Goal: Ask a question: Seek information or help from site administrators or community

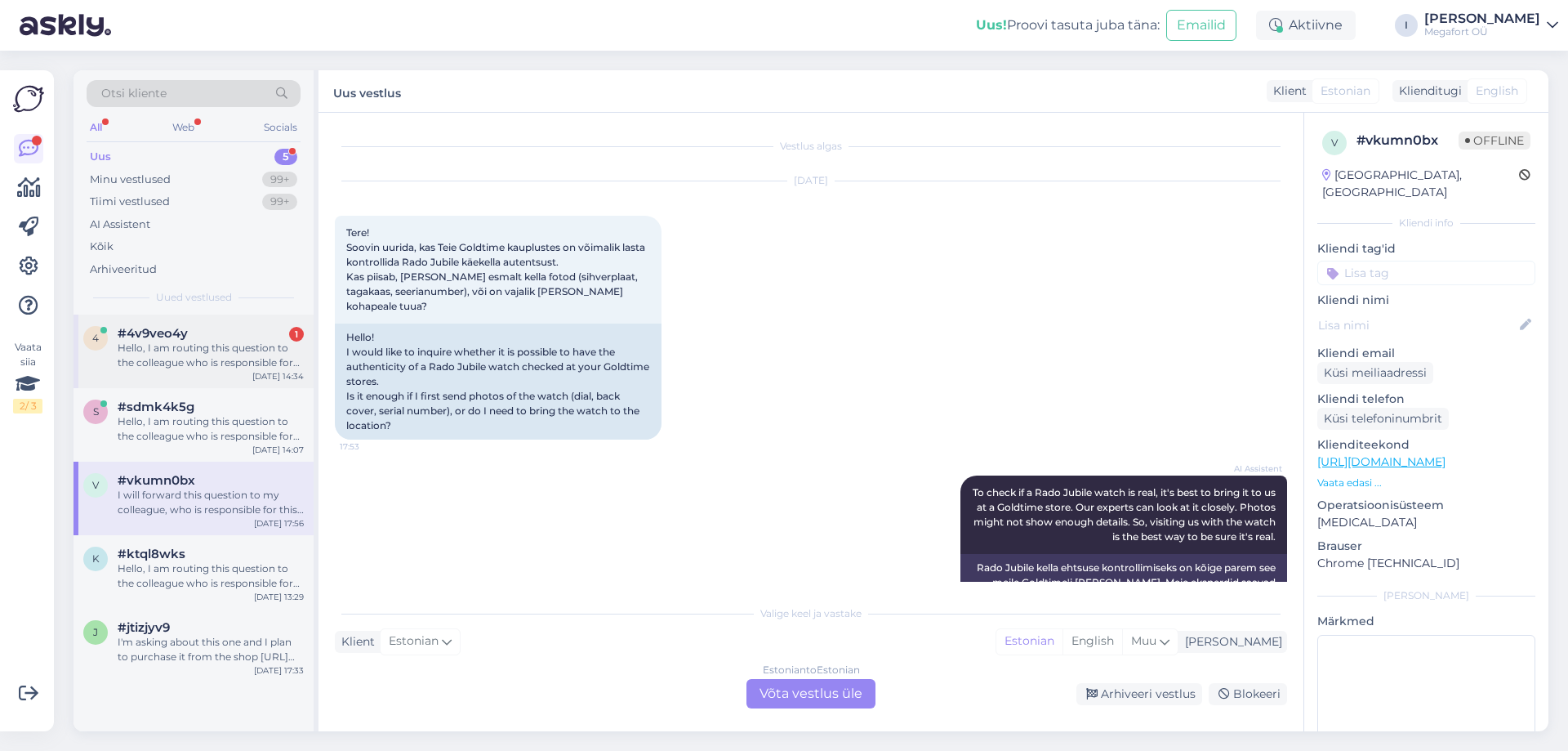
scroll to position [959, 0]
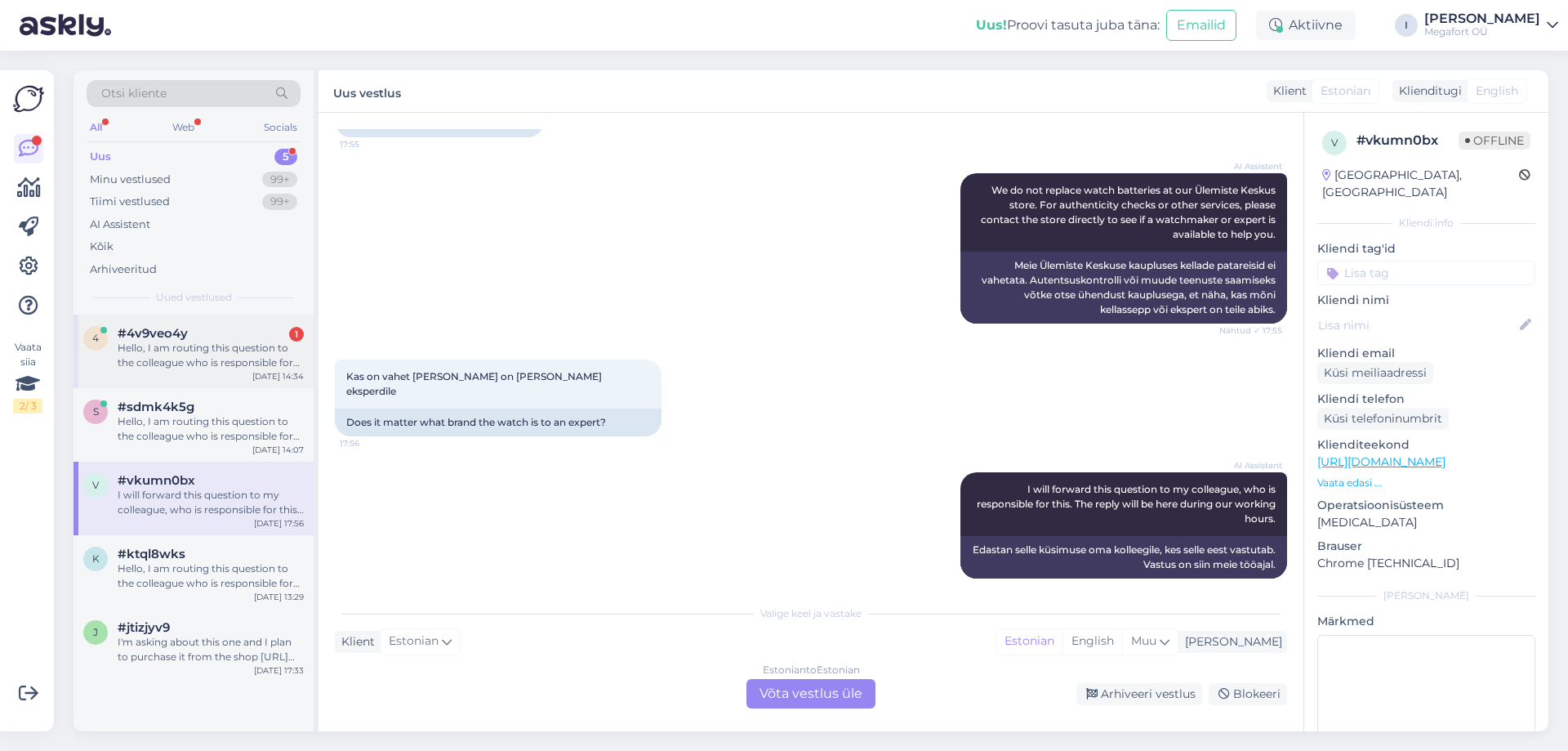
click at [236, 369] on div "Hello, I am routing this question to the colleague who is responsible for this …" at bounding box center [211, 355] width 186 height 29
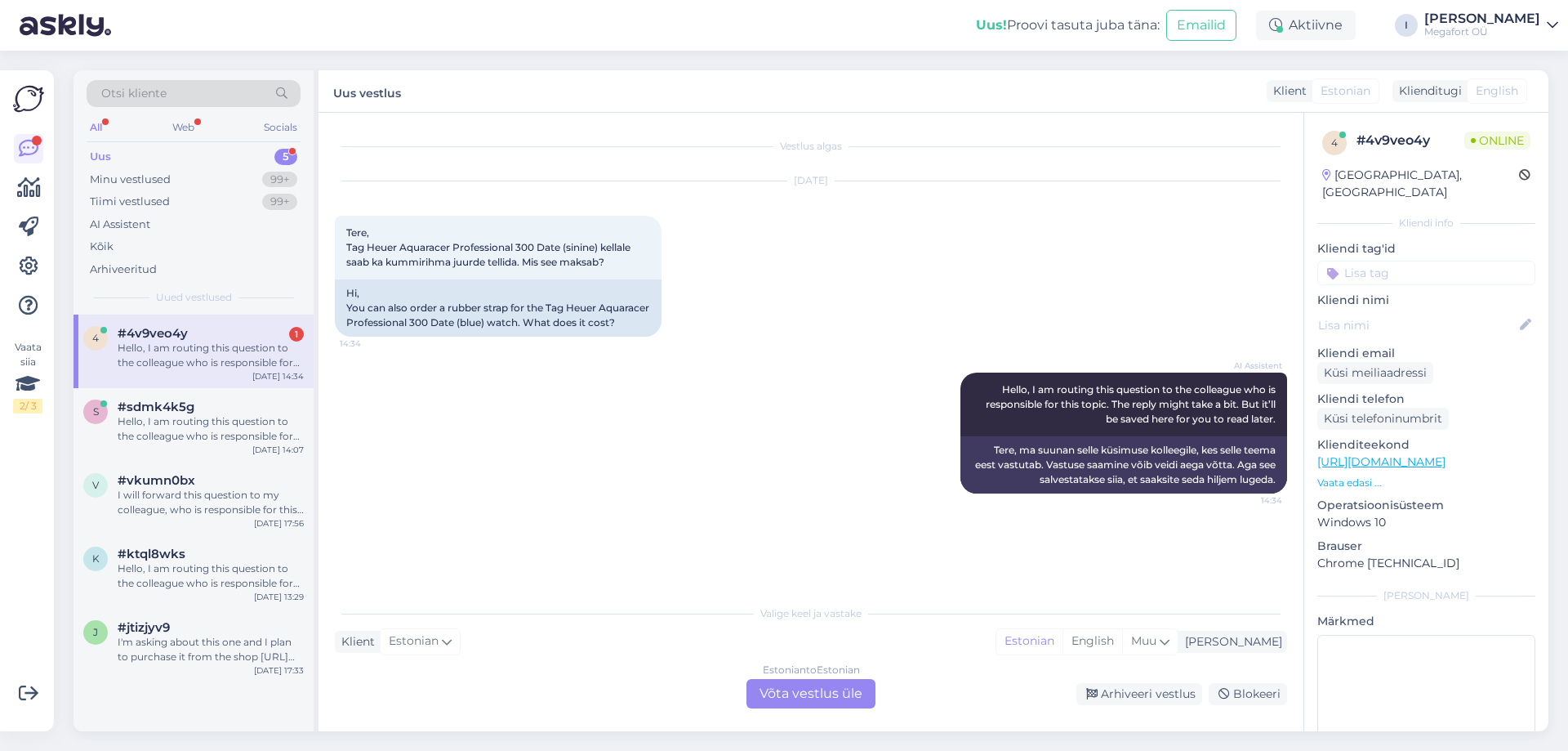
click at [783, 687] on div "Estonian to Estonian Võta vestlus üle" at bounding box center [811, 694] width 129 height 29
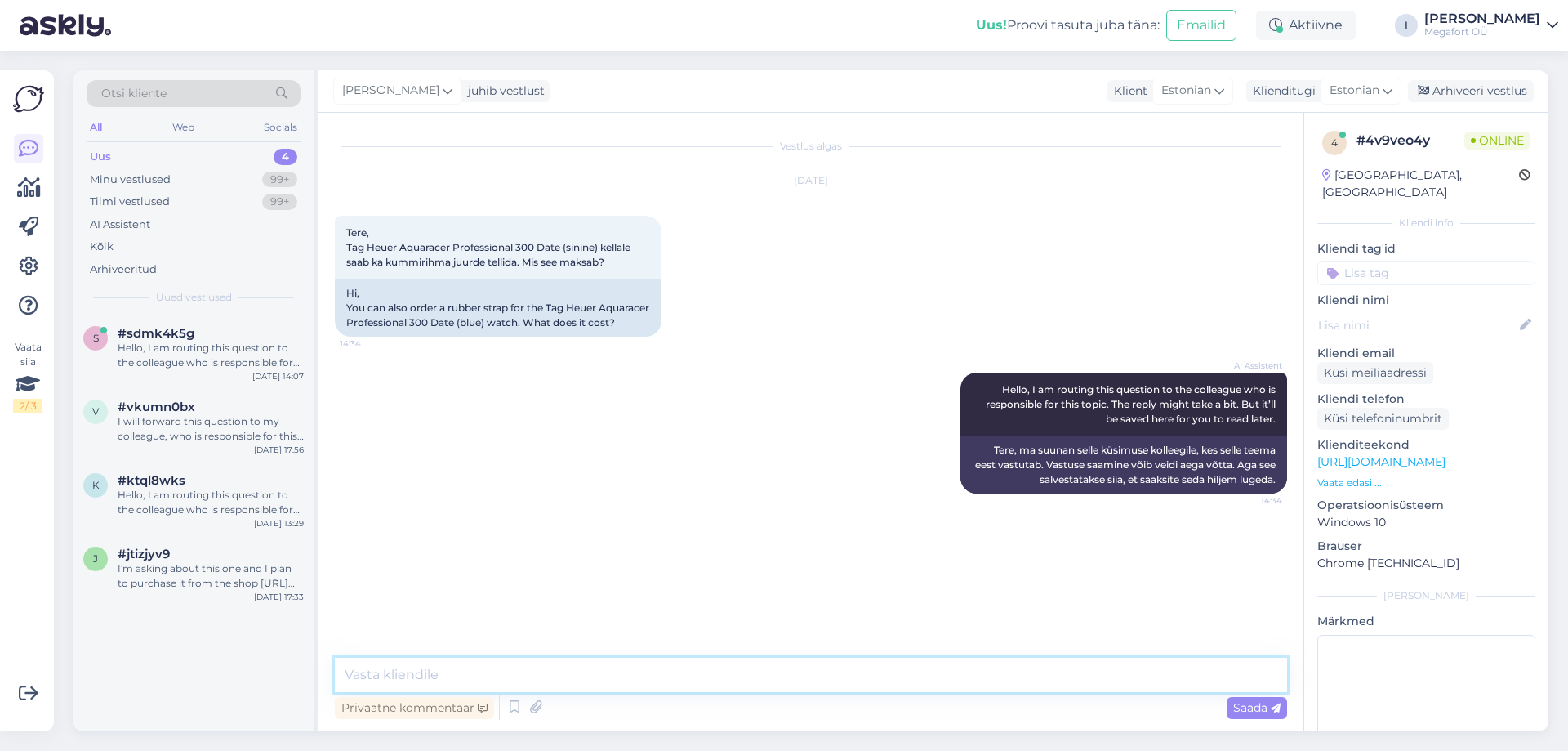
click at [782, 680] on textarea at bounding box center [811, 675] width 952 height 34
type textarea "Tere. Palun saatke päring rihmale meie e-postile: [EMAIL_ADDRESS][DOMAIN_NAME]"
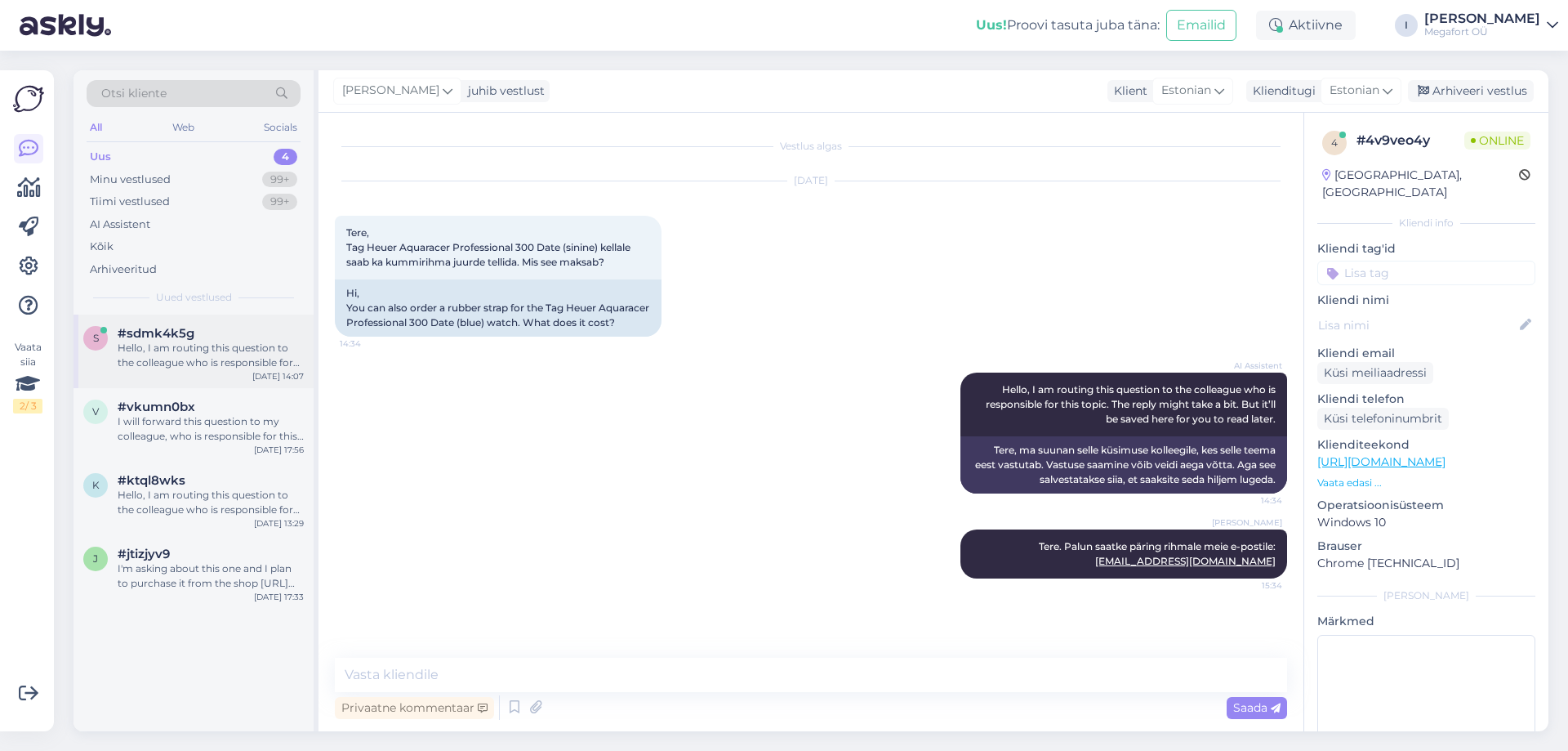
click at [229, 358] on div "Hello, I am routing this question to the colleague who is responsible for this …" at bounding box center [211, 355] width 186 height 29
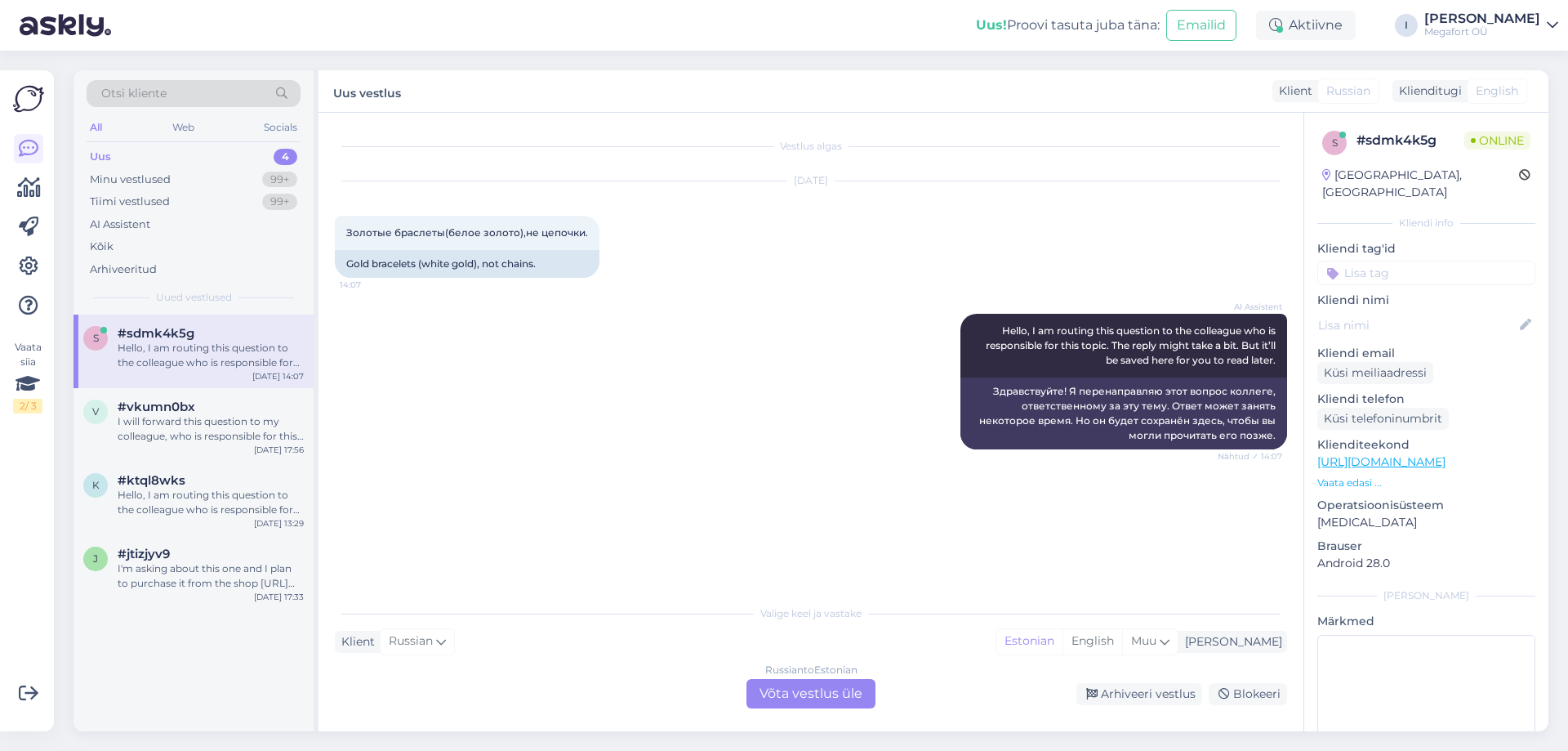
click at [822, 696] on div "Russian to Estonian Võta vestlus üle" at bounding box center [811, 694] width 129 height 29
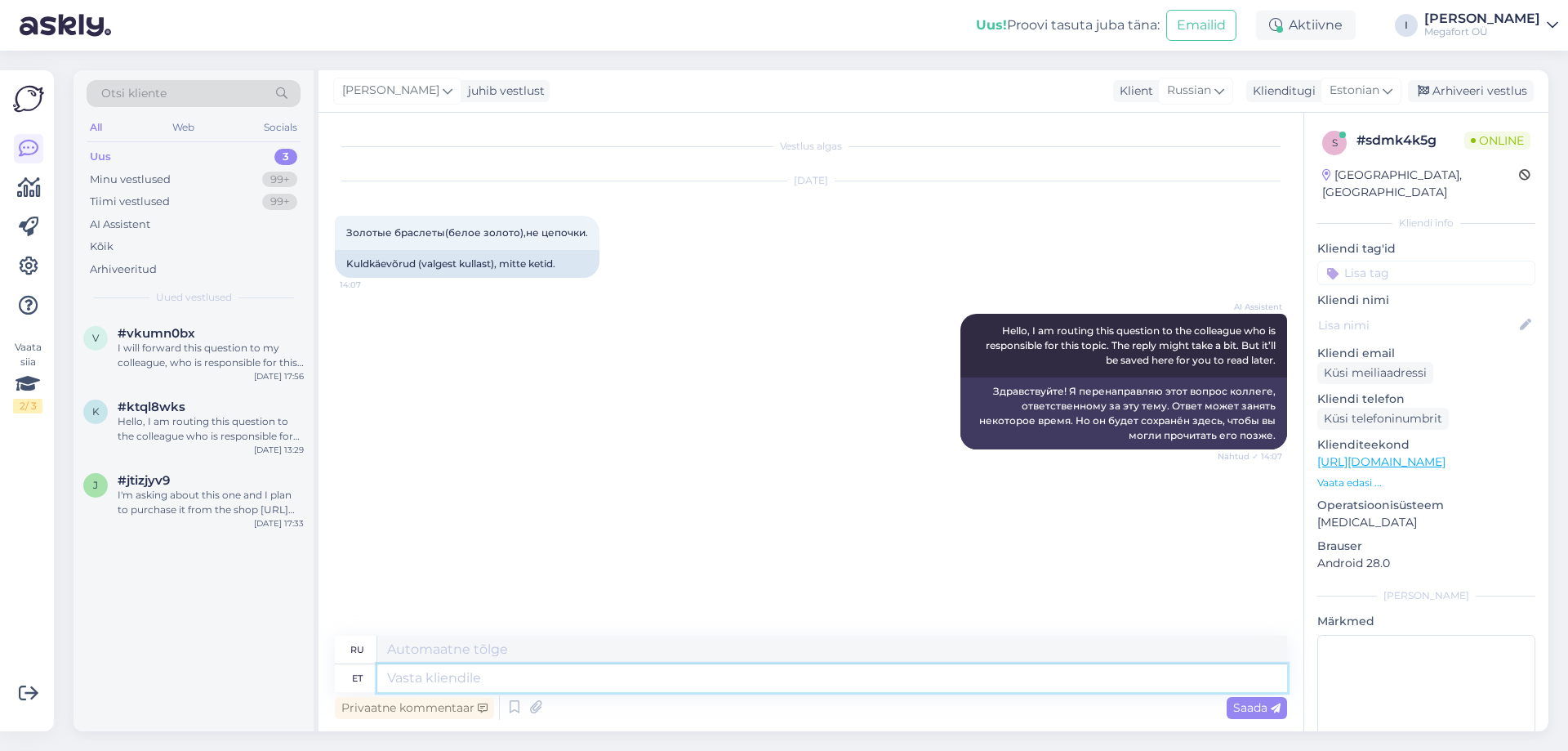
click at [754, 688] on textarea at bounding box center [832, 678] width 910 height 28
type textarea "Tere."
type textarea "Привет."
type textarea "Tere. Siit lei"
type textarea "Привет. Отсюда."
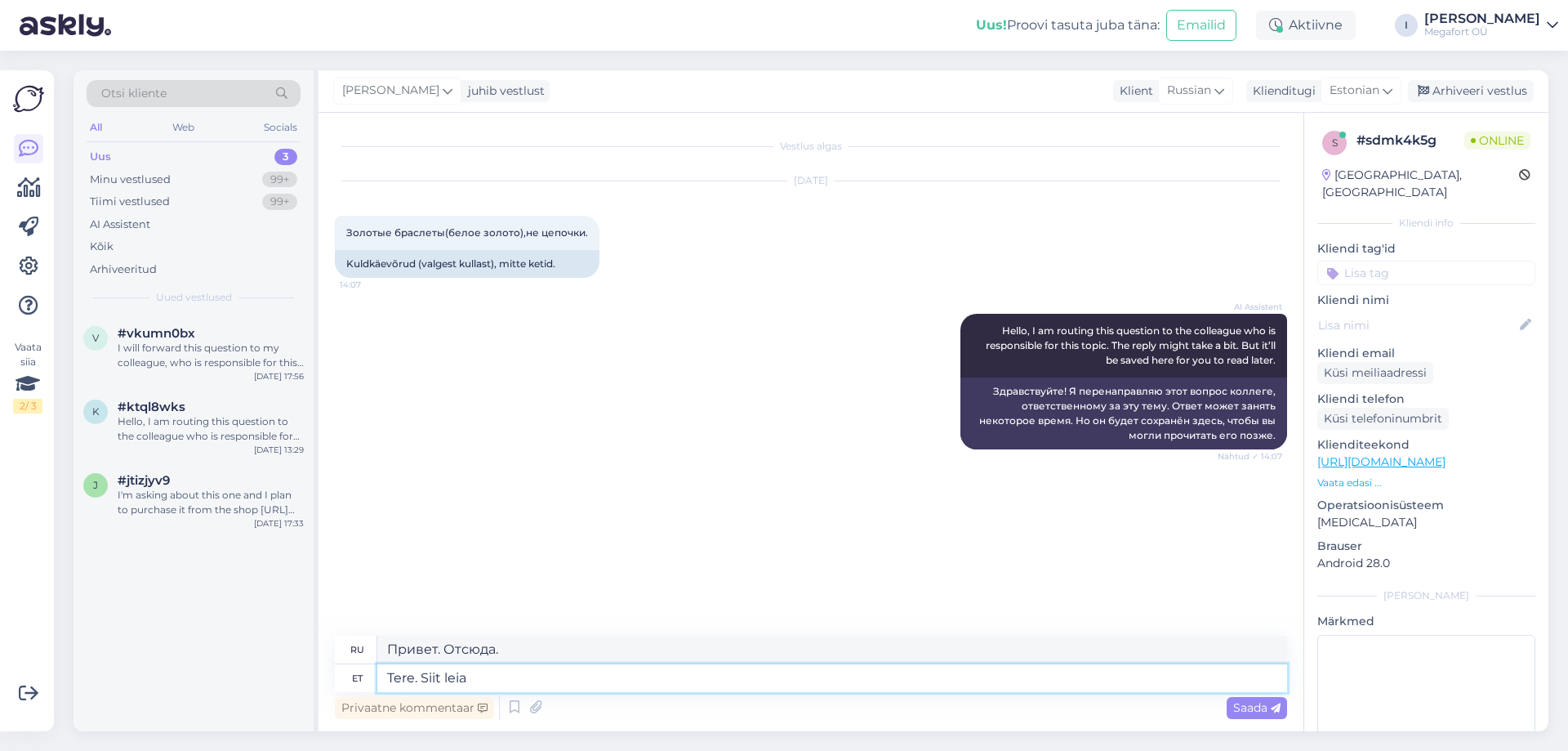
type textarea "Tere. Siit leiat"
type textarea "Привет. Найди здесь."
type textarea "Tere. Siit leiate me"
type textarea "Привет. Здесь вы можете найти"
type textarea "Tere. Siit leiate meie k"
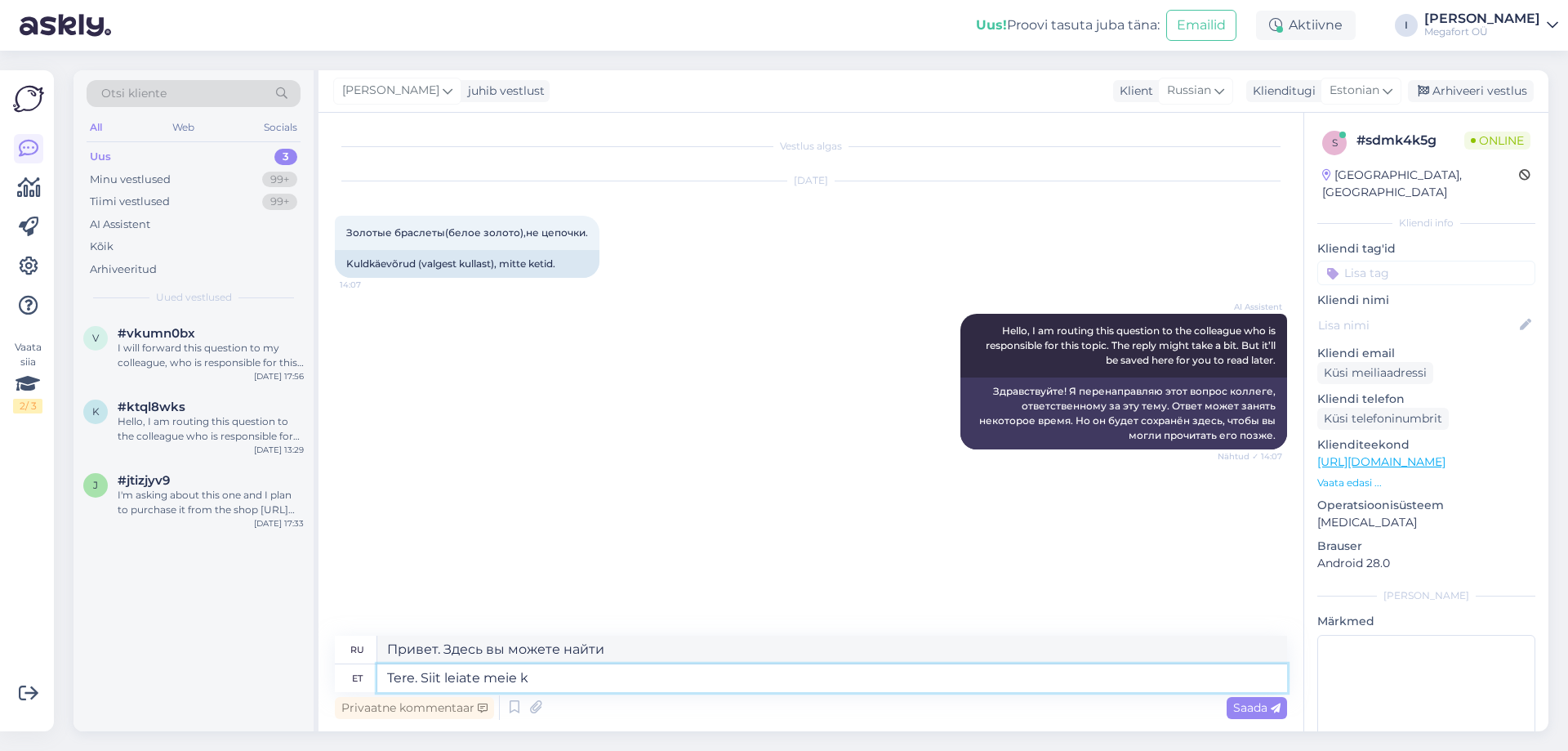
type textarea "Привет. Здесь вы можете найти наш"
type textarea "Tere. Siit leiate meie kullast k"
type textarea "Привет. Здесь вы найдёте наше золото."
type textarea "Tere. Siit leiate meie kullast käevõrude va"
type textarea "Здравствуйте. Здесь вы найдете наши золотые браслеты."
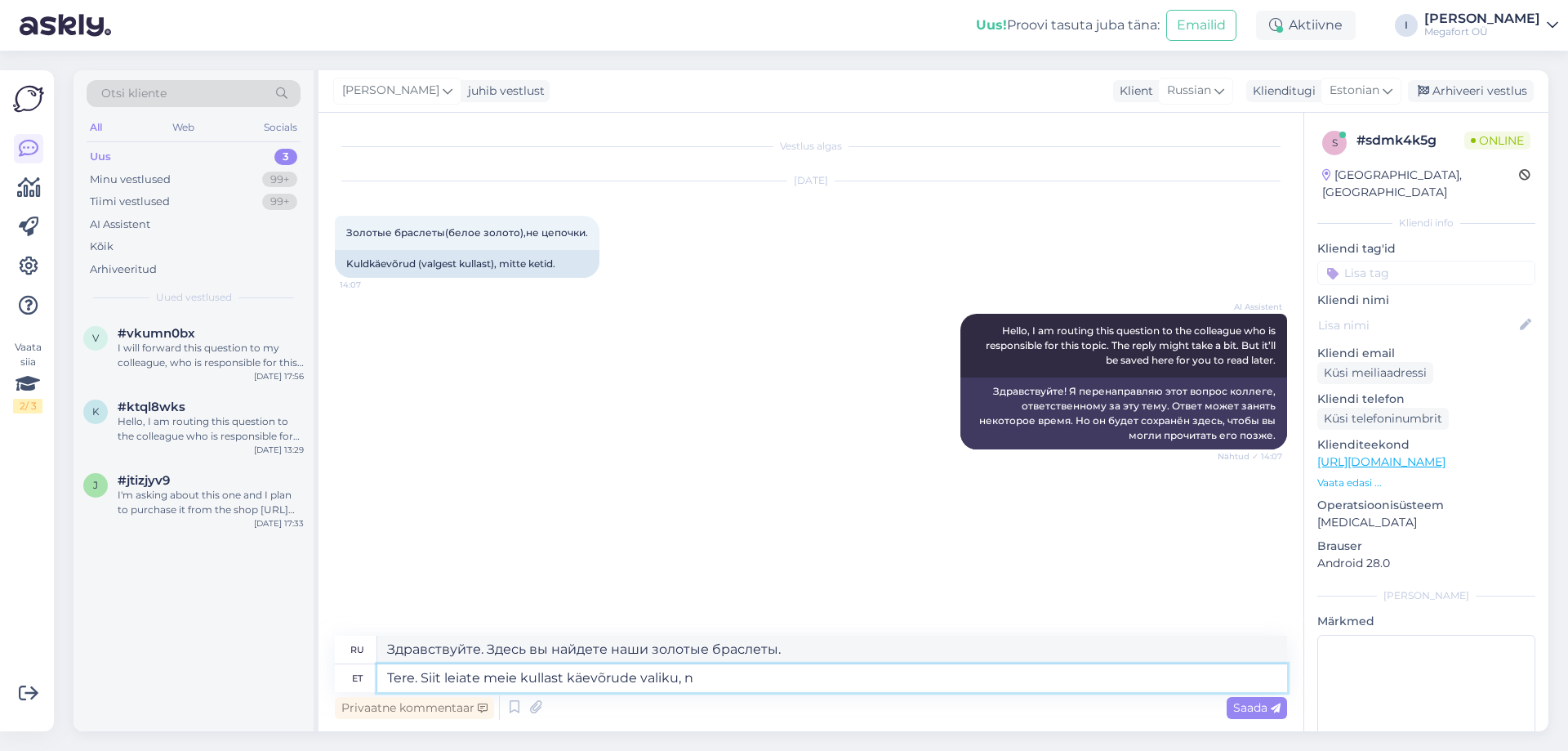
type textarea "Tere. Siit leiate meie kullast käevõrude valiku, ne"
type textarea "Здравствуйте. Здесь вы найдете наш выбор золотых браслетов."
type textarea "Tere. Siit leiate meie kullast käevõrude valiku, nendest 3 t"
type textarea "Здравствуйте. Здесь вы найдете нашу подборку золотых браслетов, 3 из которых:"
type textarea "Tere. Siit leiate meie kullast käevõrude valiku, nendest 3 tükki on"
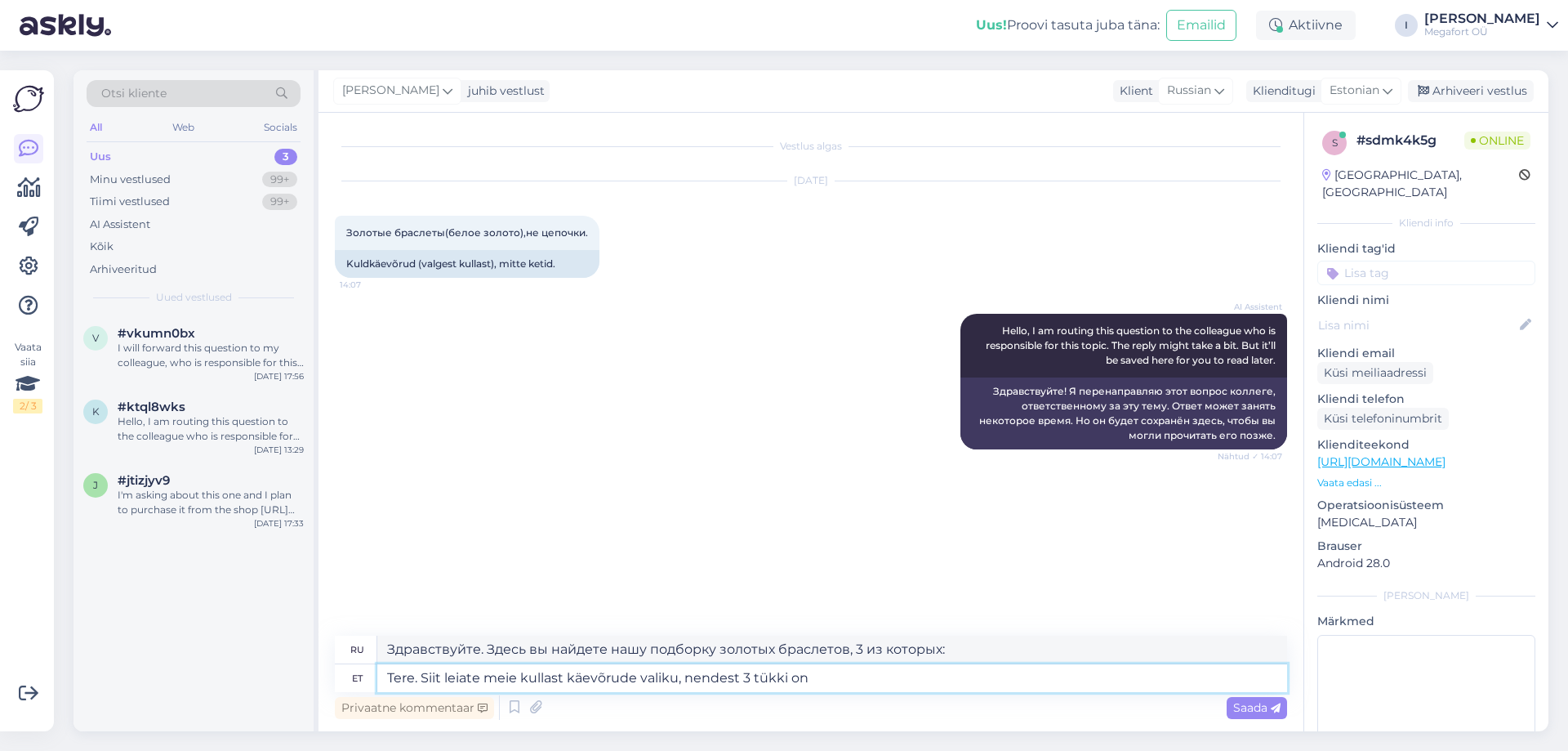
type textarea "Здравствуйте. Здесь вы найдете нашу подборку золотых браслетов, 3 из которых..."
type textarea "Tere. Siit leiate meie kullast käevõrude valiku, nendest 3 tükki on valgest k"
type textarea "Здравствуйте. Здесь вы найдёте нашу подборку золотых браслетов, 3 из которых — …"
type textarea "Tere. Siit leiate meie kullast käevõrude valiku, nendest 3 tükki on valgest kul…"
type textarea "Здравствуйте. Здесь вы найдёте нашу подборку золотых браслетов, 3 из которых — …"
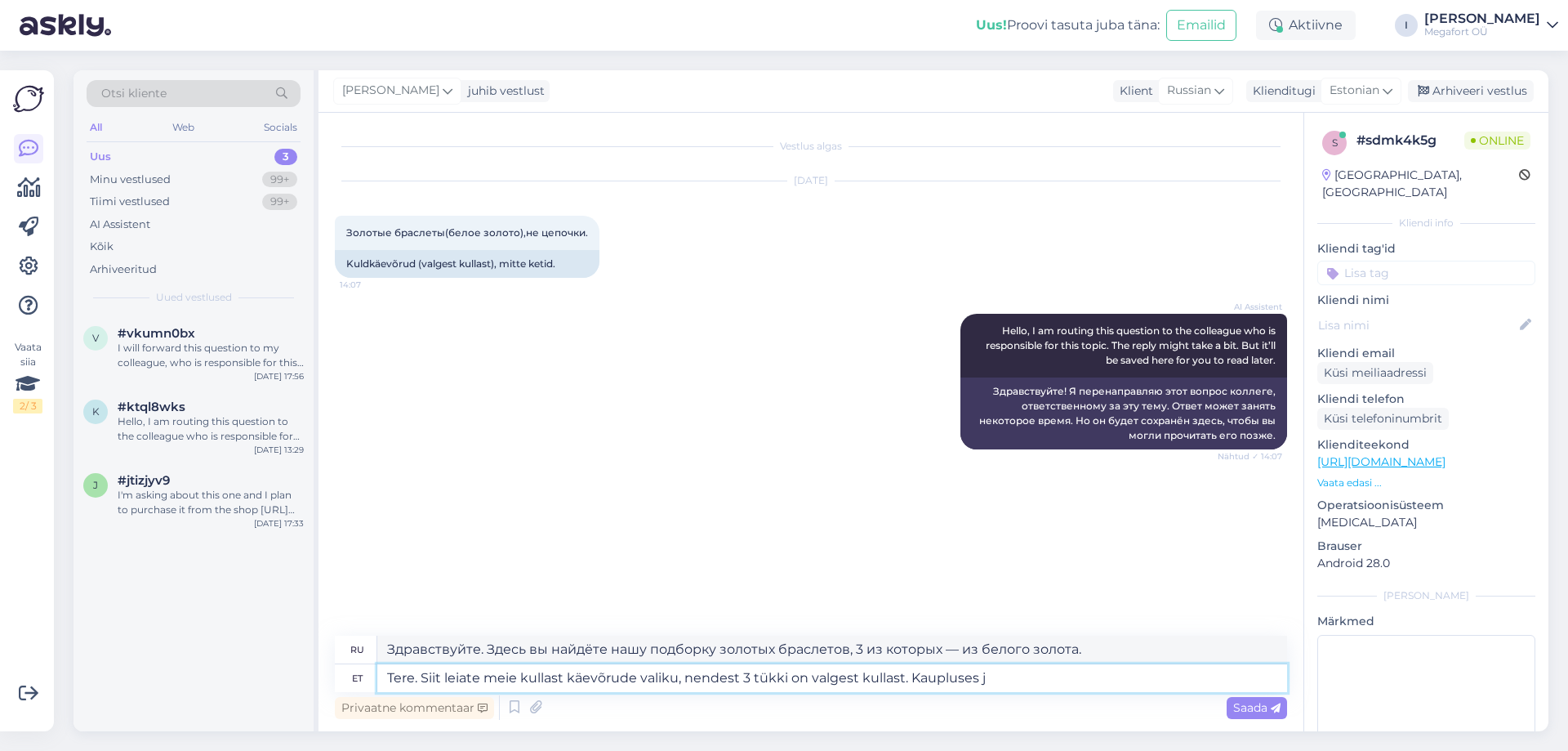
type textarea "Tere. Siit leiate meie kullast käevõrude valiku, nendest 3 tükki on valgest kul…"
type textarea "Здравствуйте. Здесь вы найдёте нашу подборку золотых браслетов, 3 из которых из…"
type textarea "Tere. Siit leiate meie kullast käevõrude valiku, nendest 3 tükki on valgest kul…"
type textarea "Здравствуйте! Здесь вы найдете наш выбор золотых браслетов, 3 из которых из бел…"
type textarea "Tere. Siit leiate meie kullast käevõrude valiku, nendest 3 tükki on valgest kul…"
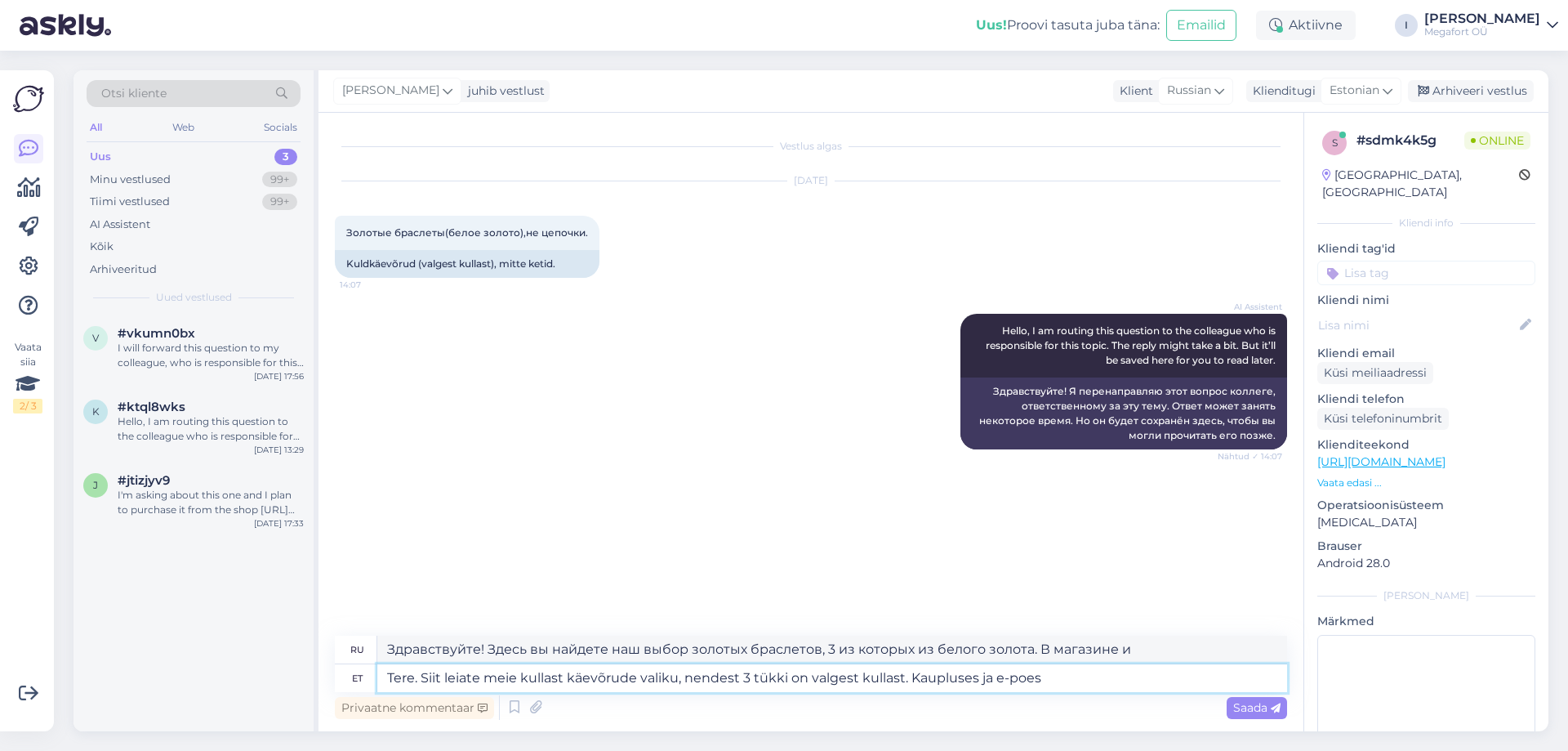
type textarea "Здравствуйте! Здесь вы найдёте наш выбор золотых браслетов, 3 из которых из бел…"
type textarea "Tere. Siit leiate meie kullast käevõrude valiku, nendest 3 tükki on valgest kul…"
type textarea "Здравствуйте! Здесь вы найдёте наш выбор золотых браслетов, 3 из которых из бел…"
type textarea "Tere. Siit leiate meie kullast käevõrude valiku, nendest 3 tükki on valgest kul…"
type textarea "Здравствуйте! Здесь вы найдете наш выбор золотых браслетов, 3 из которых из бел…"
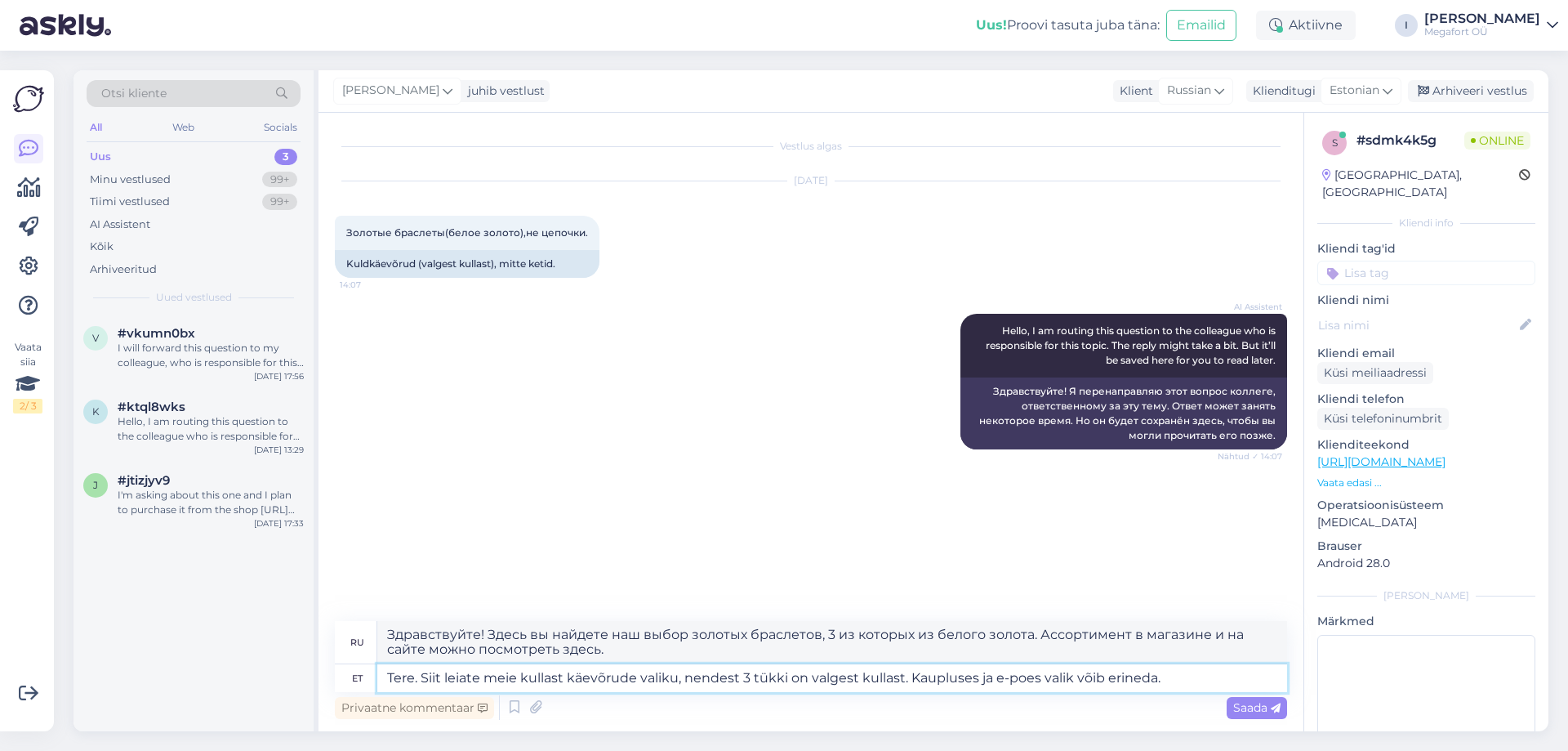
type textarea "Tere. Siit leiate meie kullast käevõrude valiku, nendest 3 tükki on valgest kul…"
type textarea "Здравствуйте. Здесь вы найдёте нашу подборку золотых браслетов, 3 из которых из…"
type textarea "Tere. Siit leiate meie kullast käevõrude valiku, nendest 3 tükki on valgest kul…"
type textarea "Здравствуйте! Здесь вы найдёте нашу подборку золотых браслетов, 3 из которых из…"
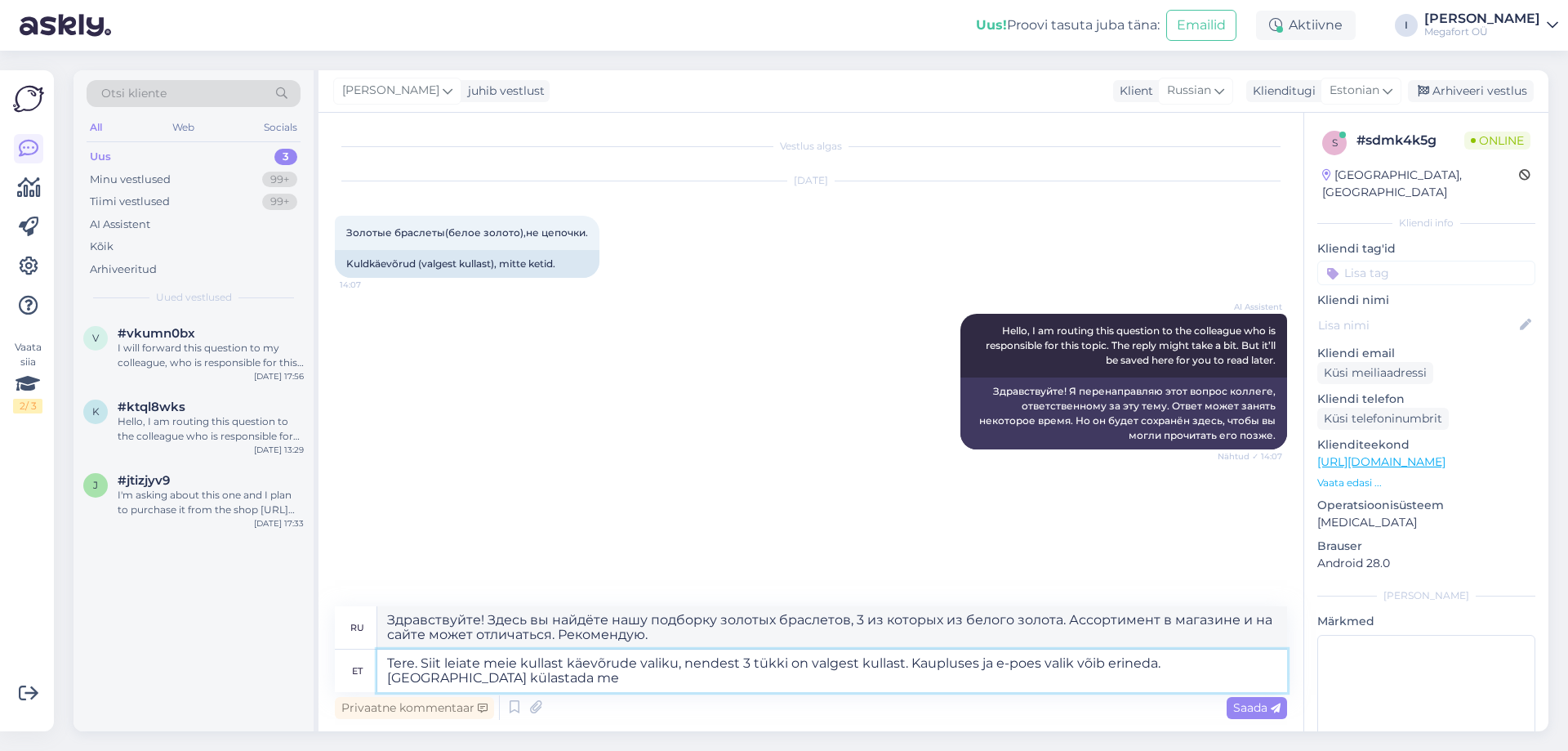
type textarea "Tere. Siit leiate meie kullast käevõrude valiku, nendest 3 tükki on valgest kul…"
type textarea "Здравствуйте! Здесь вы найдёте наш выбор золотых браслетов, 3 из которых из бел…"
type textarea "Tere. Siit leiate meie kullast käevõrude valiku, nendest 3 tükki on valgest kul…"
type textarea "Здравствуйте! Здесь вы найдёте наш выбор золотых браслетов, 3 из которых из бел…"
type textarea "Tere. Siit leiate meie kullast käevõrude valiku, nendest 3 tükki on valgest kul…"
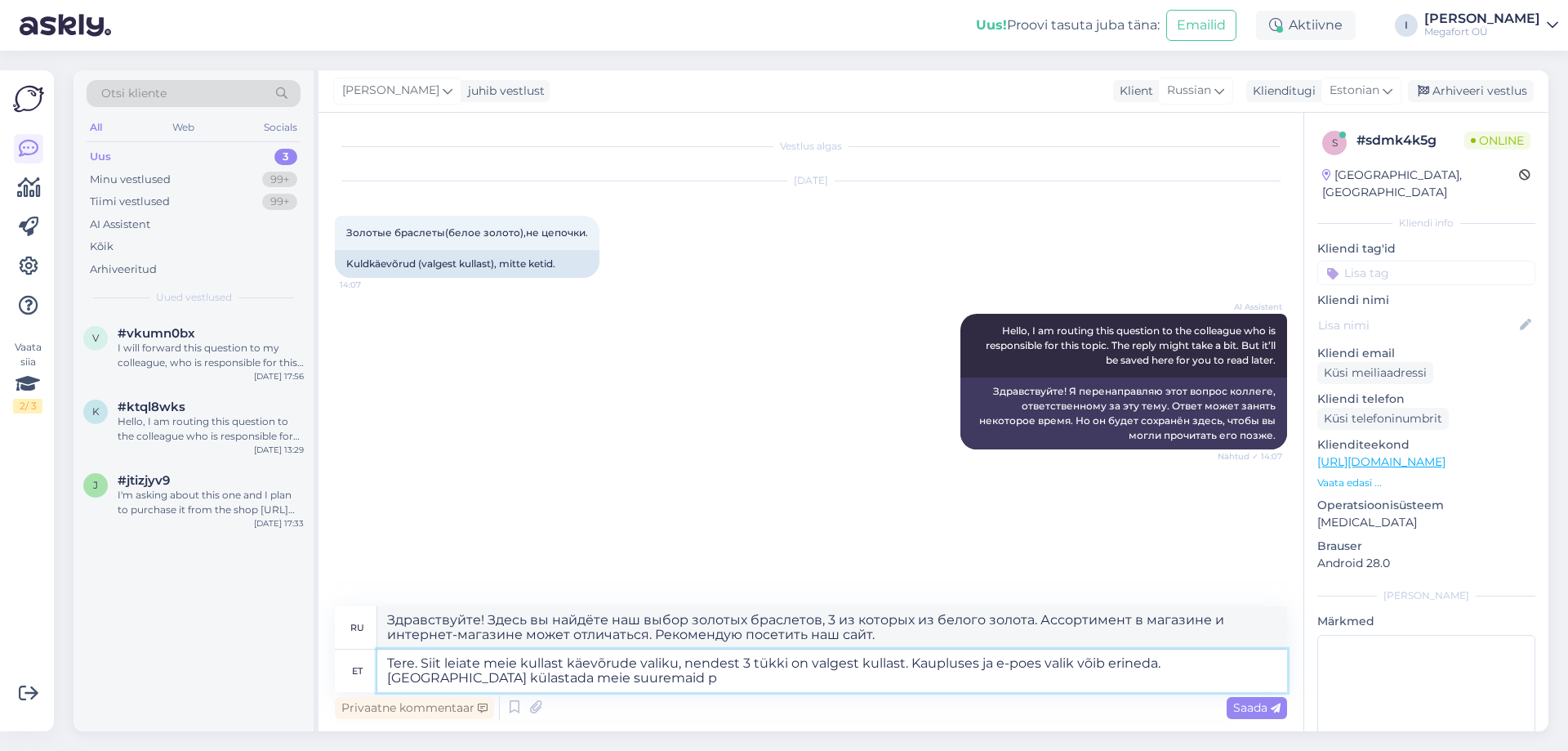
type textarea "Здравствуйте! Здесь вы найдёте наш выбор золотых браслетов, 3 из которых из бел…"
type textarea "Tere. Siit leiate meie kullast käevõrude valiku, nendest 3 tükki on valgest kul…"
type textarea "Здравствуйте! Здесь вы найдёте наш выбор золотых браслетов, 3 из которых из бел…"
type textarea "Tere. Siit leiate meie kullast käevõrude valiku, nendest 3 tükki on valgest kul…"
type textarea "Здравствуйте! Здесь вы найдёте наш выбор золотых браслетов, 3 из которых из бел…"
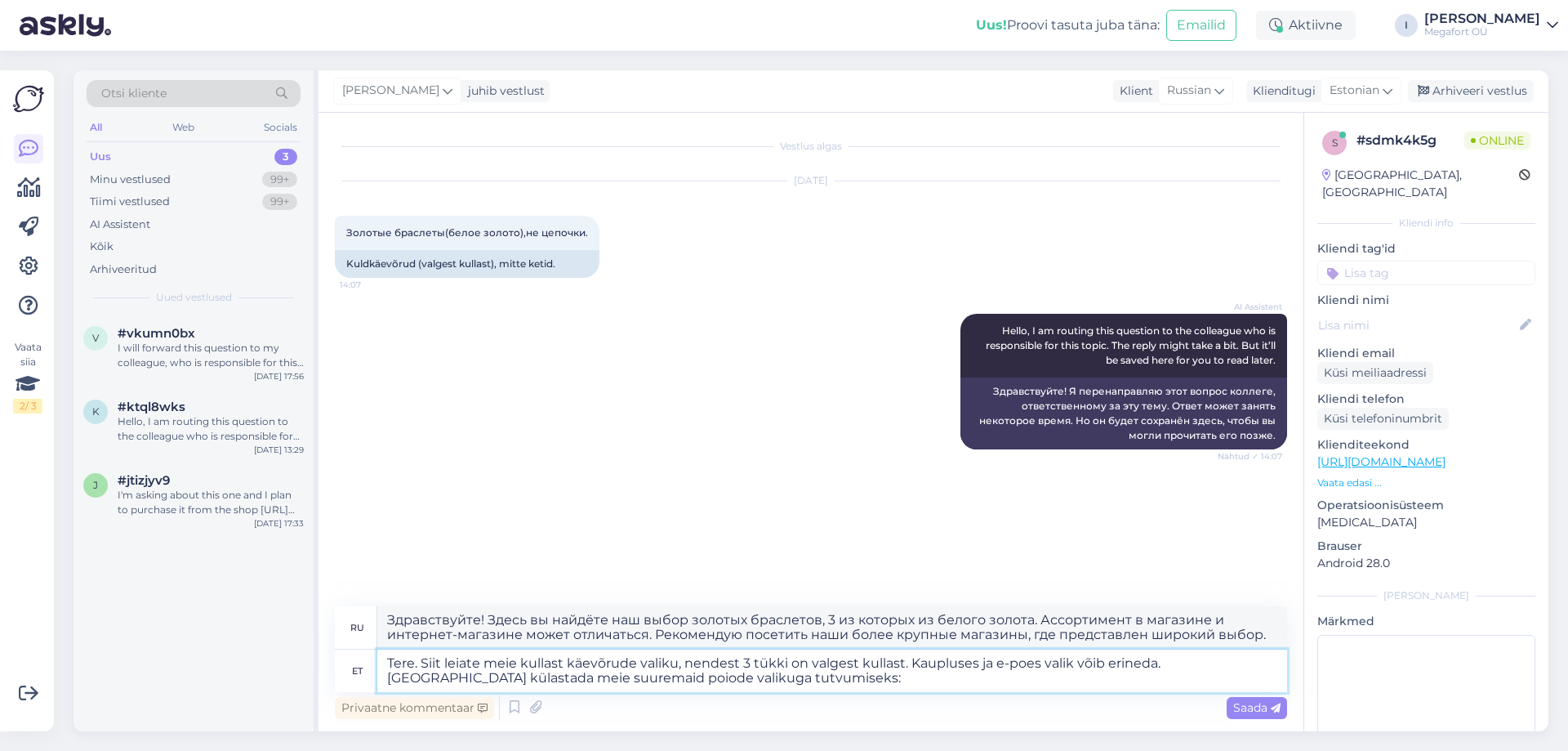
type textarea "Tere. Siit leiate meie kullast käevõrude valiku, nendest 3 tükki on valgest kul…"
type textarea "Здравствуйте. Здесь вы найдёте наш выбор золотых браслетов, 3 из которых изгото…"
type textarea "Tere. Siit leiate meie kullast käevõrude valiku, nendest 3 tükki on valgest kul…"
type textarea "Здравствуйте! Здесь вы найдёте наш выбор золотых браслетов, 3 из которых из бел…"
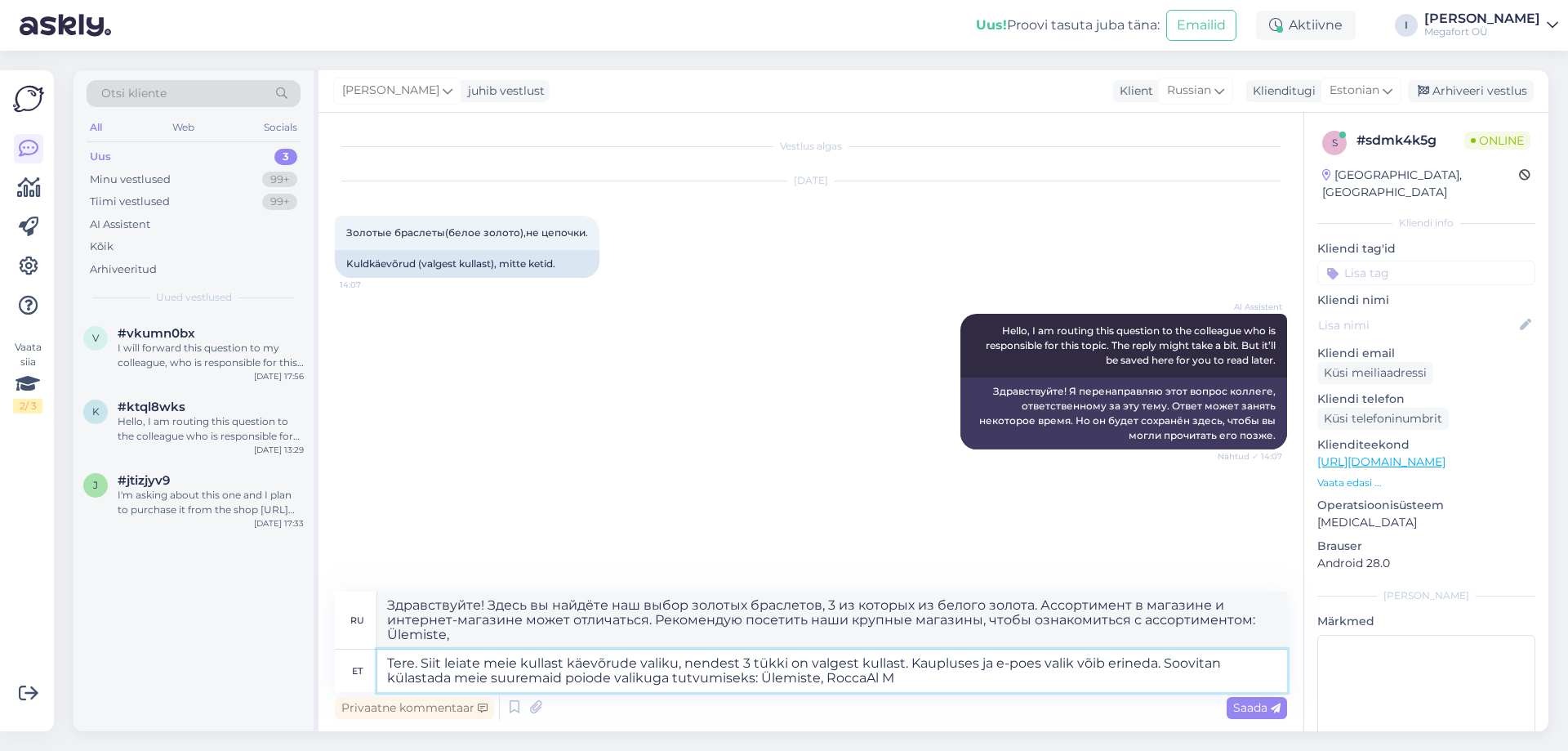
type textarea "Tere. Siit leiate meie kullast käevõrude valiku, nendest 3 tükki on valgest kul…"
type textarea "Здравствуйте! Здесь вы найдёте наш выбор золотых браслетов, 3 из которых из бел…"
type textarea "Tere. Siit leiate meie kullast käevõrude valiku, nendest 3 tükki on valgest kul…"
type textarea "Здравствуйте! Здесь вы найдёте наш выбор золотых браслетов, 3 из которых из бел…"
type textarea "Tere. Siit leiate meie kullast käevõrude valiku, nendest 3 tükki on valgest kul…"
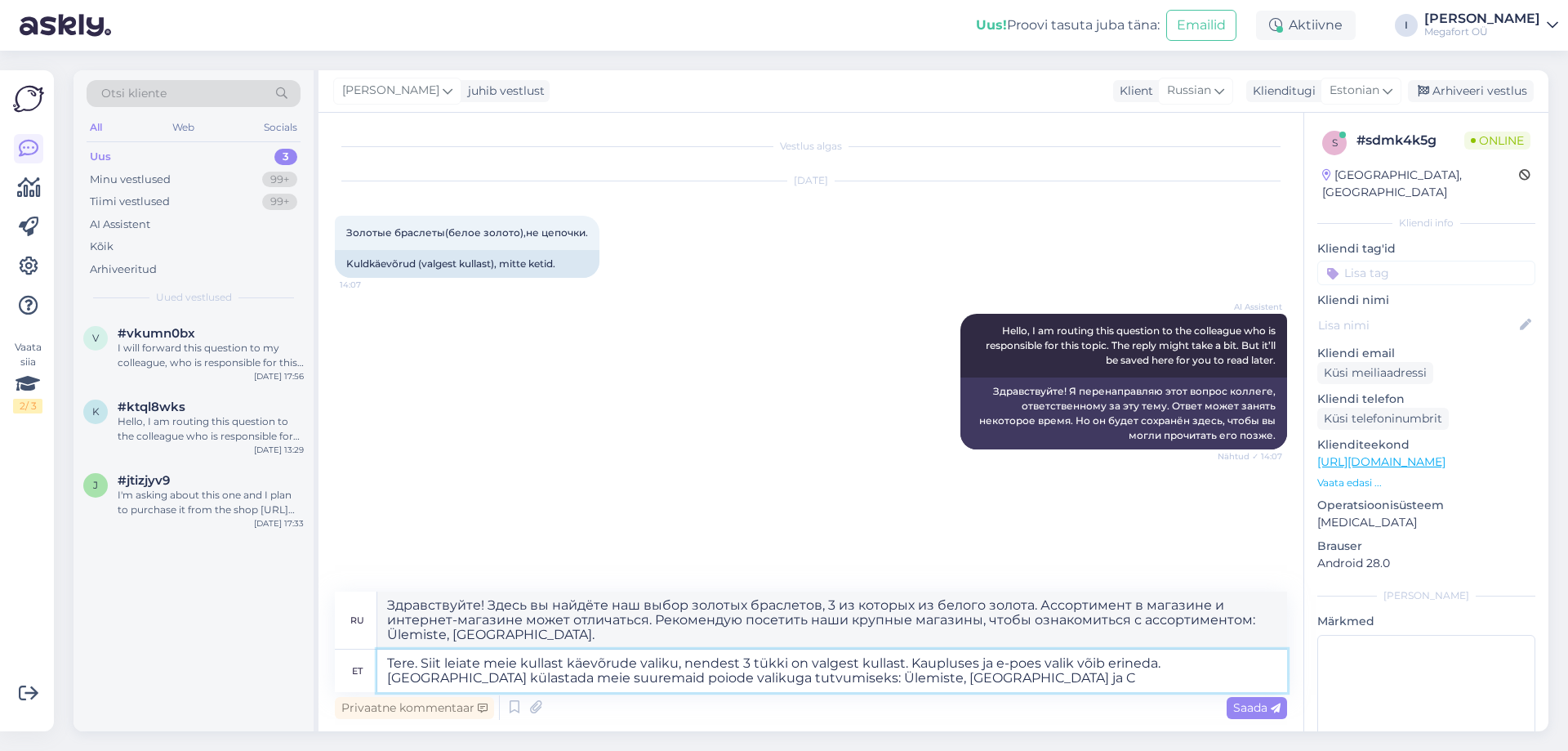
type textarea "Здравствуйте! Здесь вы найдёте наш выбор золотых браслетов, 3 из которых из бел…"
type textarea "Tere. Siit leiate meie kullast käevõrude valiku, nendest 3 tükki on valgest kul…"
type textarea "Здравствуйте! Здесь вы найдёте наш выбор золотых браслетов, 3 из которых из бел…"
type textarea "Tere. Siit leiate meie kullast käevõrude valiku, nendest 3 tükki on valgest kul…"
type textarea "Здравствуйте! Здесь вы найдёте наш ассортимент золотых браслетов, 3 из которых …"
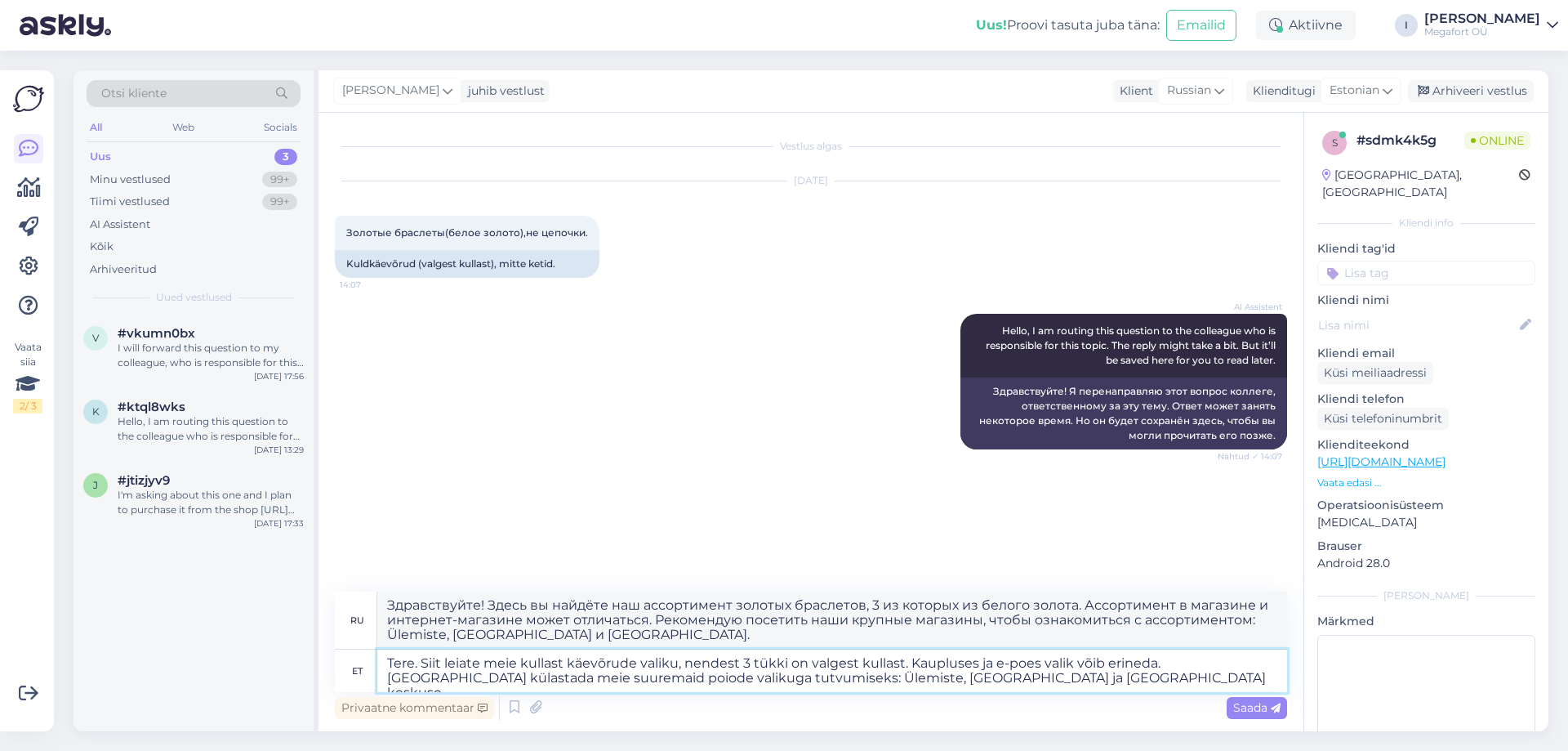
type textarea "Tere. Siit leiate meie kullast käevõrude valiku, nendest 3 tükki on valgest kul…"
type textarea "Здравствуйте! Здесь вы найдёте наш выбор золотых браслетов, 3 из которых из бел…"
type textarea "Tere. Siit leiate meie kullast käevõrude valiku, nendest 3 tükki on valgest kul…"
type textarea "Здравствуйте! Здесь вы найдёте наш выбор золотых браслетов, 3 из которых изгото…"
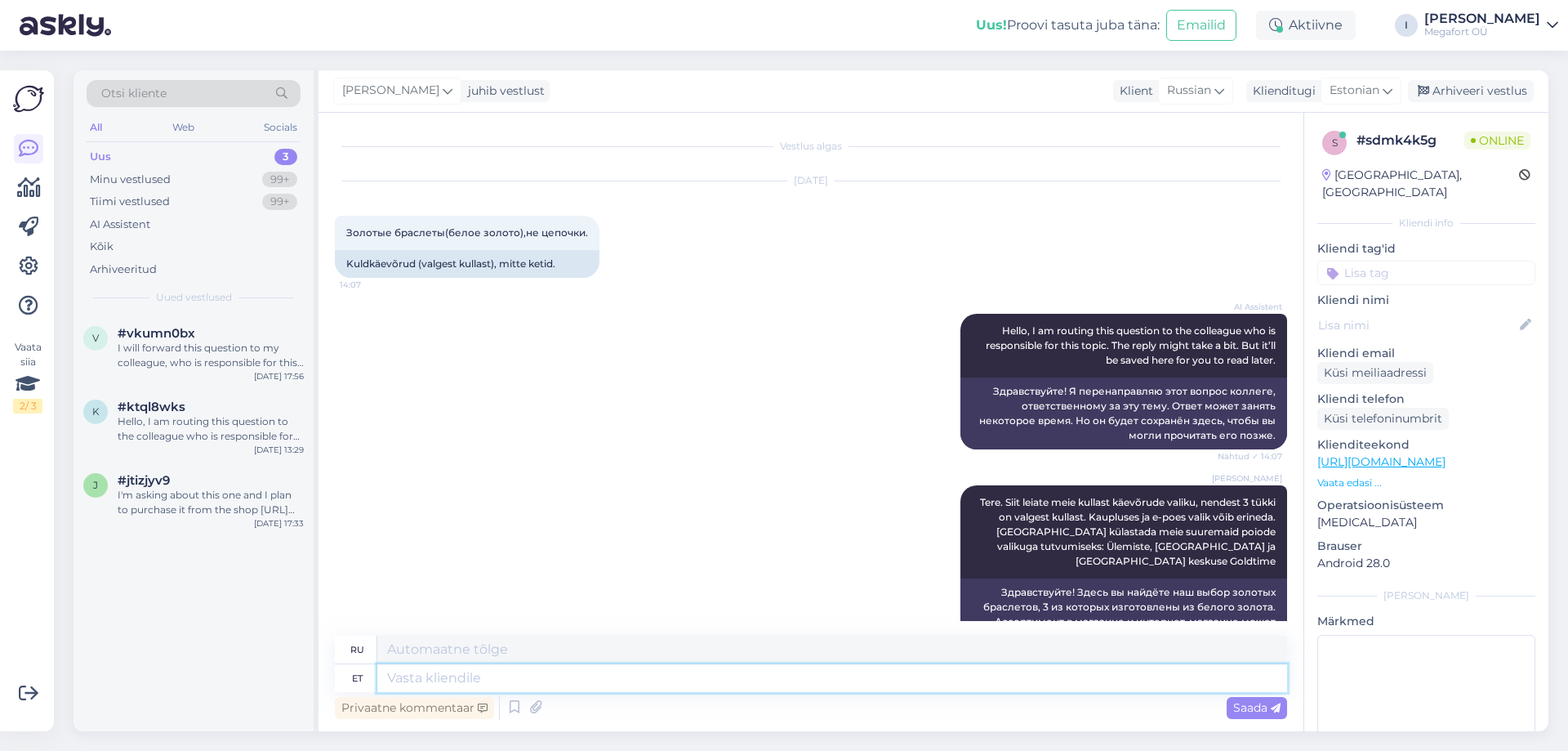
scroll to position [77, 0]
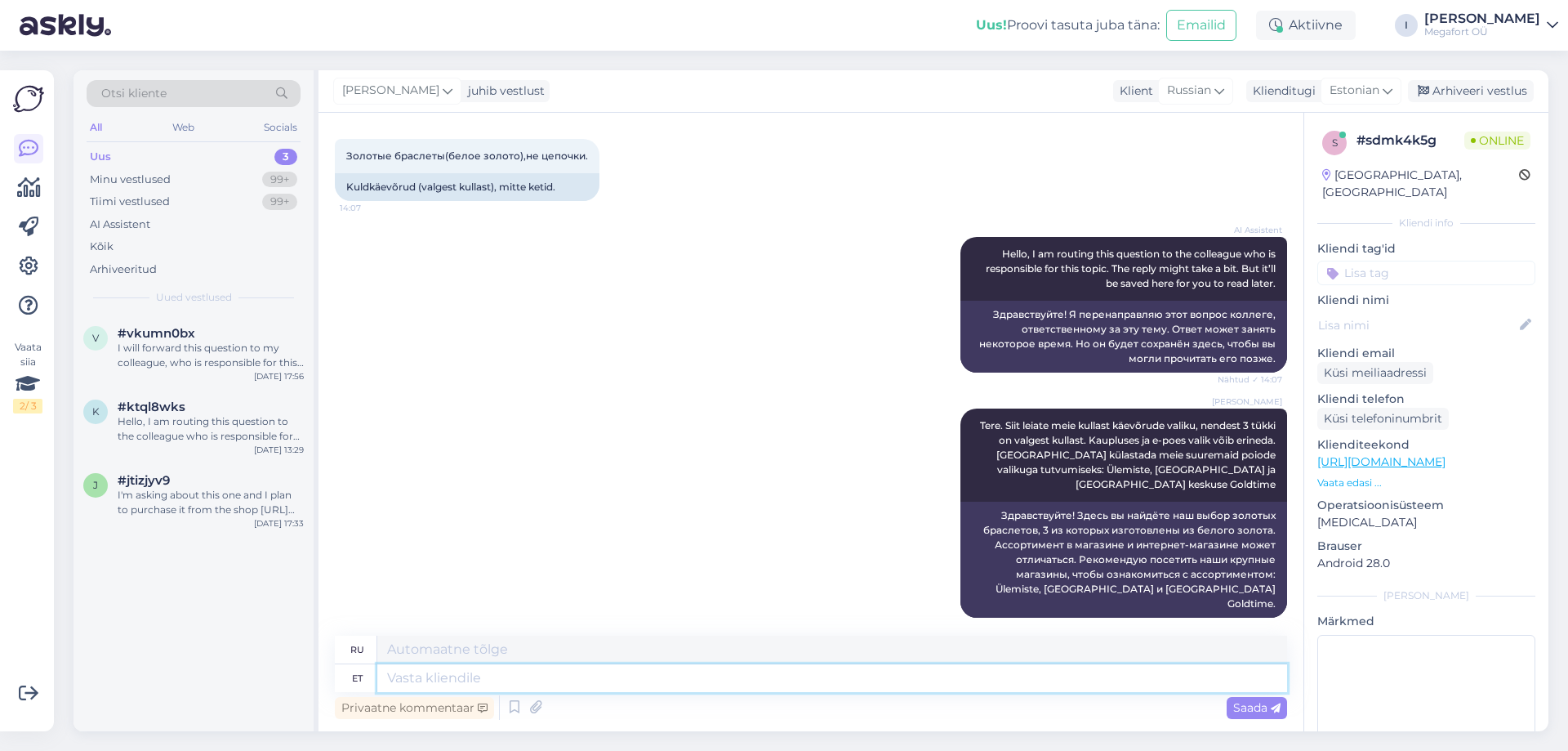
paste textarea "[URL][DOMAIN_NAME]"
type textarea "[URL][DOMAIN_NAME]"
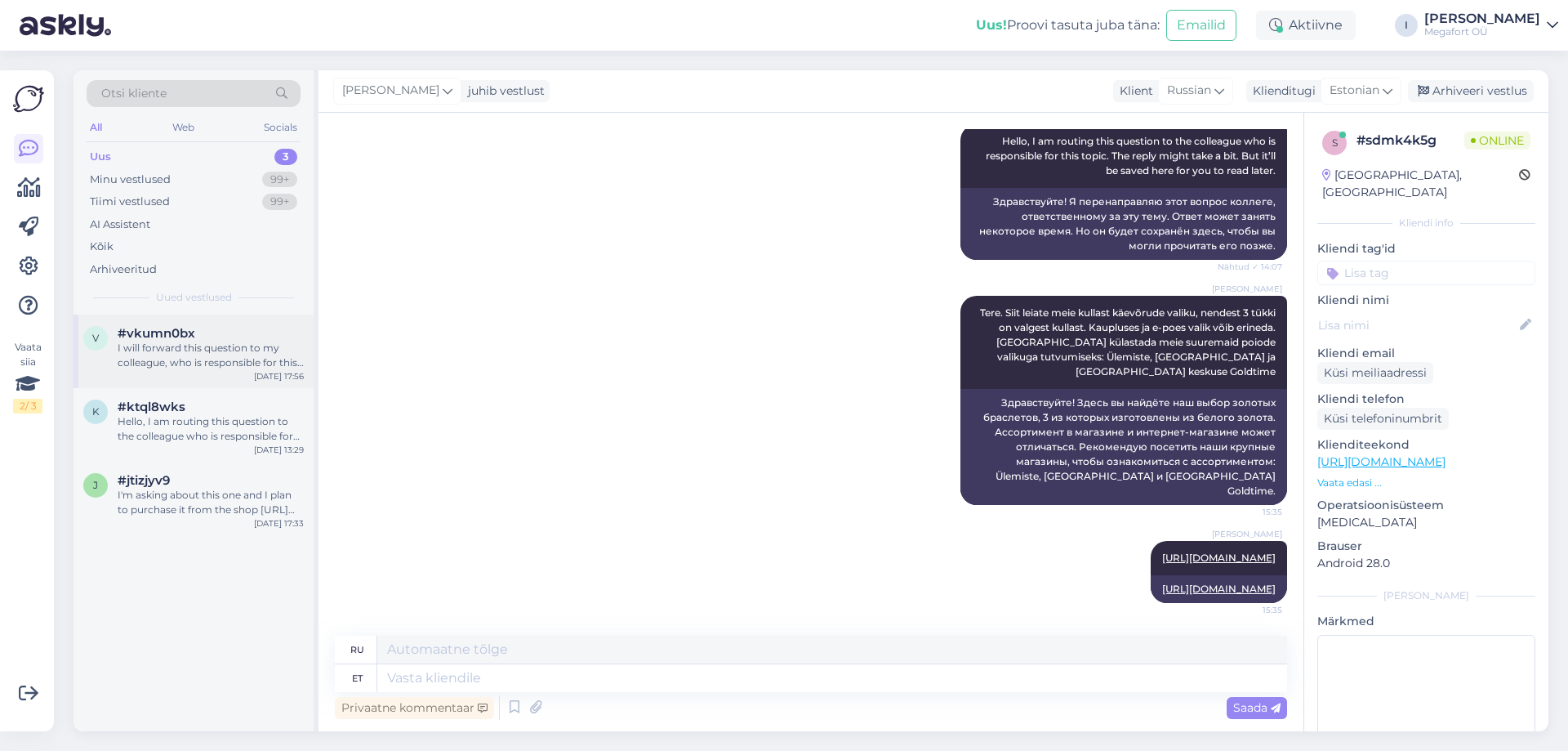
click at [143, 360] on div "I will forward this question to my colleague, who is responsible for this. The …" at bounding box center [211, 355] width 186 height 29
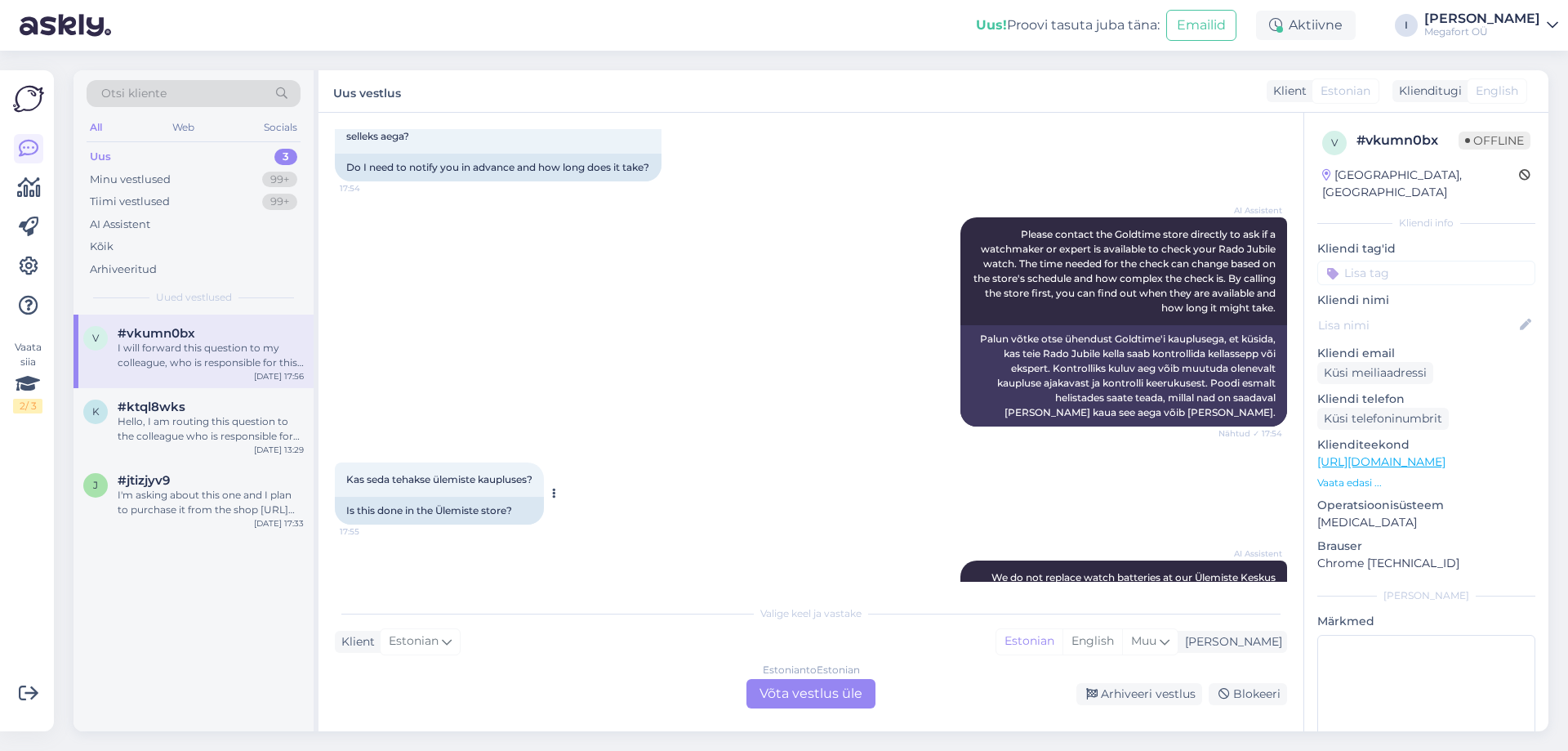
scroll to position [959, 0]
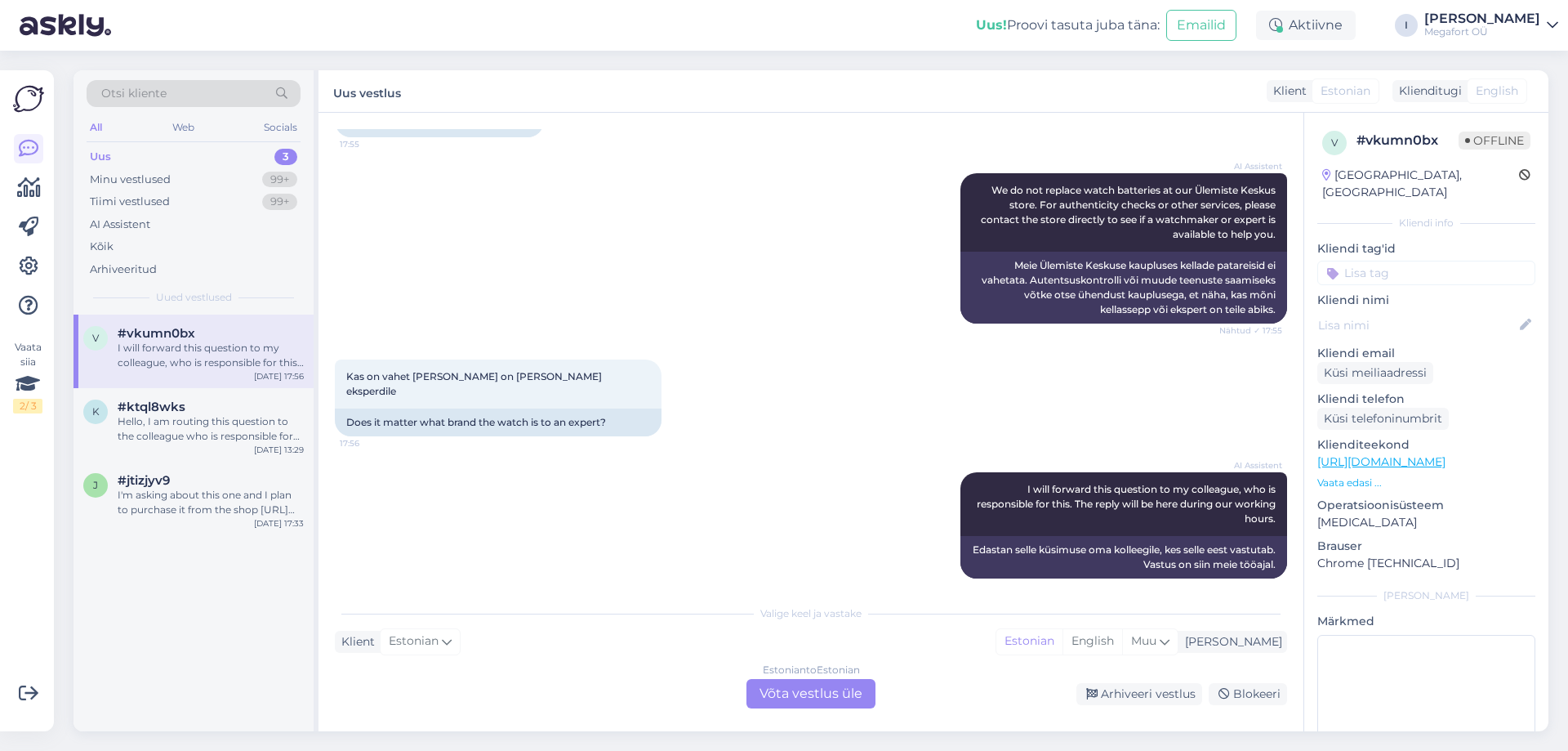
click at [768, 689] on div "Estonian to Estonian Võta vestlus üle" at bounding box center [811, 694] width 129 height 29
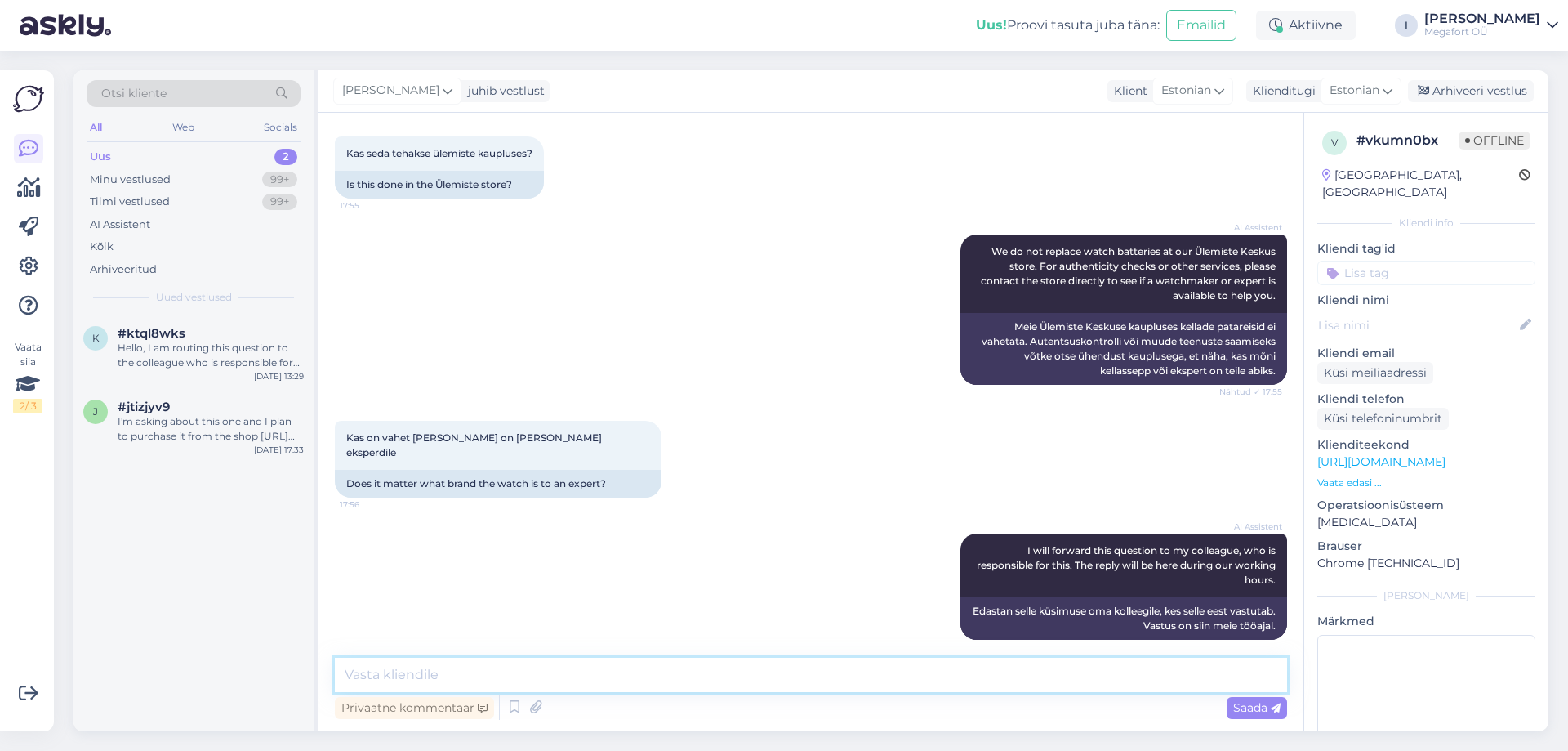
click at [656, 679] on textarea at bounding box center [811, 675] width 952 height 34
type textarea "K"
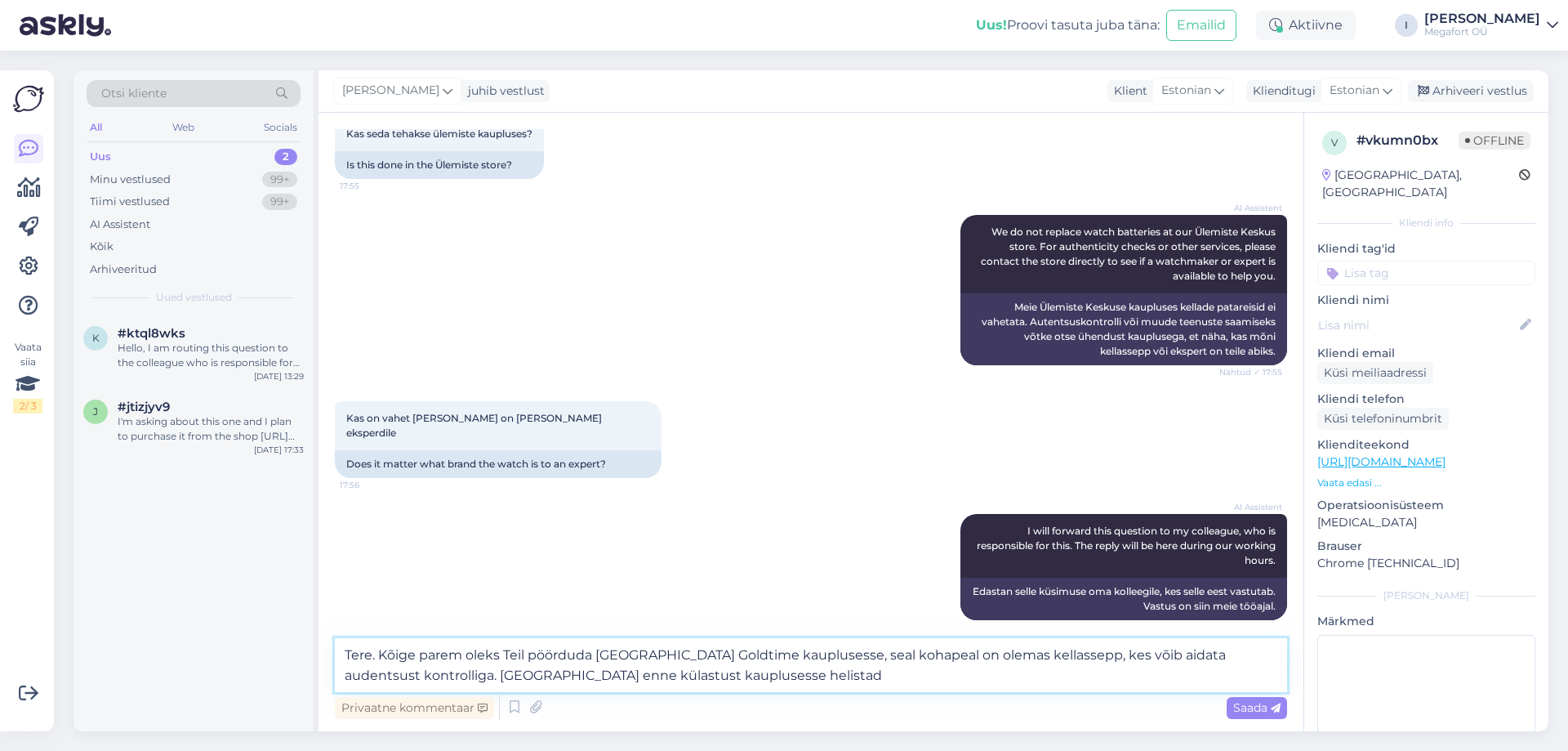
type textarea "Tere. Kõige parem oleks Teil pöörduda [GEOGRAPHIC_DATA] Goldtime kauplusesse, s…"
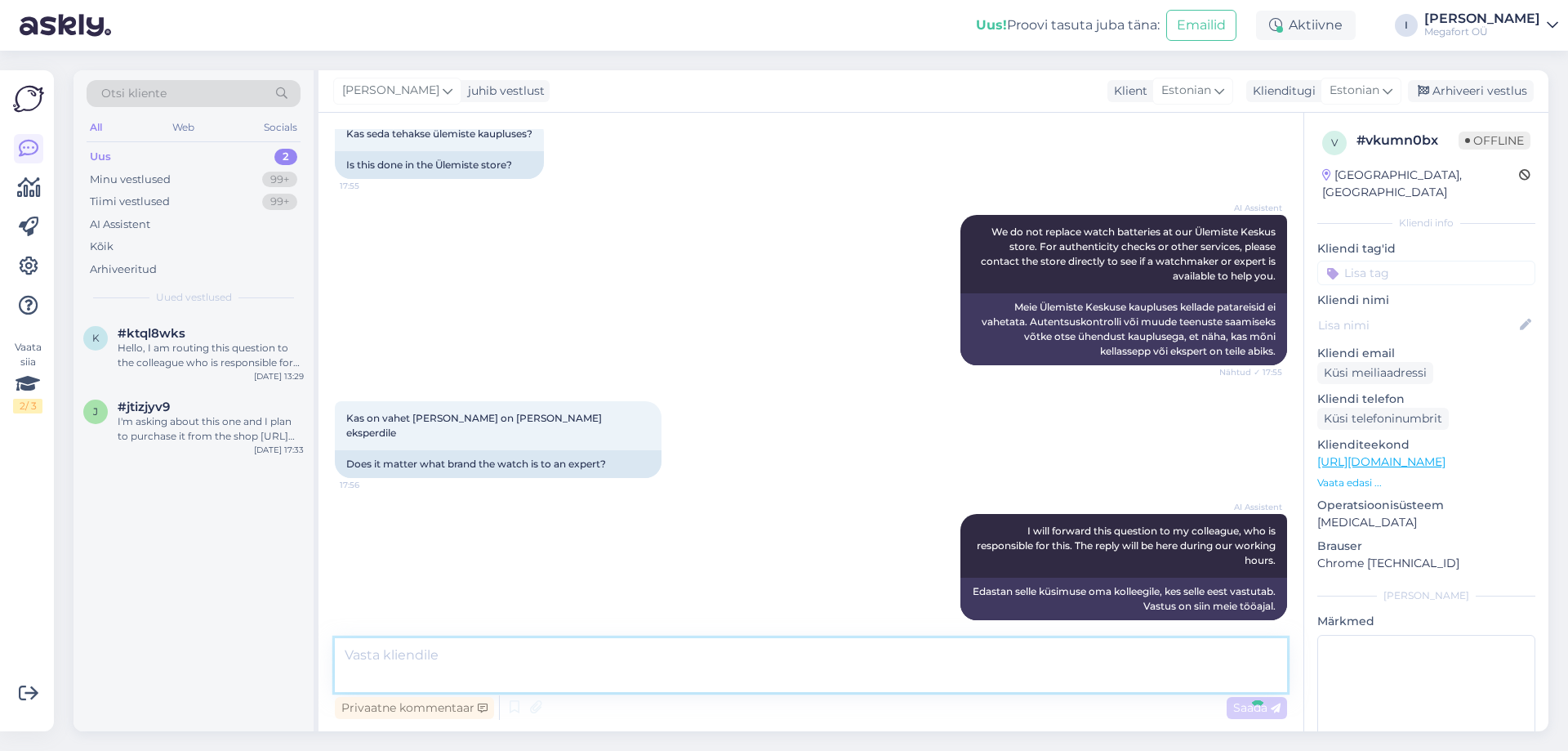
scroll to position [1047, 0]
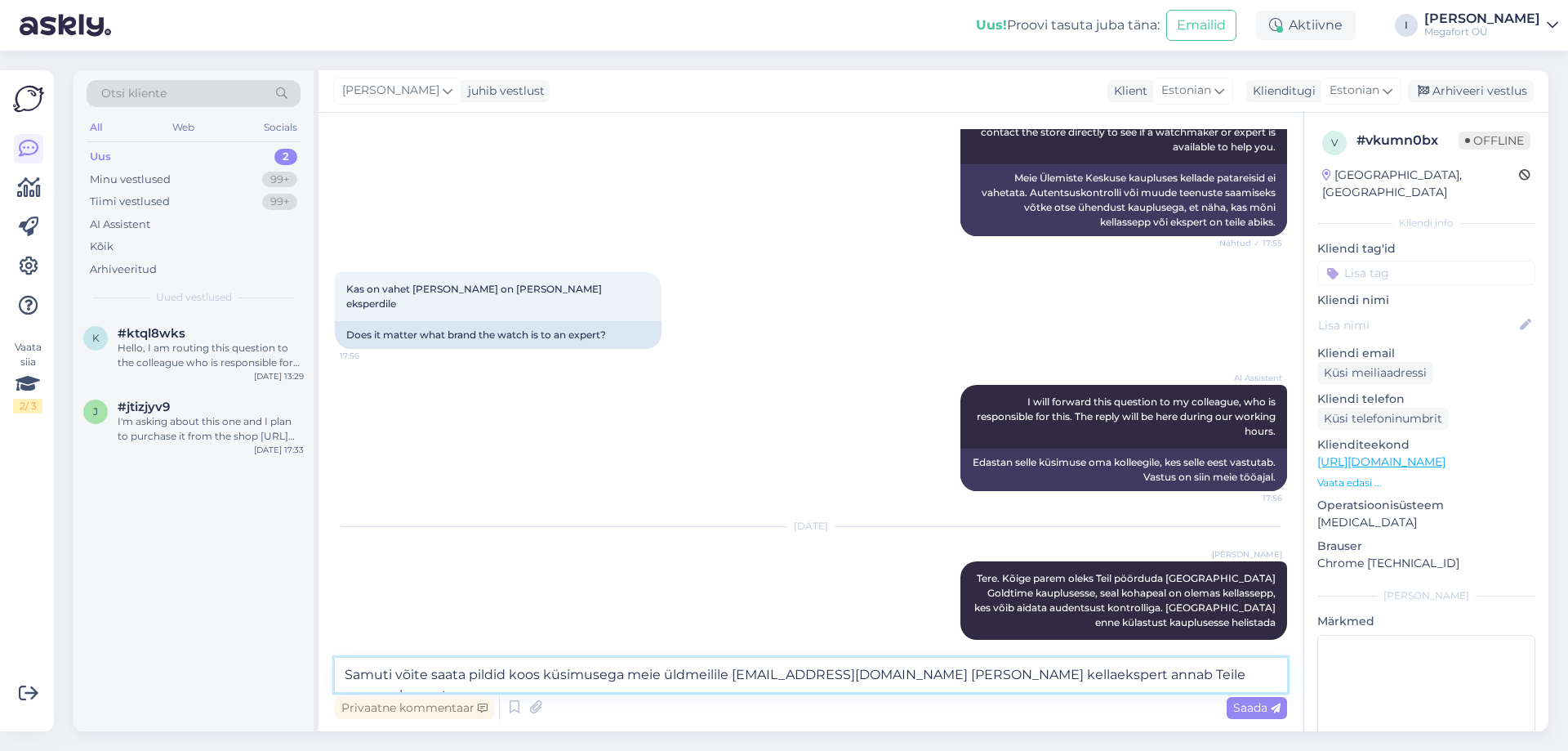
type textarea "Samuti võite saata pildid koos küsimusega meie üldmeilile [EMAIL_ADDRESS][DOMAI…"
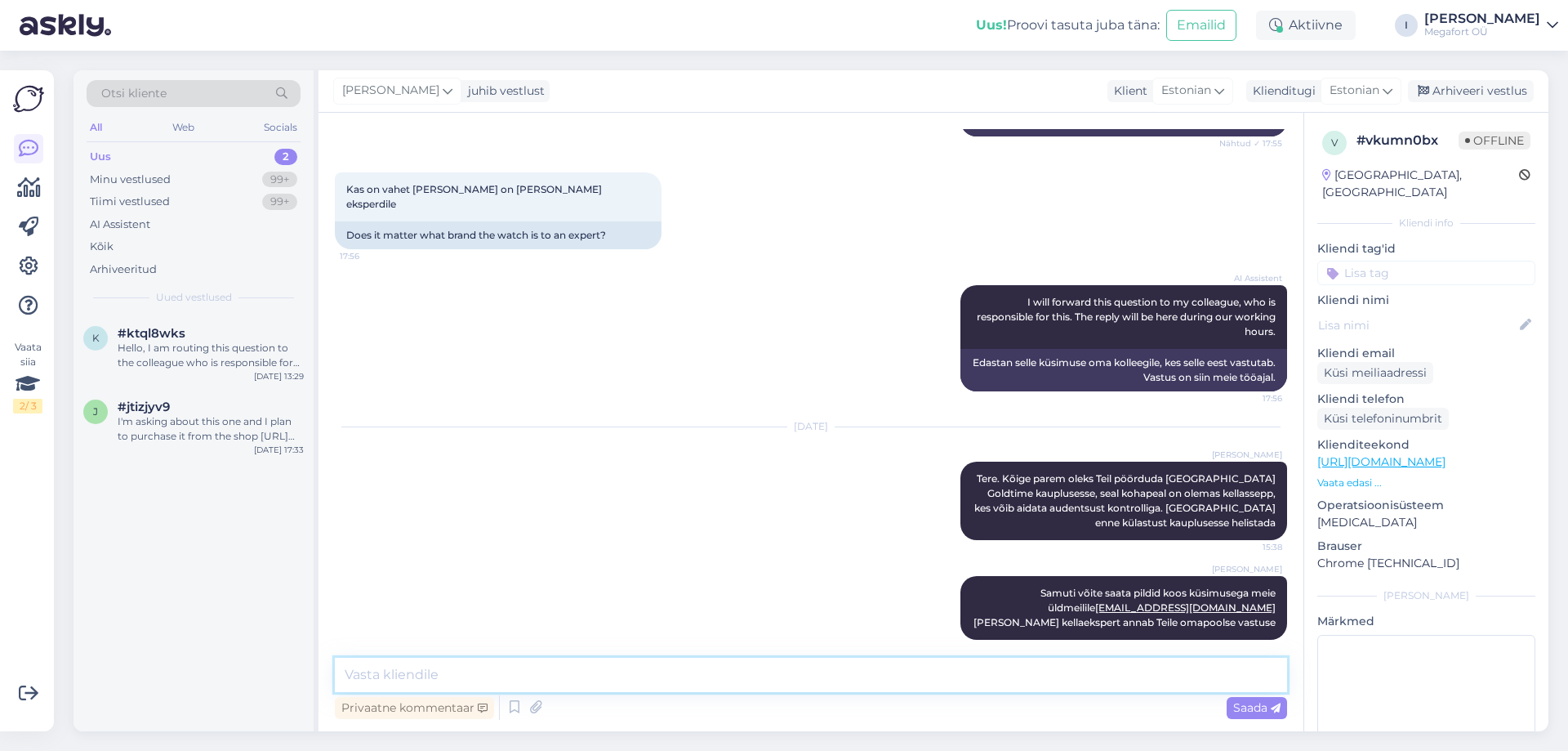
paste textarea "GOLDTIME [GEOGRAPHIC_DATA] Avatud: E-L 10-21, P 10-19 Telefon: [PHONE_NUMBER] E…"
type textarea "GOLDTIME [GEOGRAPHIC_DATA] Avatud: E-L 10-21, P 10-19 Telefon: [PHONE_NUMBER] E…"
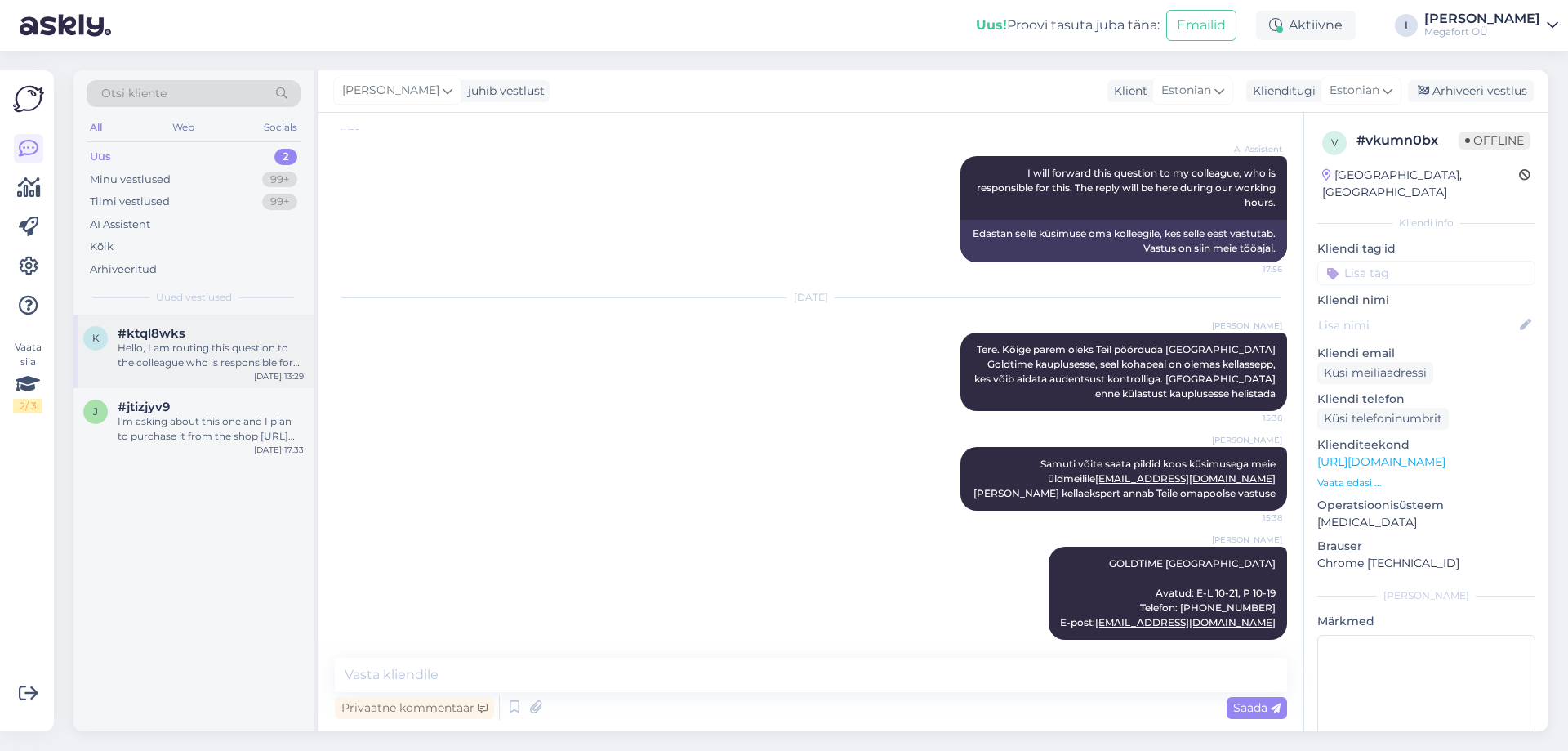
click at [204, 355] on div "Hello, I am routing this question to the colleague who is responsible for this …" at bounding box center [211, 355] width 186 height 29
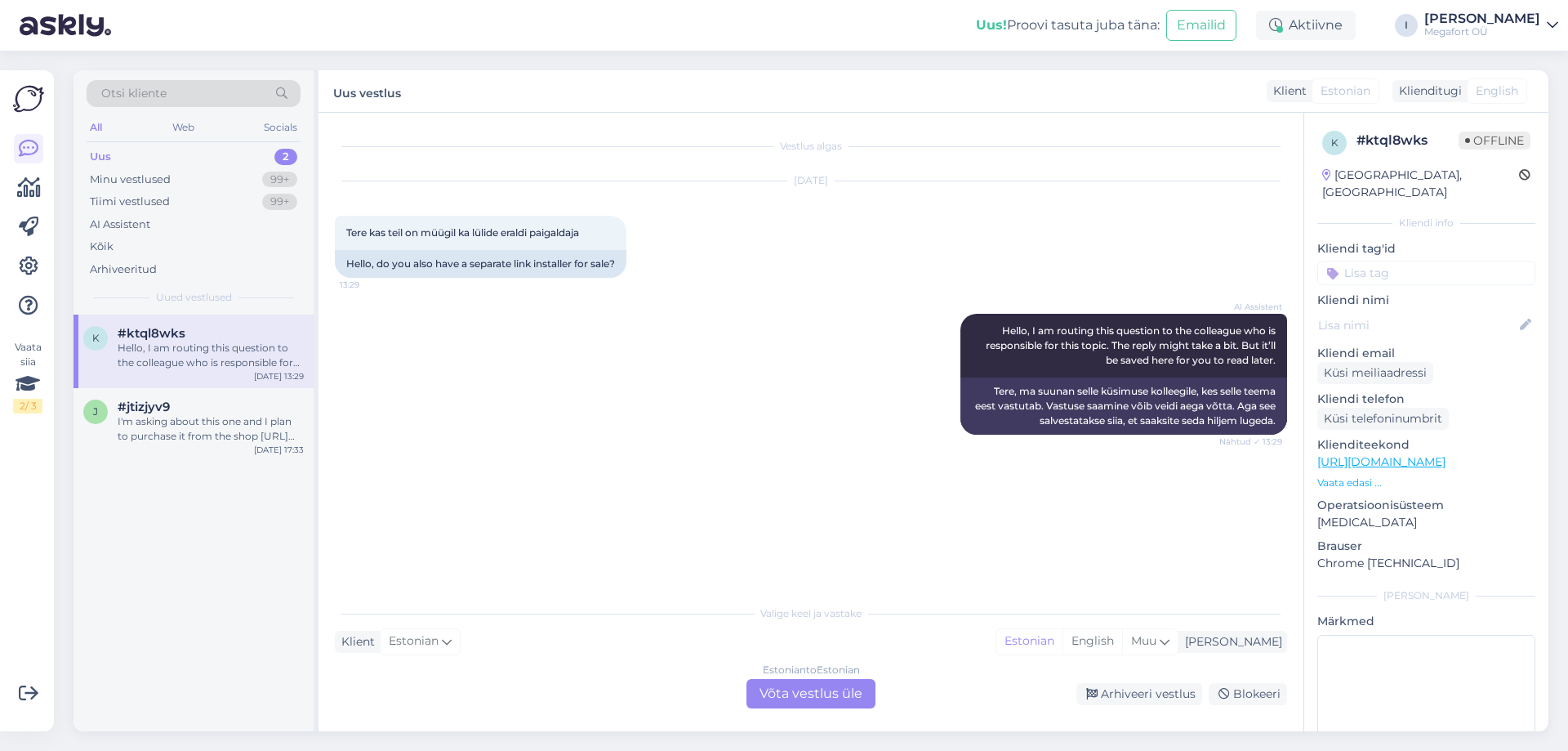
click at [778, 692] on div "Estonian to Estonian Võta vestlus üle" at bounding box center [811, 694] width 129 height 29
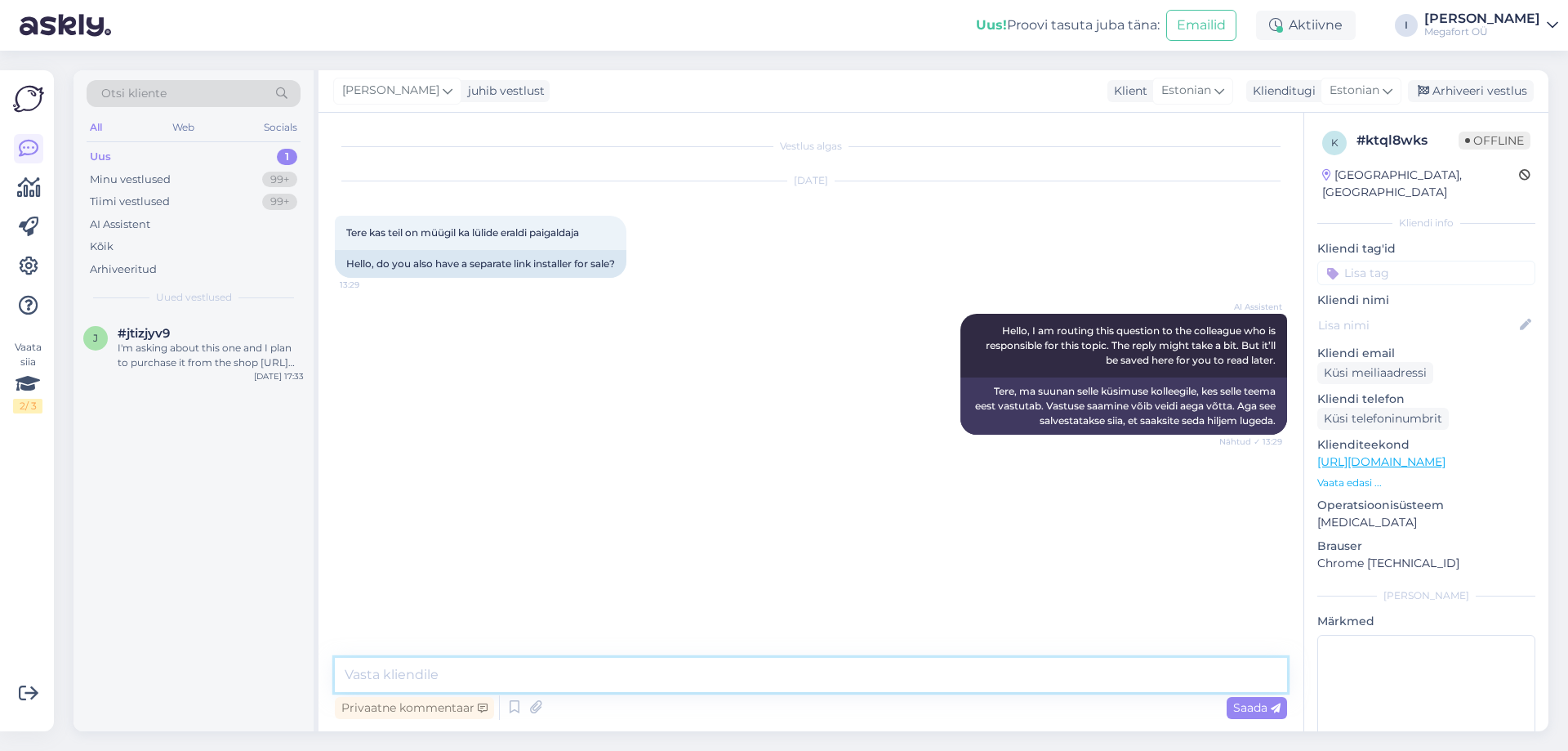
click at [722, 688] on textarea at bounding box center [811, 675] width 952 height 34
type textarea "Tere. Kas palun täpsustaksite oma küsimust?"
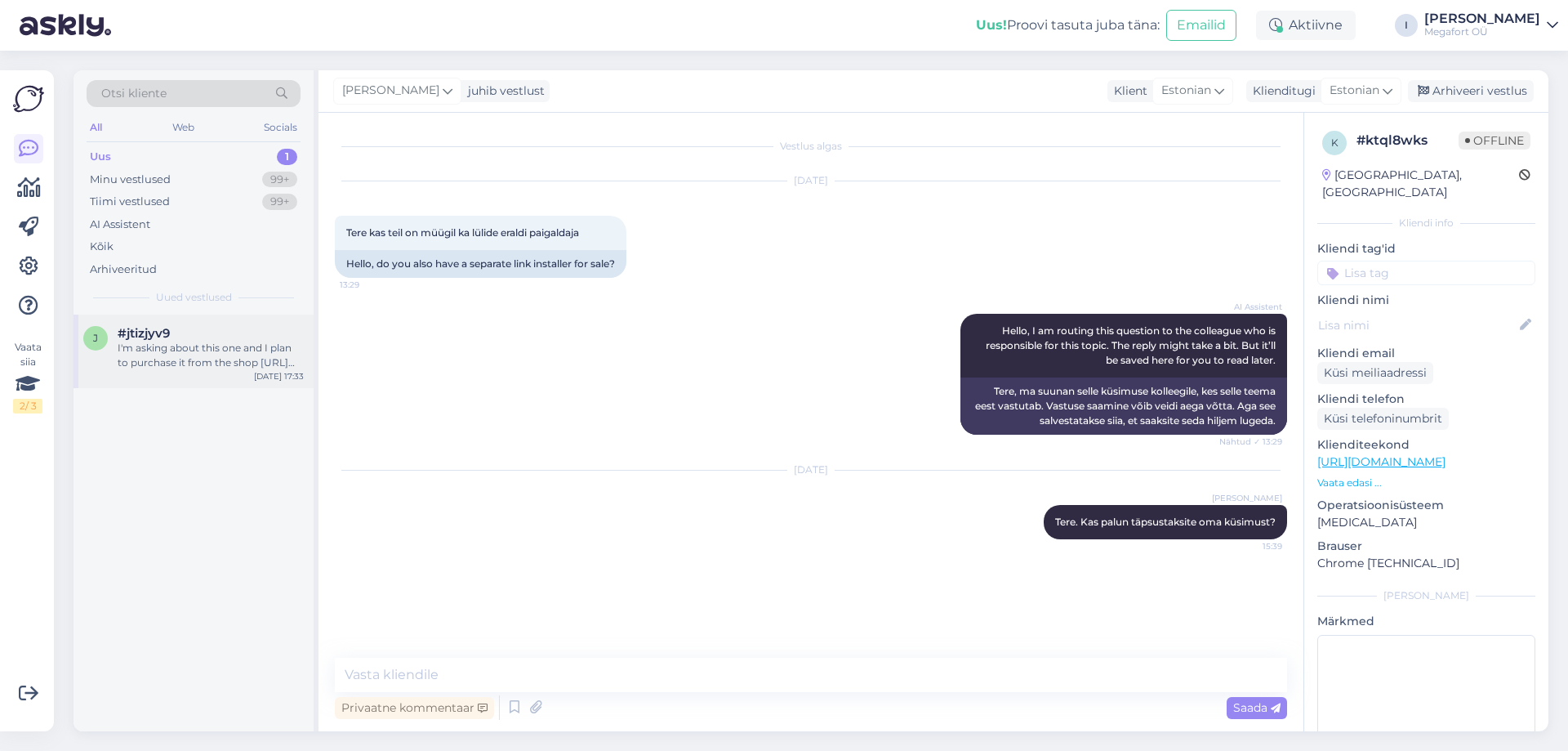
click at [187, 355] on div "I'm asking about this one and I plan to purchase it from the shop [URL][DOMAIN_…" at bounding box center [211, 355] width 186 height 29
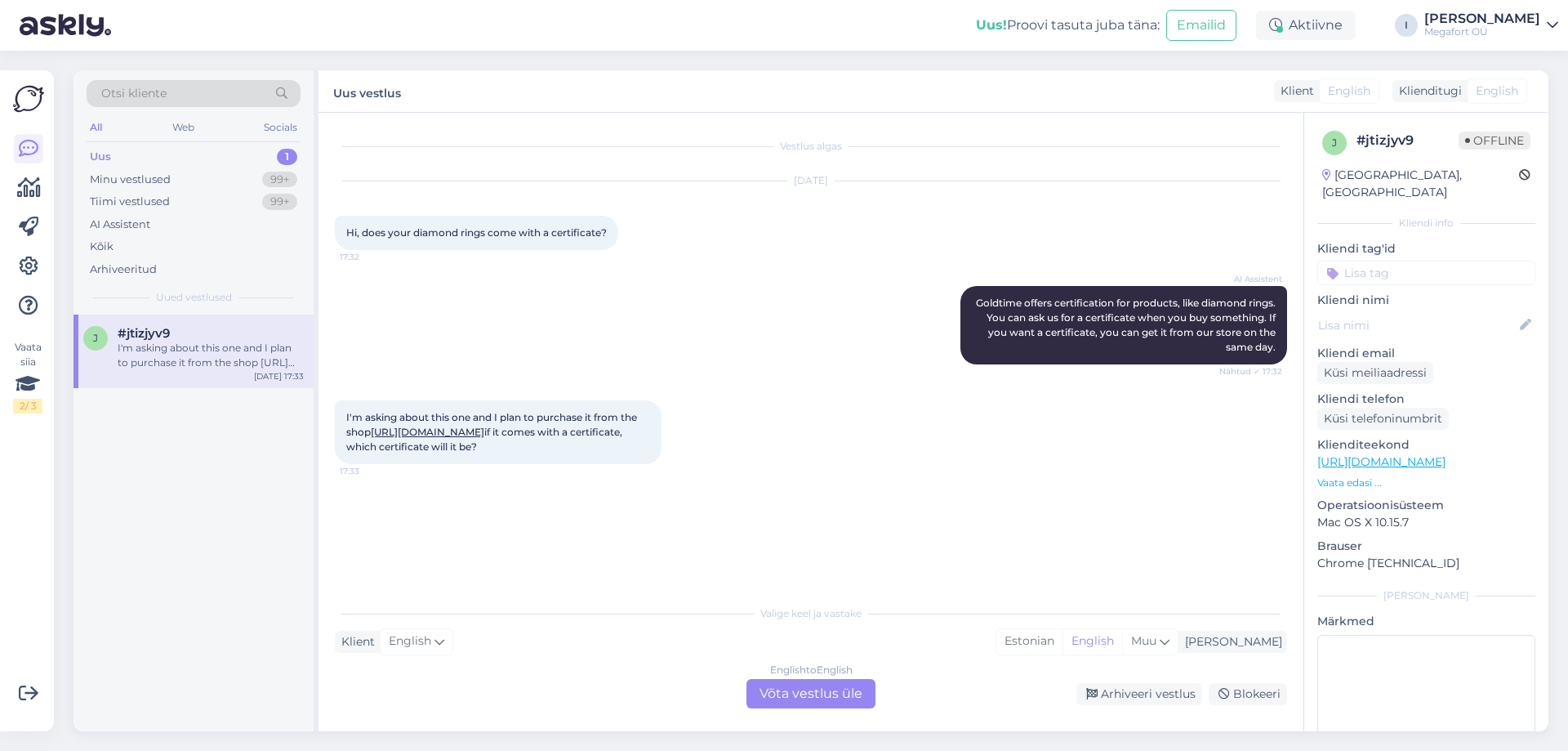
click at [484, 438] on link "[URL][DOMAIN_NAME]" at bounding box center [427, 432] width 113 height 13
click at [797, 698] on div "English to English Võta vestlus üle" at bounding box center [811, 694] width 129 height 29
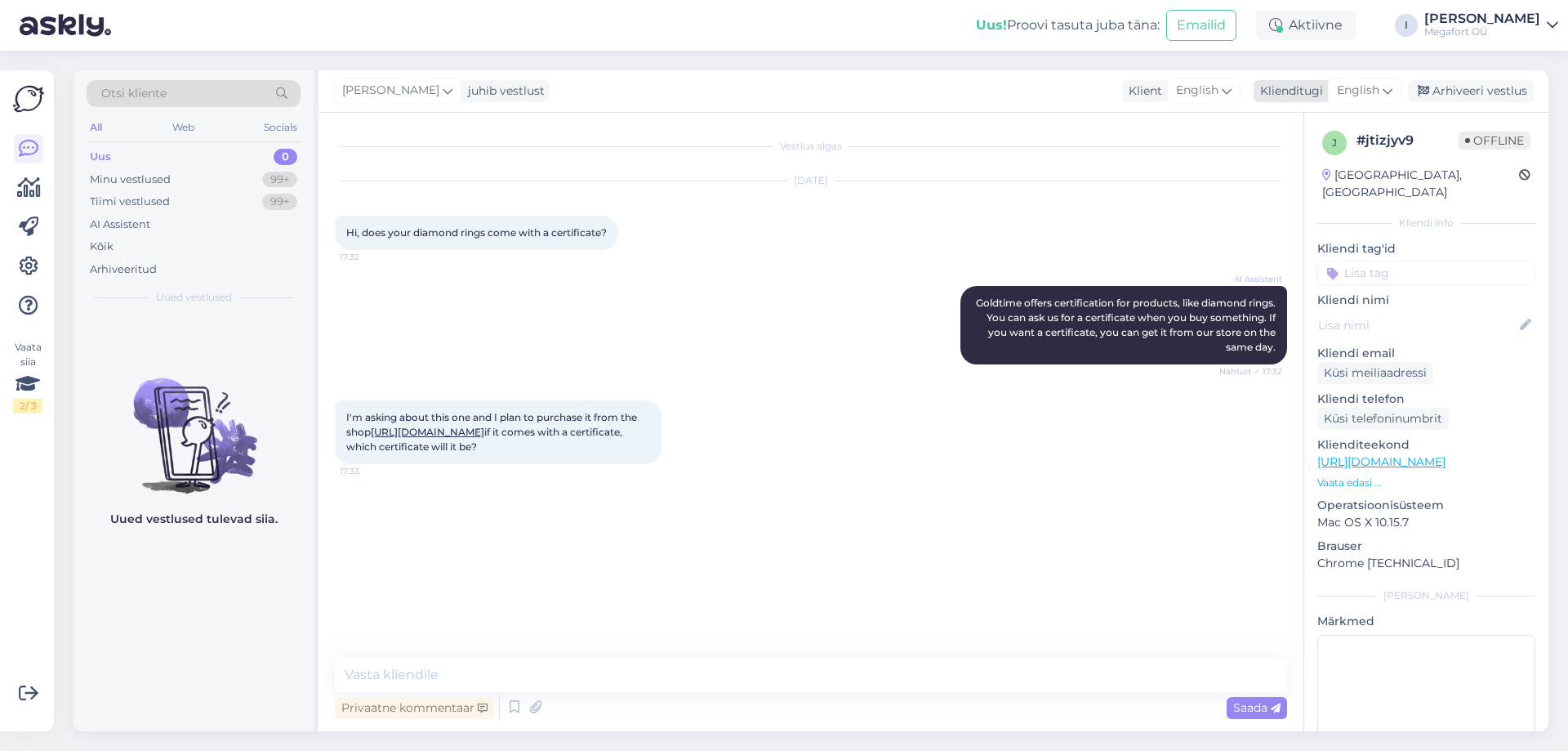
click at [1362, 99] on span "English" at bounding box center [1358, 91] width 43 height 18
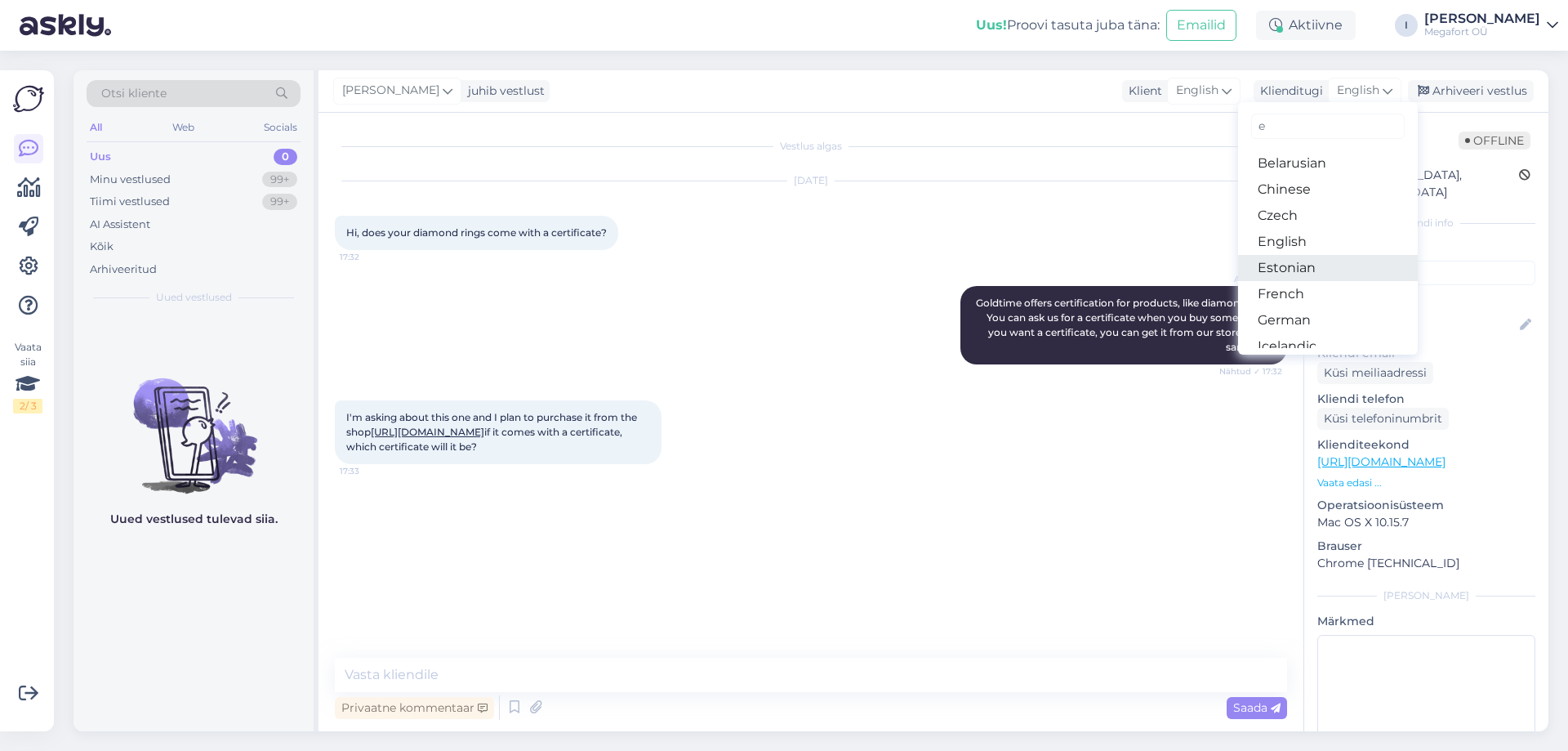
type input "e"
click at [1296, 264] on link "Estonian" at bounding box center [1328, 267] width 179 height 26
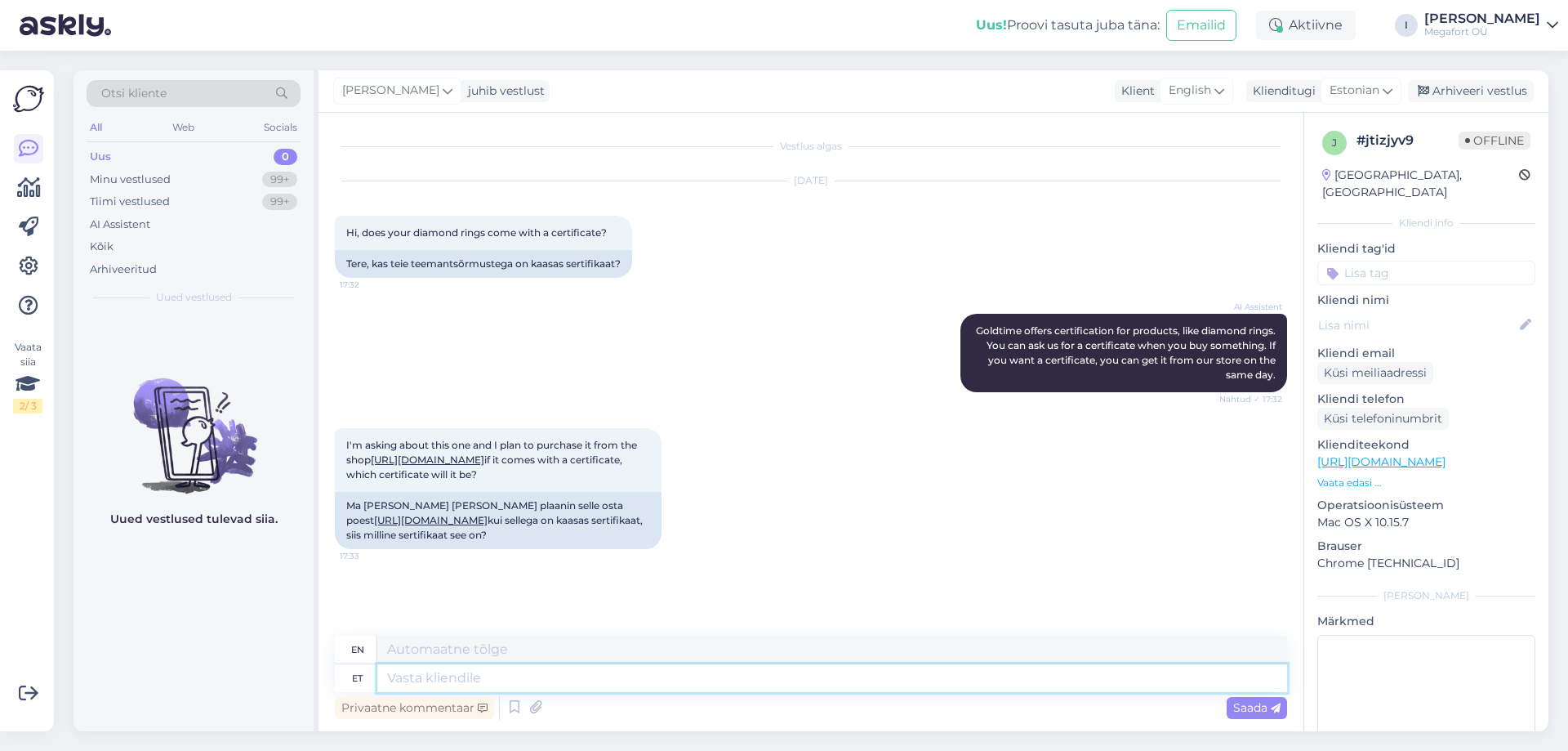
click at [569, 678] on textarea at bounding box center [832, 678] width 910 height 28
type textarea "Tere."
type textarea "Hello."
type textarea "Tere. Antud t"
type textarea "Hello. Given"
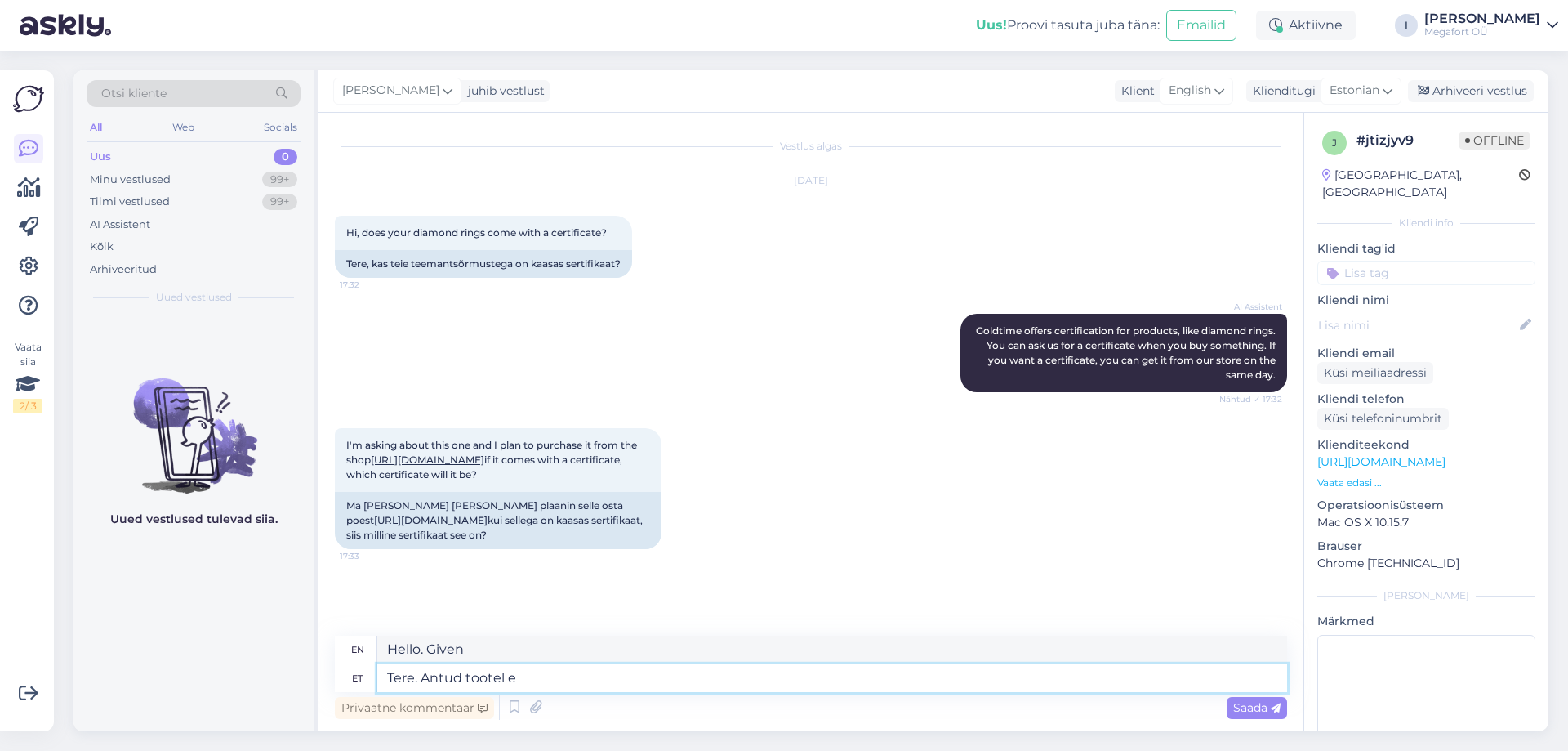
type textarea "Tere. Antud tootel ei"
type textarea "Hello. This product"
type textarea "Tere. Antud tootel ei o"
type textarea "Hello. This product does not"
type textarea "Tere. Antud tootel ei ole"
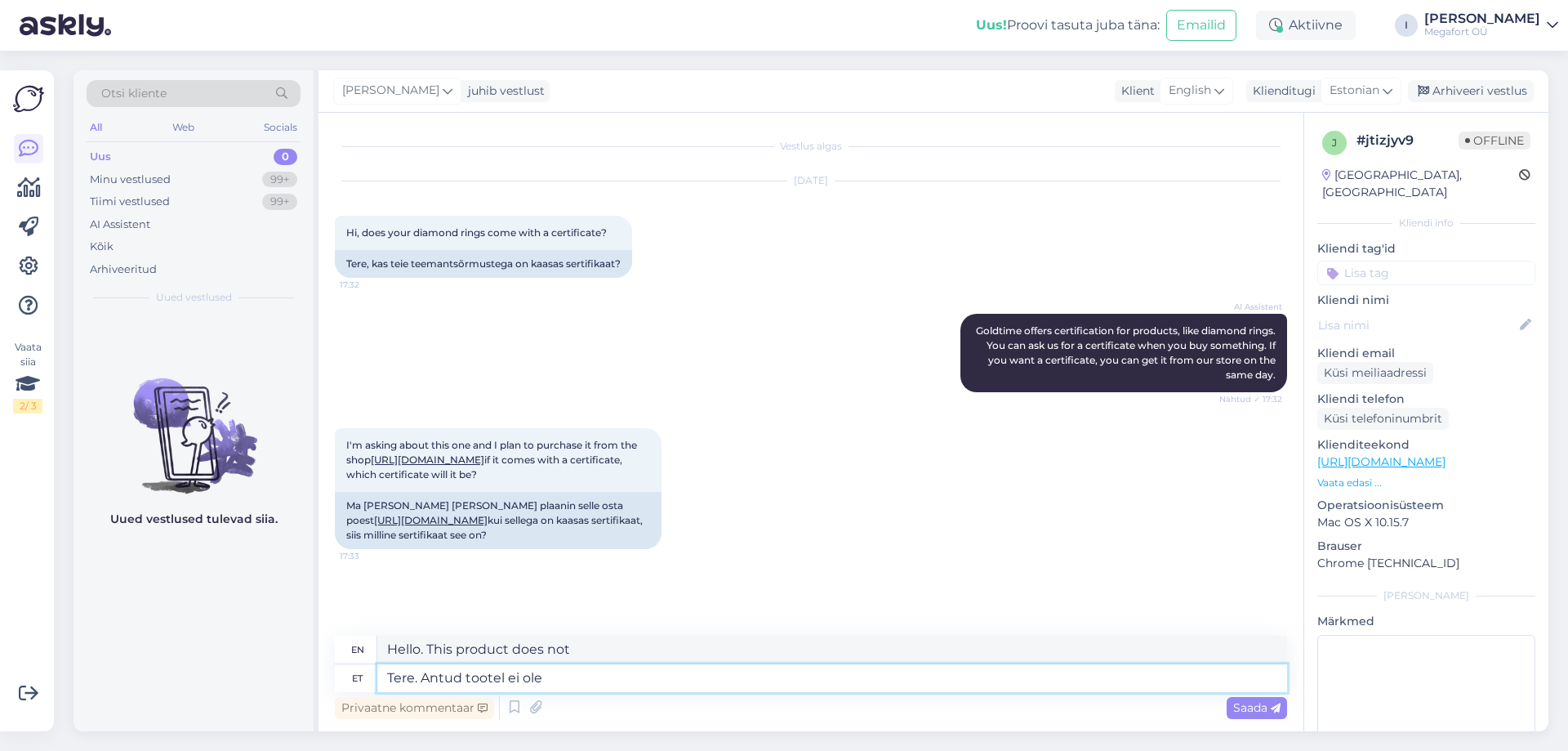
type textarea "Hello. This product does not have"
type textarea "Tere. Antud tootel ei ole GIA"
type textarea "Hello. This product does not have a GIA."
type textarea "Tere. Antud tootel ei ole GIA serti"
type textarea "Hello. This product does not have a GIA certificate."
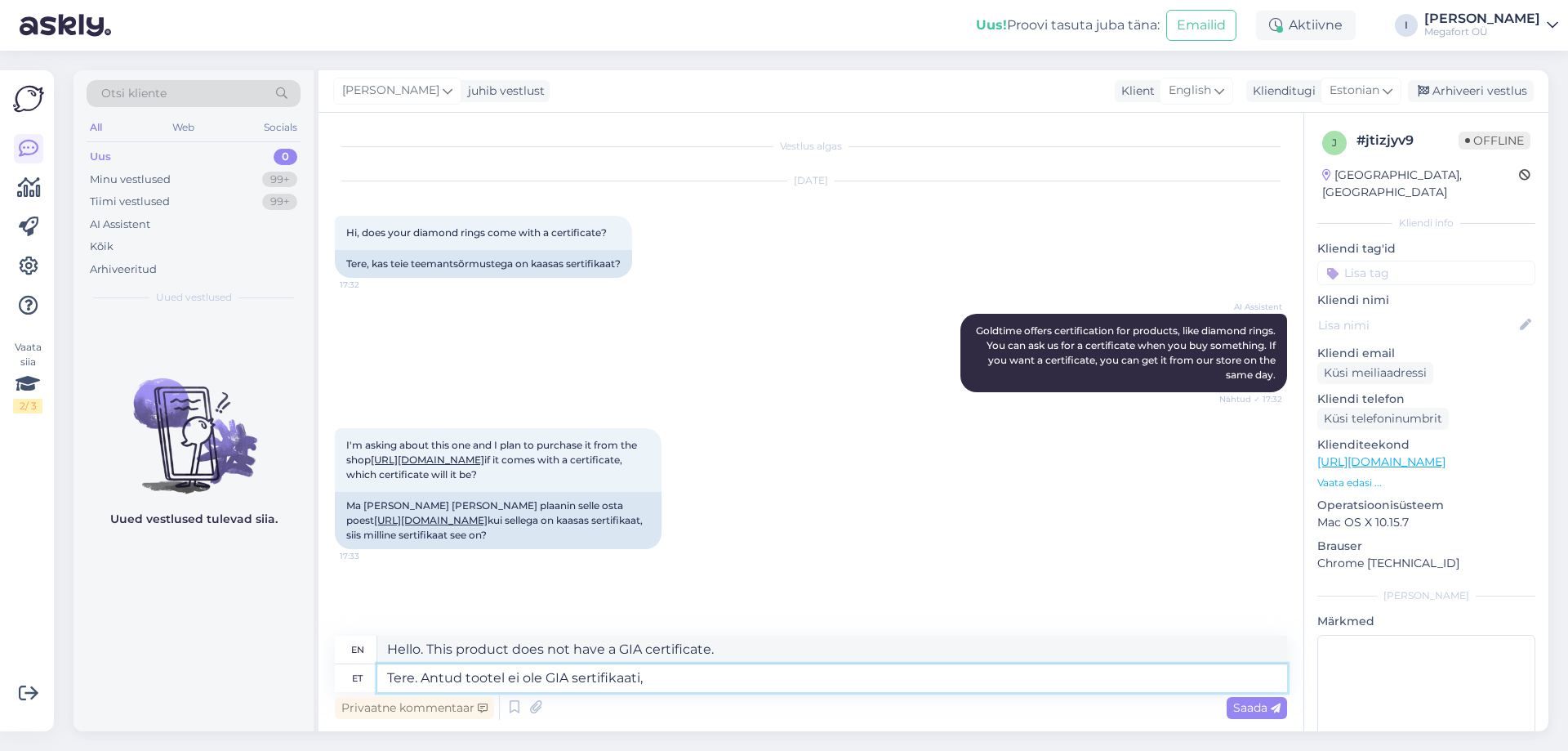
type textarea "Tere. Antud tootel ei ole GIA sertifikaati, k"
type textarea "Hello. This product does not have a GIA certificate,"
type textarea "Tere. Antud tootel ei ole GIA sertifikaati, [PERSON_NAME] a"
type textarea "Hello. This product does not have a GIA certificate, but it does"
type textarea "Tere. Antud tootel ei ole GIA sertifikaati, [PERSON_NAME] aga saame T"
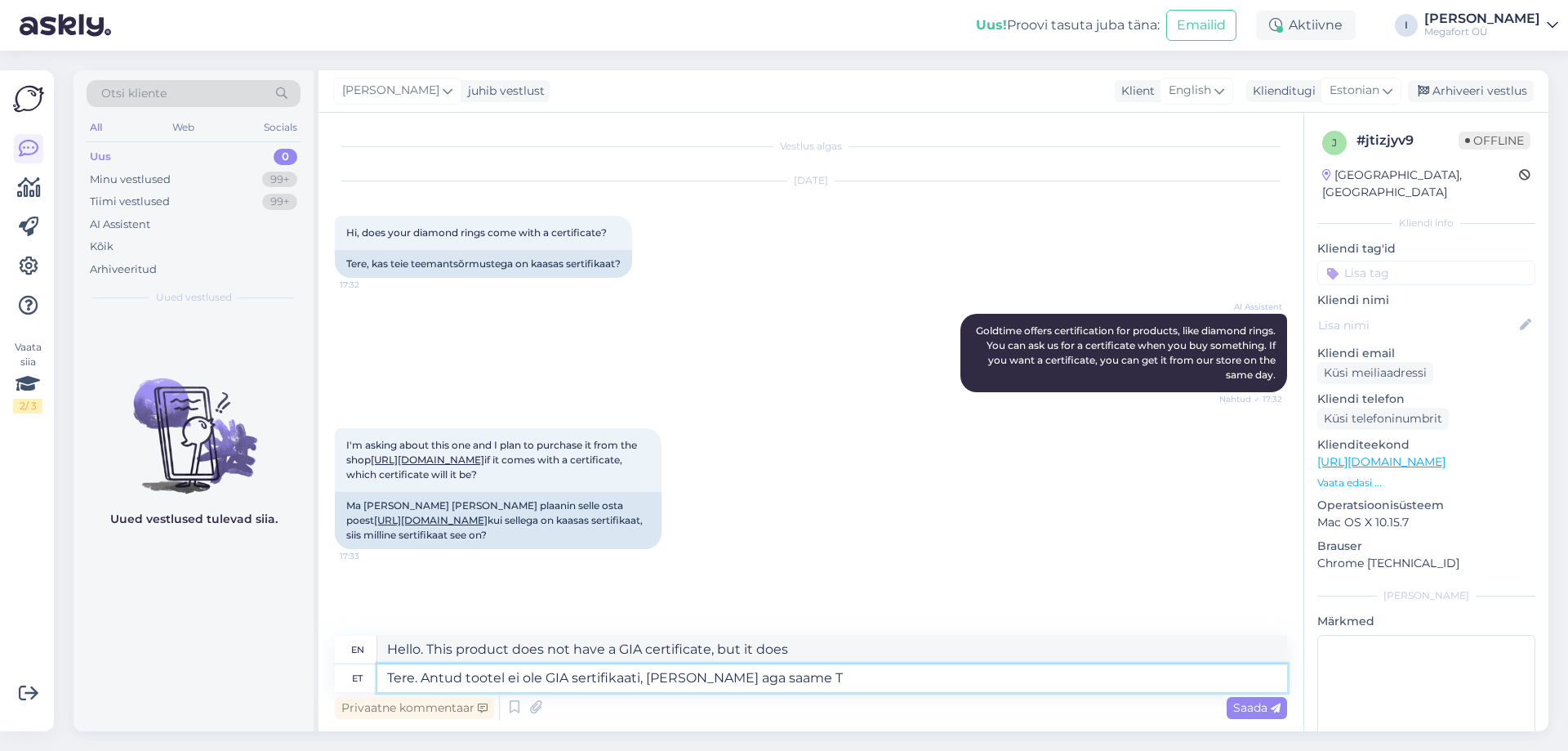
type textarea "Hello. This product does not have a GIA certificate, but we can"
type textarea "Tere. Antud tootel ei ole GIA sertifikaati, [PERSON_NAME] aga saame Teile"
type textarea "Hello. This product does not have a GIA certificate, but we can provide one for…"
type textarea "Tere. Antud tootel ei ole GIA sertifikaati, [PERSON_NAME] aga saame Teile välja…"
type textarea "Hello. This product does not have a GIA certificate, but we can issue one to yo…"
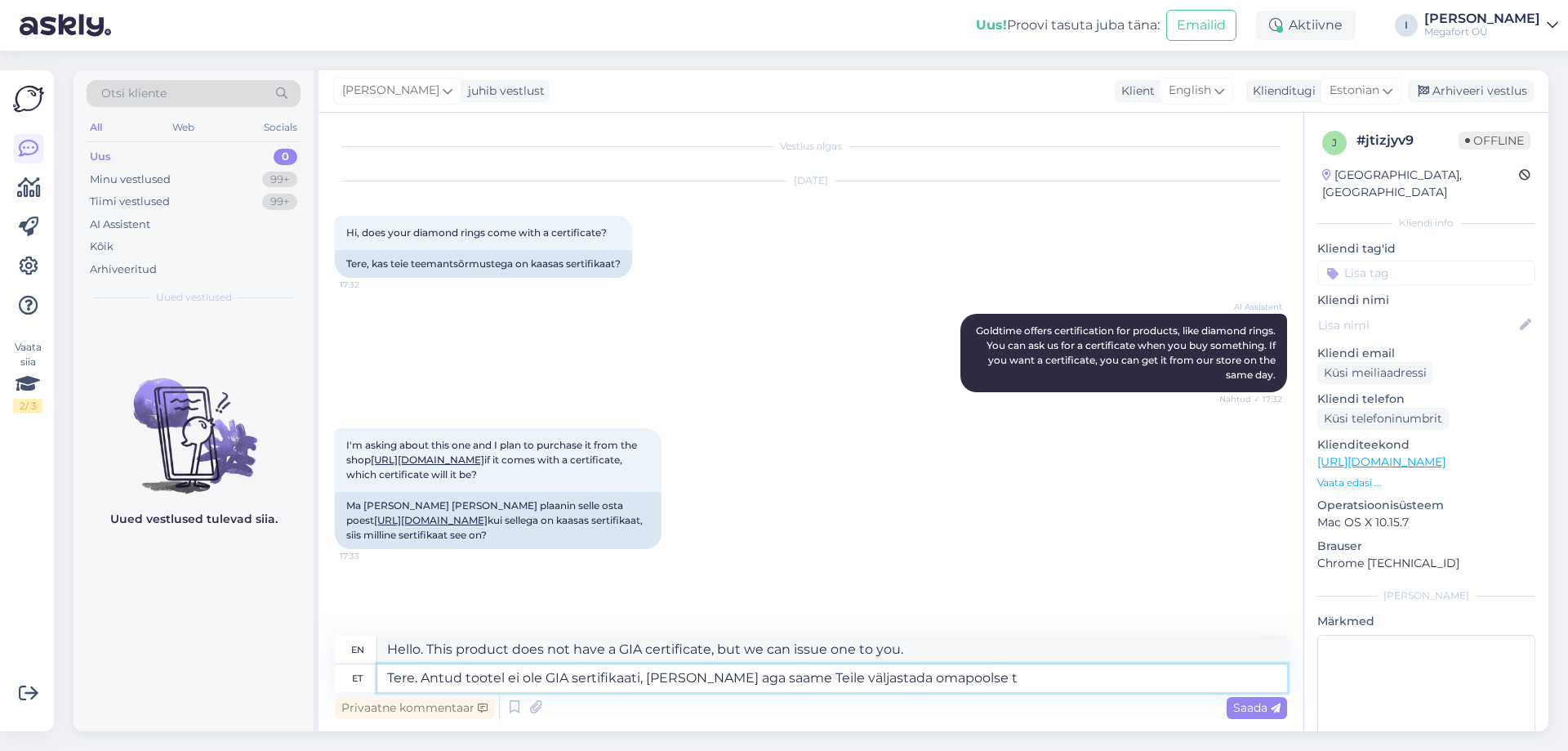
type textarea "Tere. Antud tootel ei ole GIA sertifikaati, [PERSON_NAME] aga saame Teile välja…"
type textarea "Hello. This product does not have a GIA certificate, but we can issue you one o…"
type textarea "Tere. Antud tootel ei ole GIA sertifikaati, [PERSON_NAME] aga saame Teile välja…"
type textarea "Hello. This product does not have a GIA certificate, but we can issue you our o…"
type textarea "Tere. Antud tootel ei ole GIA sertifikaati, [PERSON_NAME] aga saame Teile välja…"
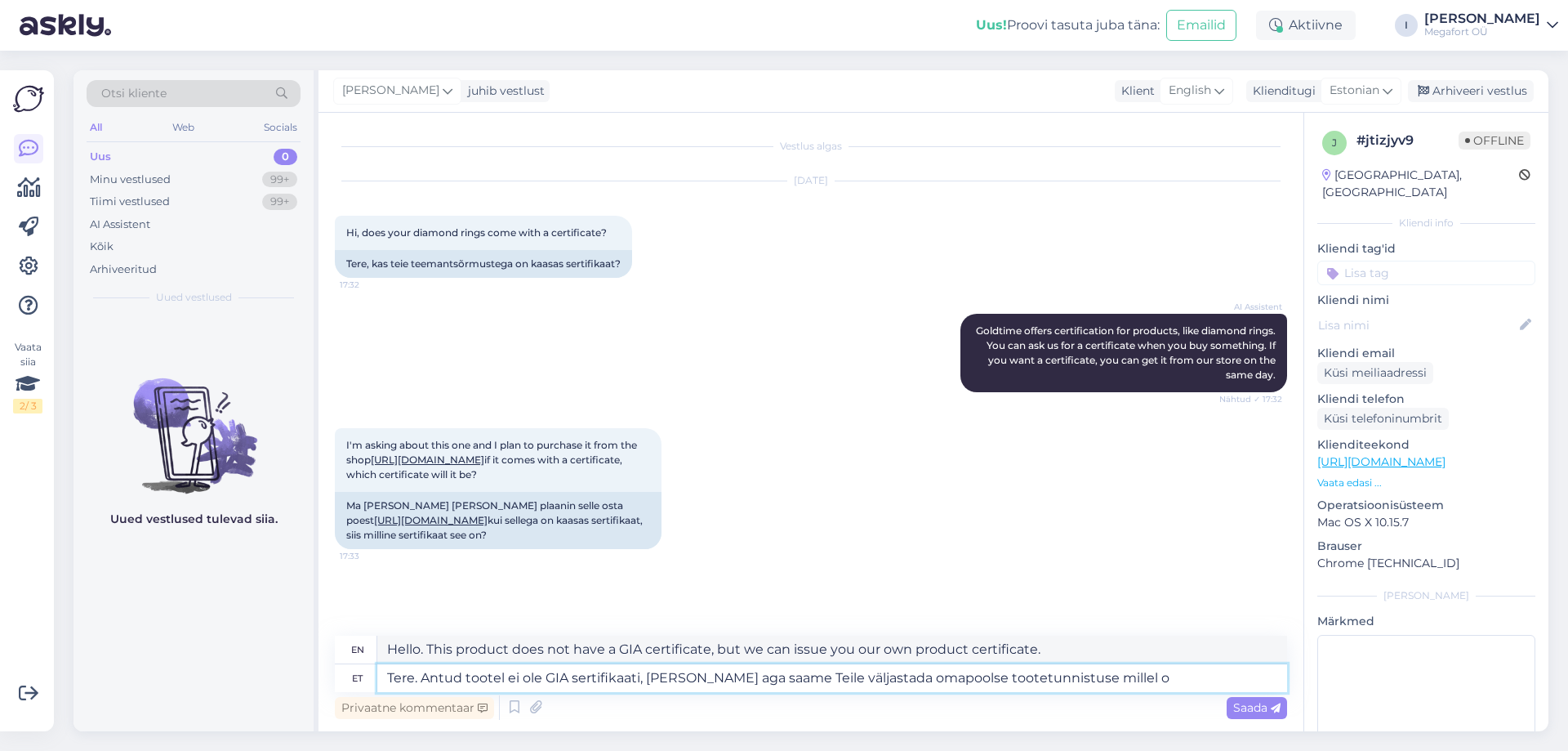
type textarea "Hello. This product does not have a GIA certificate, but we can issue you our o…"
type textarea "Tere. Antud tootel ei ole GIA sertifikaati, [PERSON_NAME] aga saame Teile välja…"
type textarea "Hello. This product does not have a GIA certificate, but we can issue you our o…"
type textarea "Tere. Antud tootel ei ole GIA sertifikaati, [PERSON_NAME] aga saame Teile välja…"
type textarea "Hello. This product does not have a GIA certificate, but we can issue you our o…"
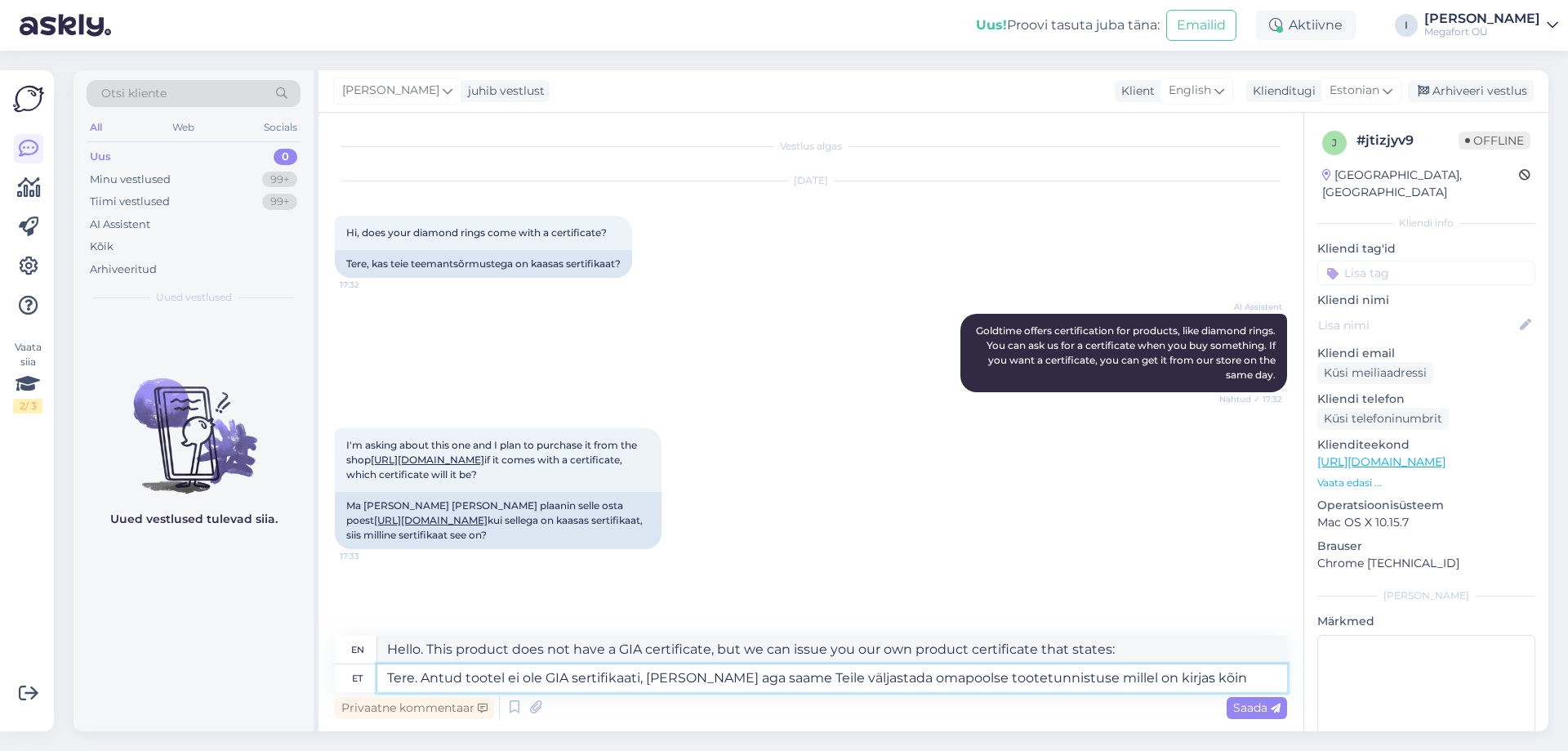
type textarea "Tere. Antud tootel ei ole GIA sertifikaati, [PERSON_NAME] aga saame Teile välja…"
type textarea "Hello. This product does not have a GIA certificate, but we can issue you our o…"
type textarea "Tere. Antud tootel ei ole GIA sertifikaati, [PERSON_NAME] aga saame Teile välja…"
type textarea "Hello. This product does not have a GIA certificate, but we can issue you our o…"
type textarea "Tere. Antud tootel ei ole GIA sertifikaati, [PERSON_NAME] aga saame Teile välja…"
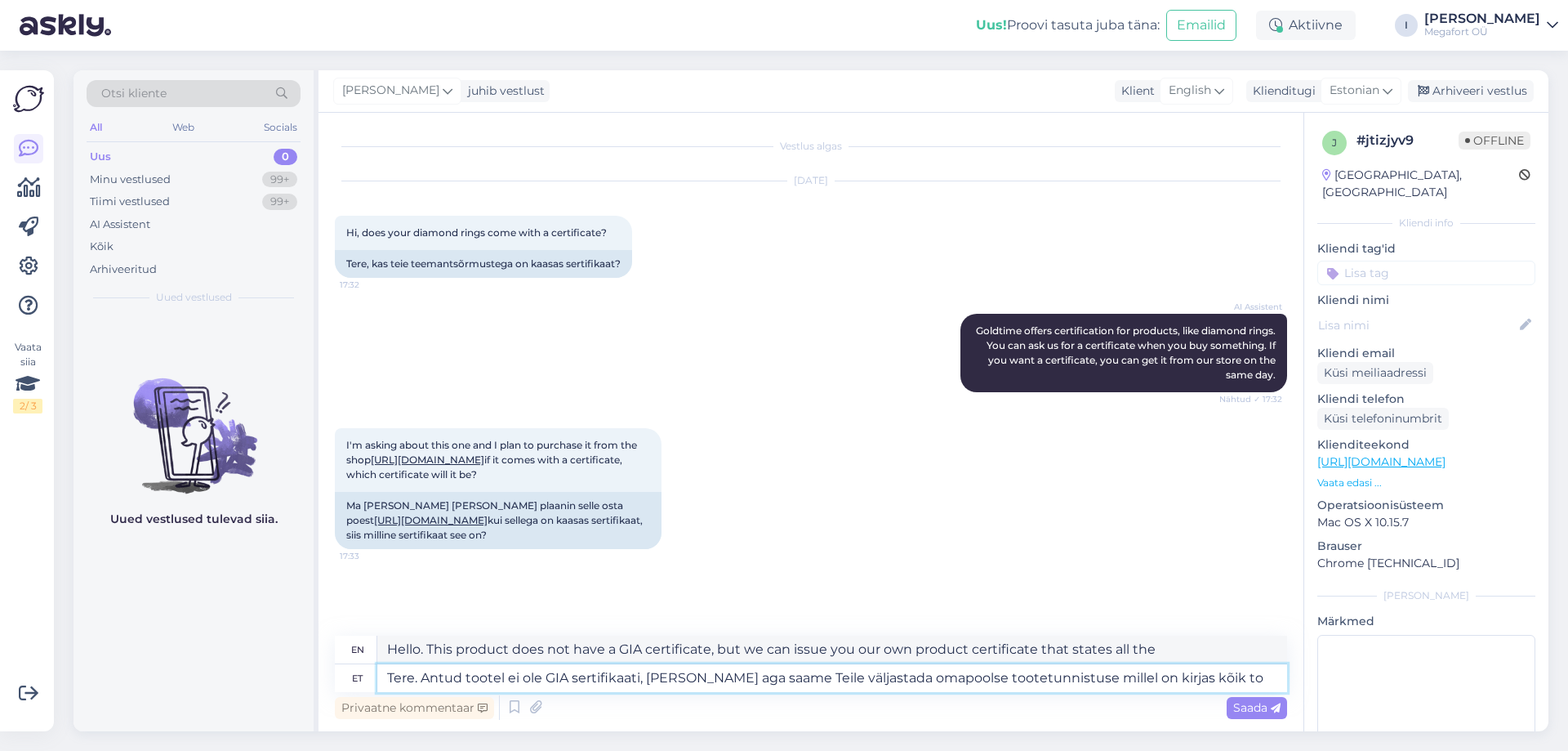
type textarea "Hello. This product does not have a GIA certificate, but we can issue you our o…"
type textarea "Tere. Antud tootel ei ole GIA sertifikaati, [PERSON_NAME] aga saame Teile välja…"
type textarea "Hello. This product does not have a GIA certificate, but we can issue you our o…"
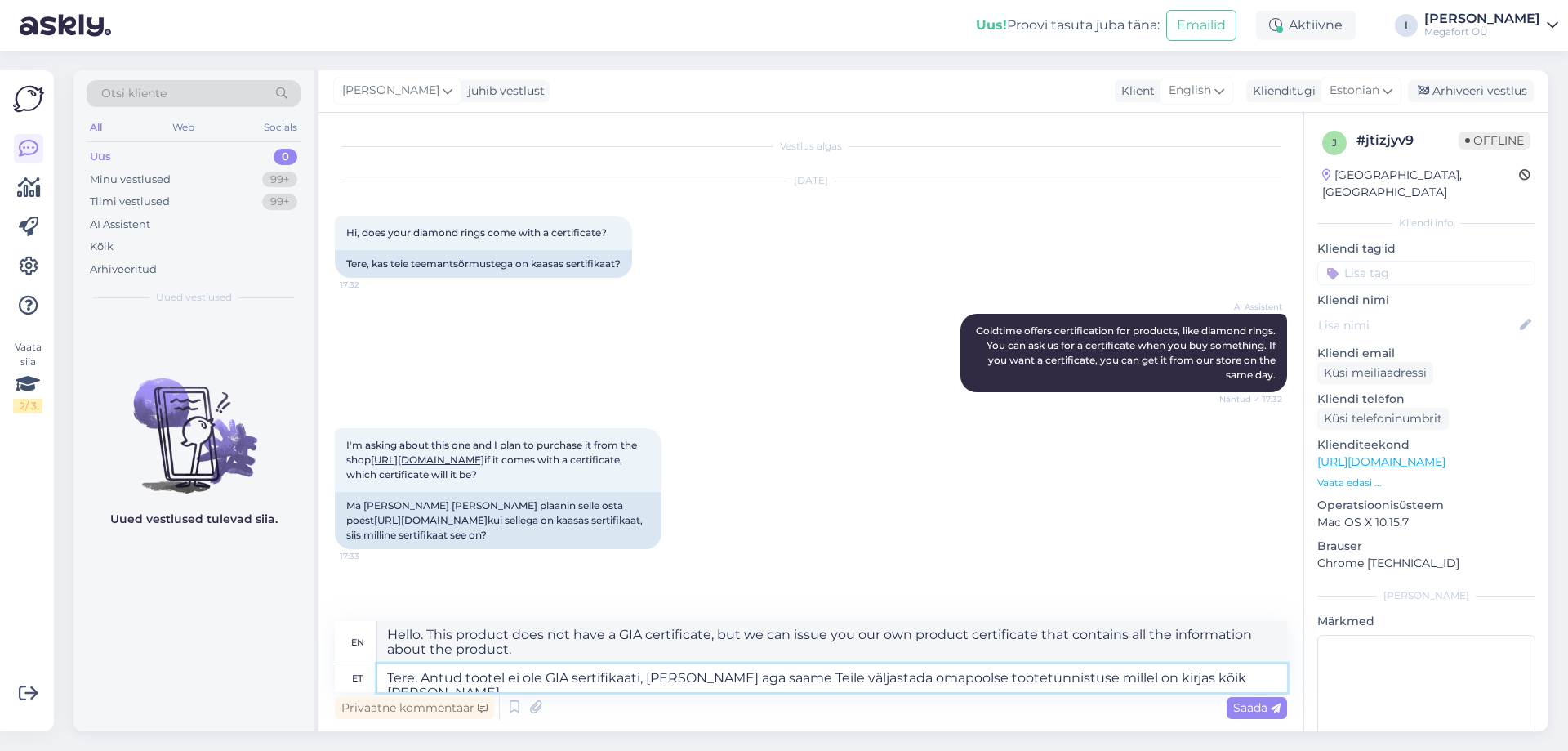
type textarea "Tere. Antud tootel ei ole GIA sertifikaati, [PERSON_NAME] aga saame Teile välja…"
type textarea "Hello. This product does not have a GIA certificate, but we can issue you our o…"
type textarea "Tere. Antud tootel ei ole GIA sertifikaati, [PERSON_NAME] aga saame Teile välja…"
type textarea "Hello. This product does not have a GIA certificate, but we can issue you our o…"
type textarea "Tere. Antud tootel ei ole GIA sertifikaati, [PERSON_NAME] aga saame Teile välja…"
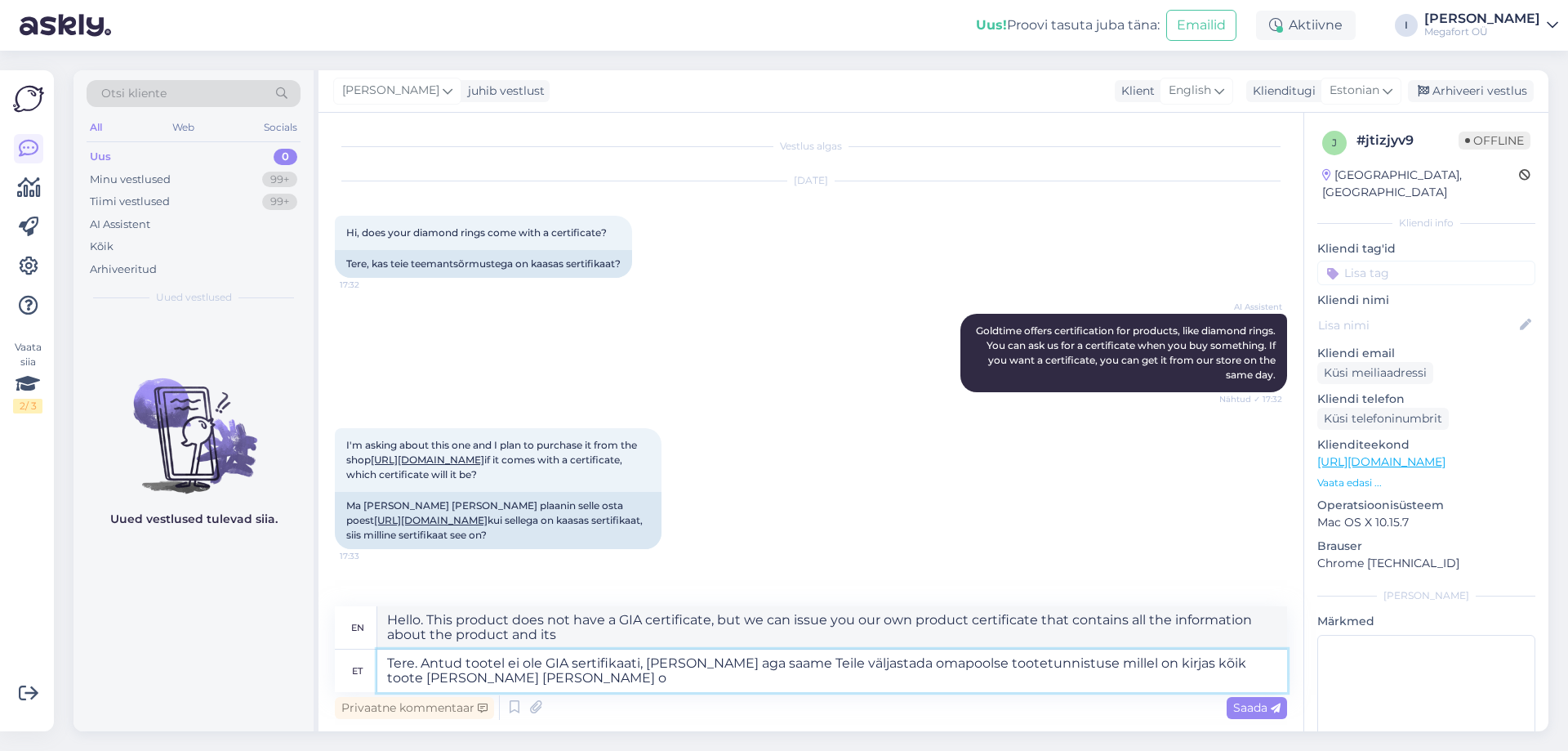
type textarea "Hello. This product does not have a GIA certificate, but we can issue you our o…"
type textarea "Tere. Antud tootel ei ole GIA sertifikaati, [PERSON_NAME] aga saame Teile välja…"
type textarea "Hello. This product does not have a GIA certificate, but we can issue you our o…"
type textarea "Tere. Antud tootel ei ole GIA sertifikaati, [PERSON_NAME] aga saame Teile välja…"
type textarea "Hello. This product does not have a GIA certificate, but we can issue you our o…"
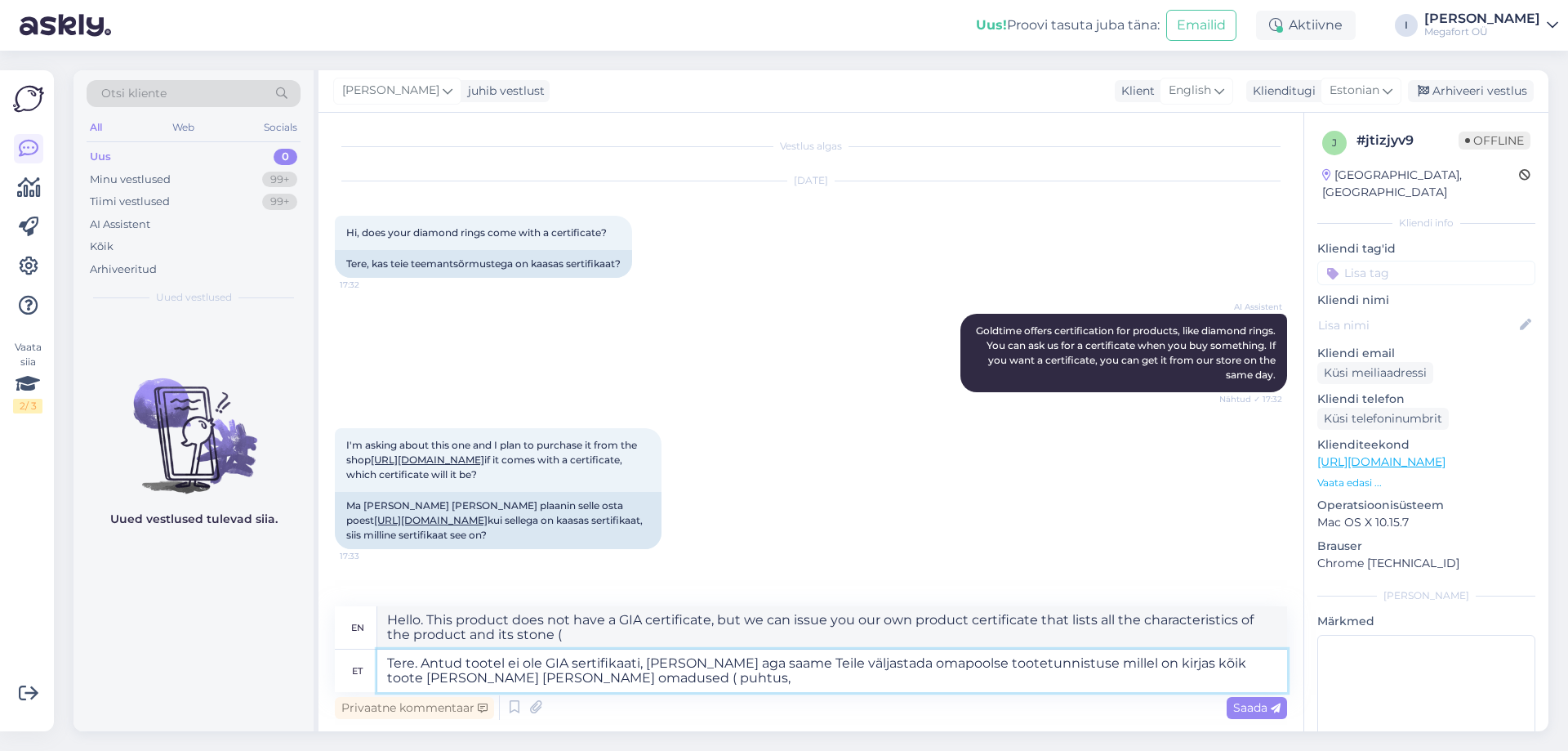
type textarea "Tere. Antud tootel ei ole GIA sertifikaati, [PERSON_NAME] aga saame Teile välja…"
type textarea "Hello. This product does not have a GIA certificate, but we can issue you our o…"
type textarea "Tere. Antud tootel ei ole GIA sertifikaati, [PERSON_NAME] aga saame Teile välja…"
type textarea "Hello. This product does not have a GIA certificate, but we can issue you our o…"
type textarea "Tere. Antud tootel ei ole GIA sertifikaati, [PERSON_NAME] aga saame Teile välja…"
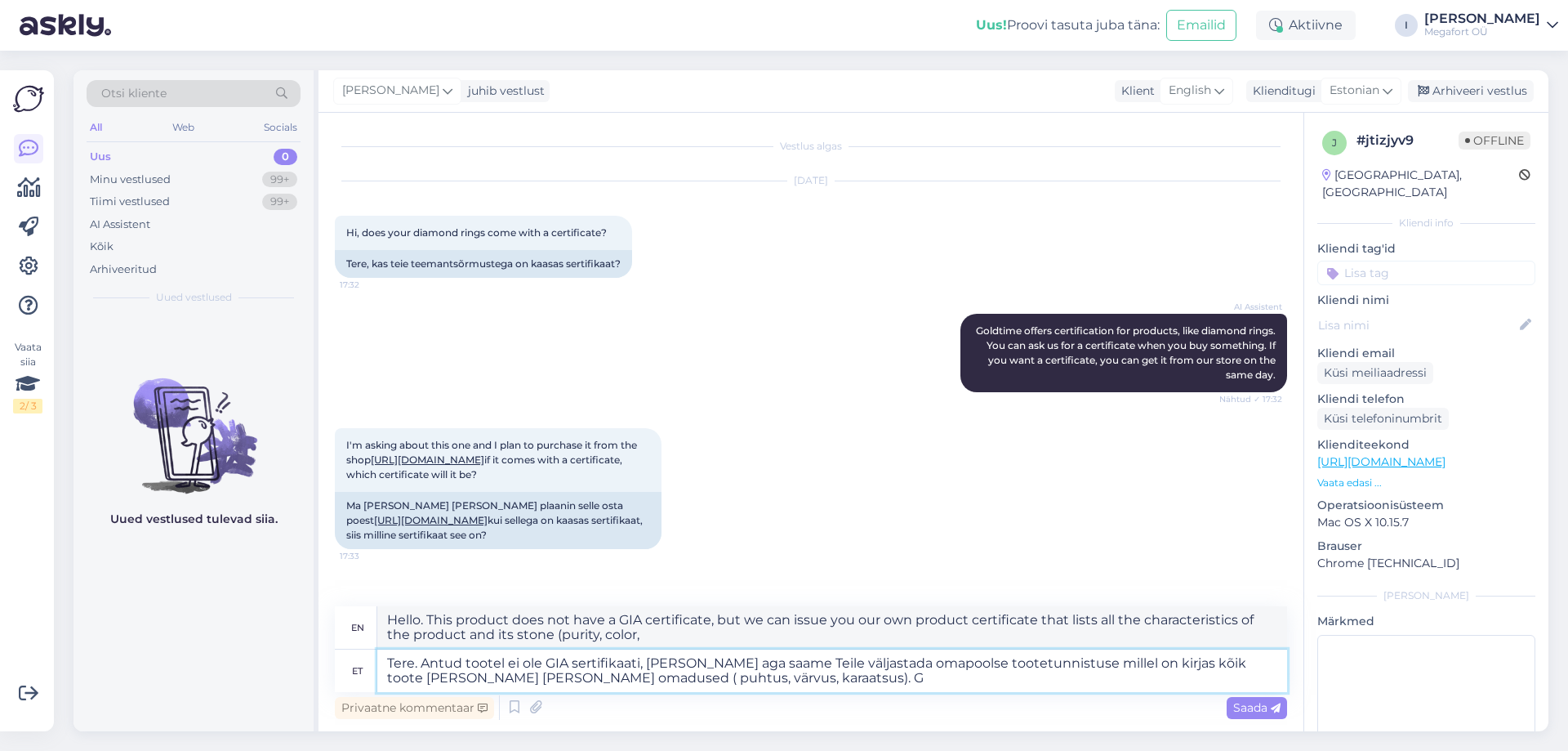
type textarea "Hello. This product does not have a GIA certificate, but we can issue you our o…"
type textarea "Tere. Antud tootel ei ole GIA sertifikaati, [PERSON_NAME] aga saame Teile välja…"
type textarea "Hello. This product does not have a GIA certificate, but we can issue you our o…"
type textarea "Tere. Antud tootel ei ole GIA sertifikaati, [PERSON_NAME] aga saame Teile välja…"
type textarea "Hello. This product does not have a GIA certificate, but we can issue you our o…"
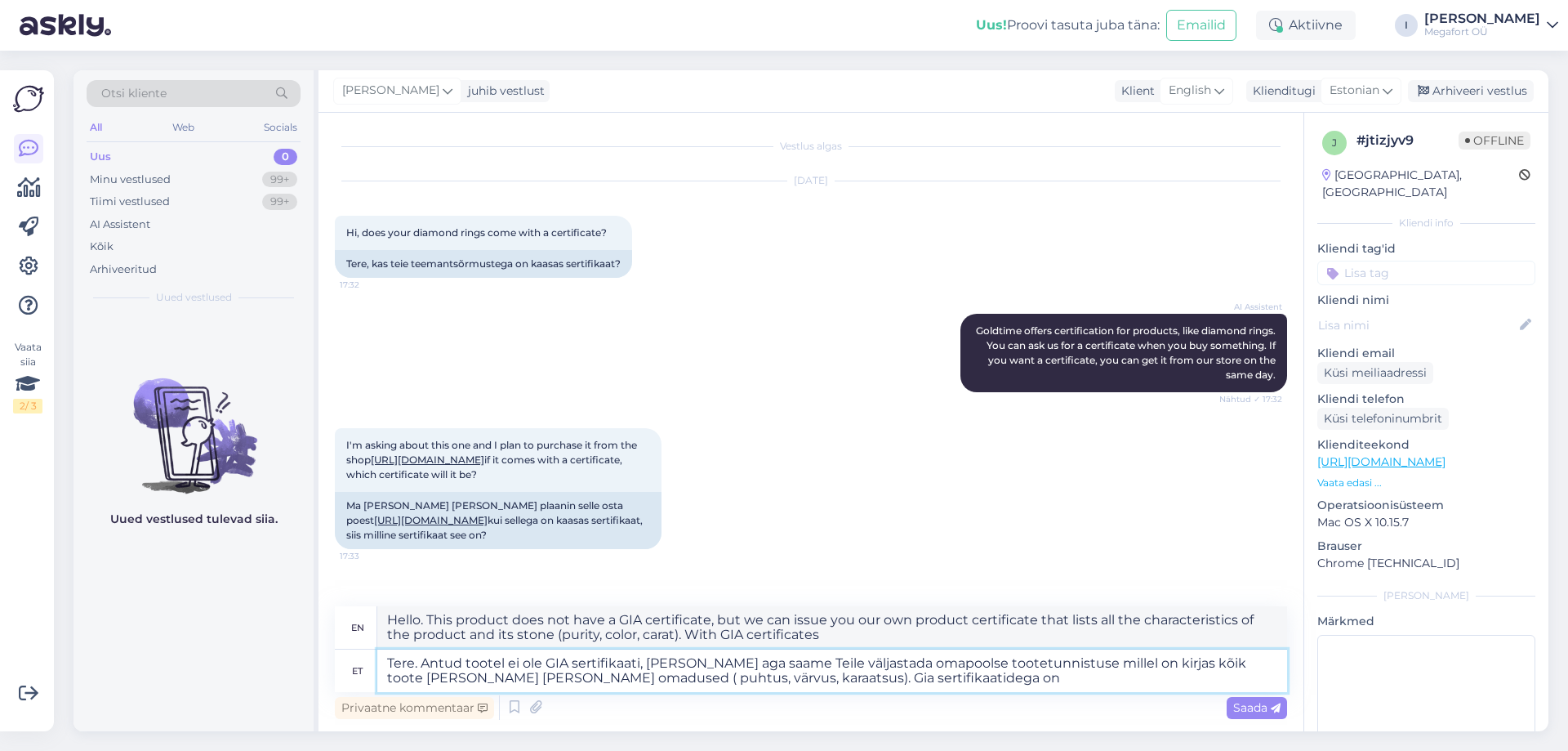
type textarea "Tere. Antud tootel ei ole GIA sertifikaati, [PERSON_NAME] aga saame Teile välja…"
type textarea "Hello. This product does not have a GIA certificate, but we can issue you our o…"
type textarea "Tere. Antud tootel ei ole GIA sertifikaati, [PERSON_NAME] aga saame Teile välja…"
type textarea "Hello. This product does not have a GIA certificate, but we can issue you our o…"
type textarea "Tere. Antud tootel ei ole GIA sertifikaati, [PERSON_NAME] aga saame Teile välja…"
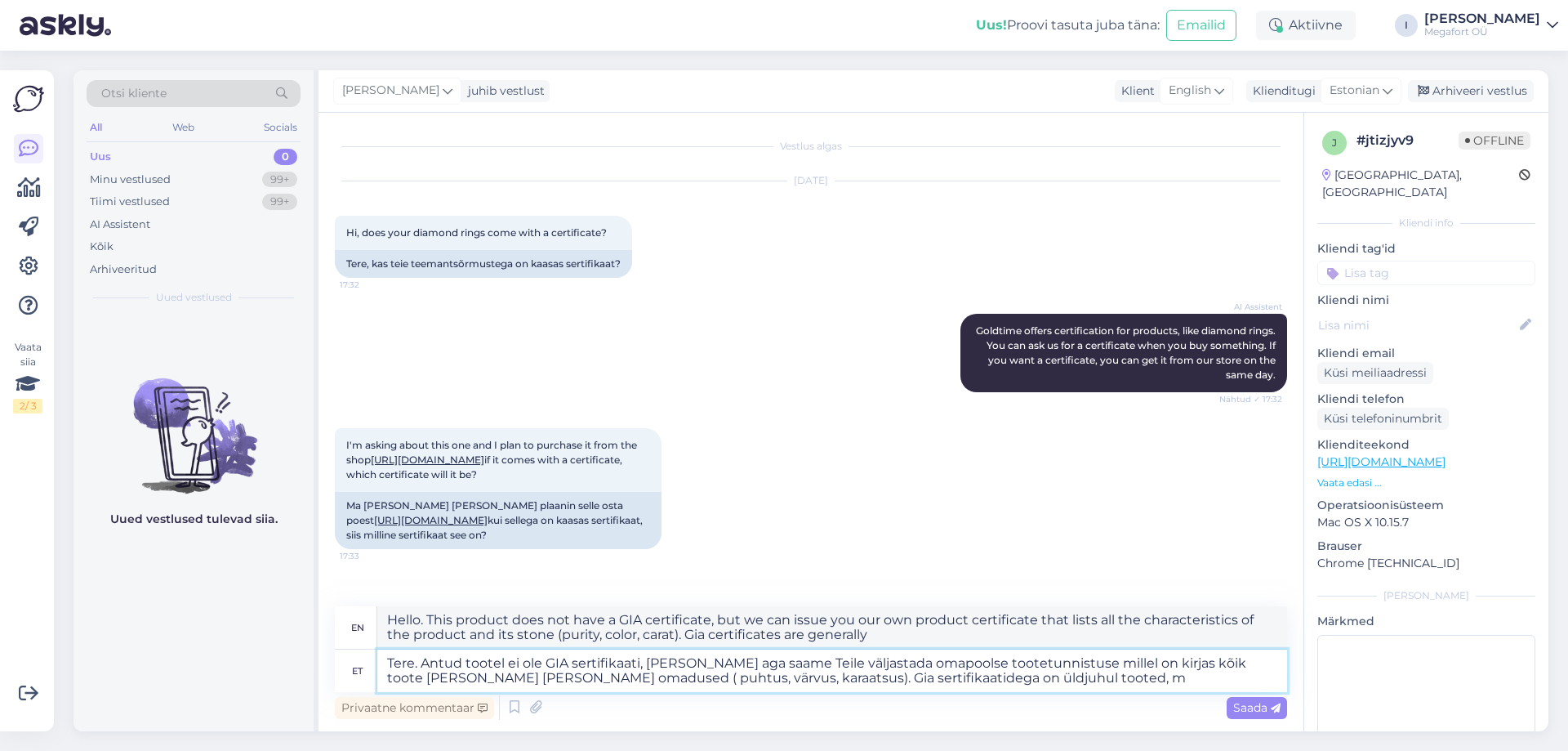
type textarea "Hello. This product does not have a GIA certificate, but we can issue you our o…"
type textarea "Tere. Antud tootel ei ole GIA sertifikaati, [PERSON_NAME] aga saame Teile välja…"
type textarea "Hello. This product does not have a GIA certificate, but we can issue you our o…"
type textarea "Tere. Antud tootel ei ole GIA sertifikaati, [PERSON_NAME] aga saame Teile välja…"
type textarea "Hello. This product does not have a GIA certificate, but we can issue you our o…"
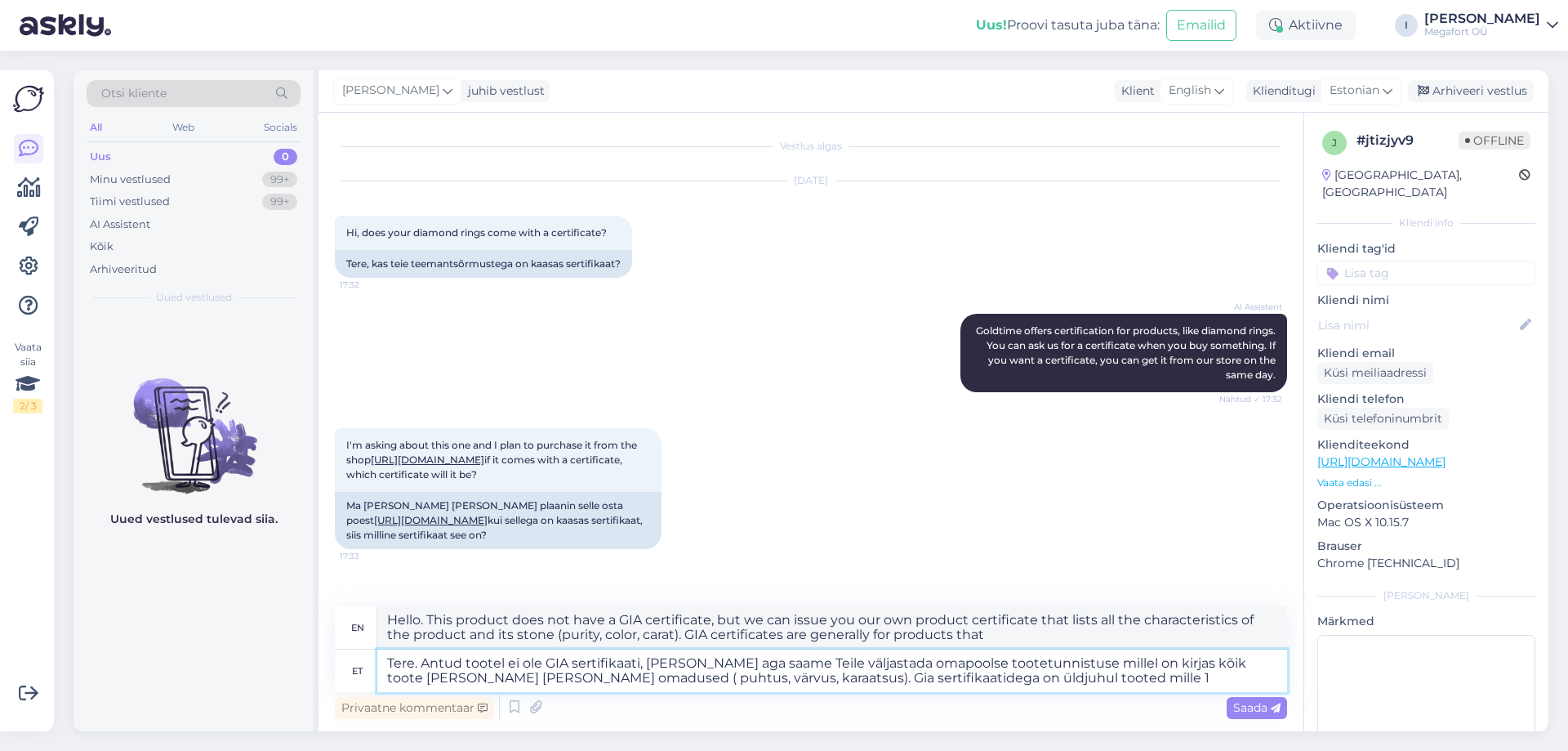
type textarea "Tere. Antud tootel ei ole GIA sertifikaati, [PERSON_NAME] aga saame Teile välja…"
type textarea "Hello. This product does not have a GIA certificate, but we can issue you our o…"
type textarea "Tere. Antud tootel ei ole GIA sertifikaati, [PERSON_NAME] aga saame Teile välja…"
type textarea "Hello. This product does not have a GIA certificate, but we can issue you our o…"
type textarea "Tere. Antud tootel ei ole GIA sertifikaati, [PERSON_NAME] aga saame Teile välja…"
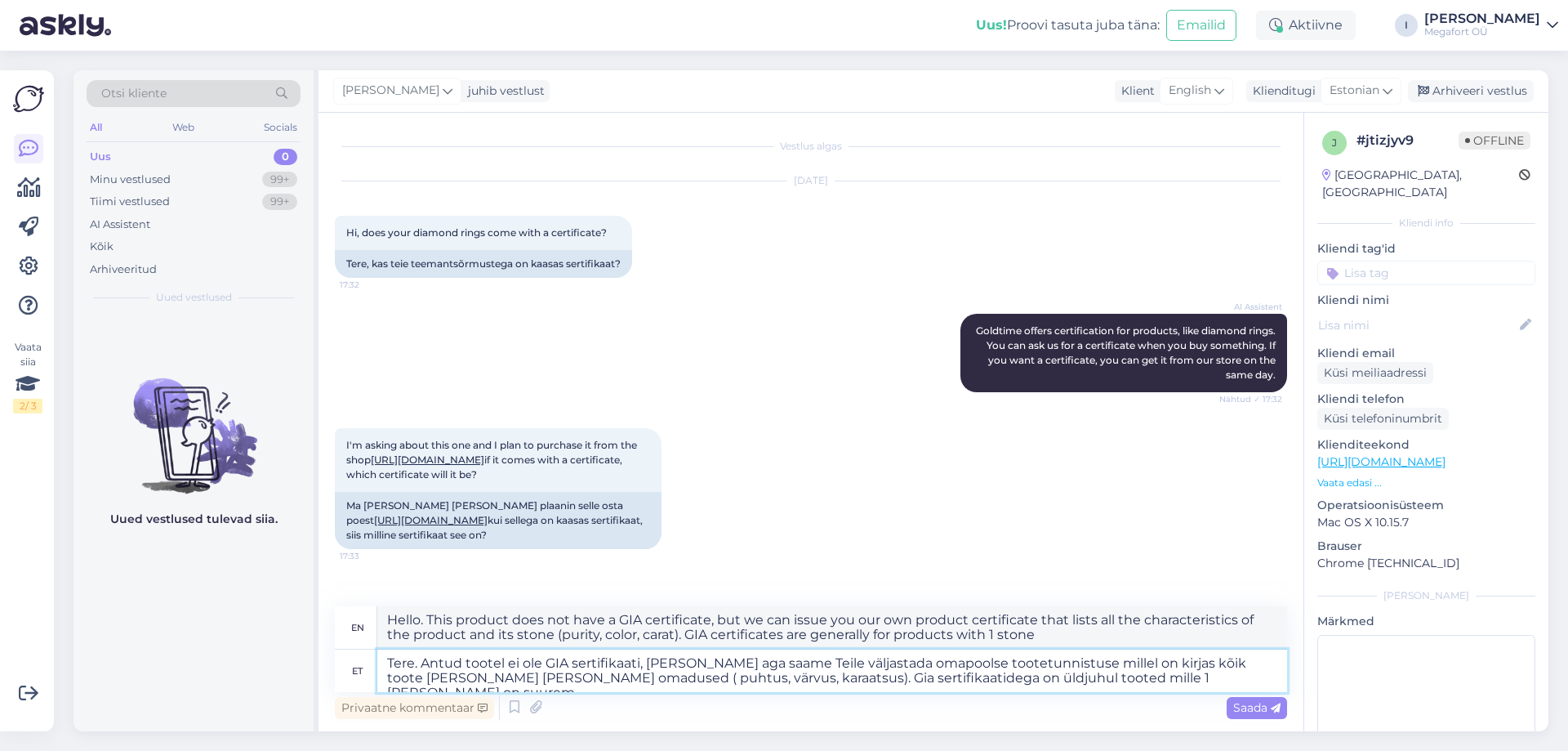
type textarea "Hello. This product does not have a GIA certificate, but we can issue you our o…"
type textarea "Tere. Antud tootel ei ole GIA sertifikaati, [PERSON_NAME] aga saame Teile välja…"
type textarea "Hello. This product does not have a GIA certificate, but we can issue you our o…"
type textarea "Tere. Antud tootel ei ole GIA sertifikaati, [PERSON_NAME] aga saame Teile välja…"
type textarea "Hello. This product does not have a GIA certificate, but we can issue you our o…"
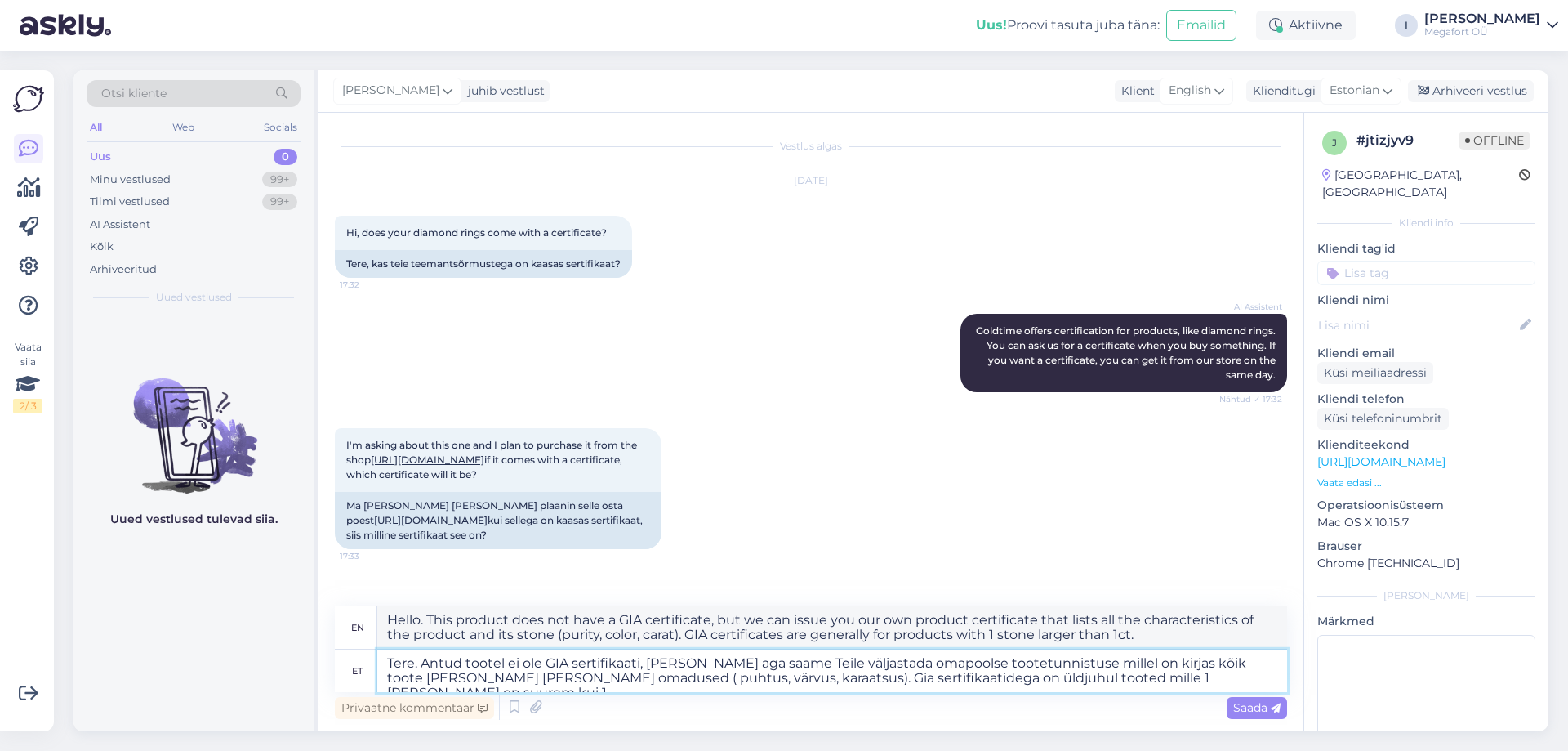
type textarea "Tere. Antud tootel ei ole GIA sertifikaati, [PERSON_NAME] aga saame Teile välja…"
type textarea "Hello. This product does not have a GIA certificate, but we can issue you our o…"
type textarea "Tere. Antud tootel ei ole GIA sertifikaati, [PERSON_NAME] aga saame Teile välja…"
type textarea "Hello. This product does not have a GIA certificate, but we can issue you our o…"
type textarea "Tere. Antud tootel ei ole GIA sertifikaati, [PERSON_NAME] aga saame Teile välja…"
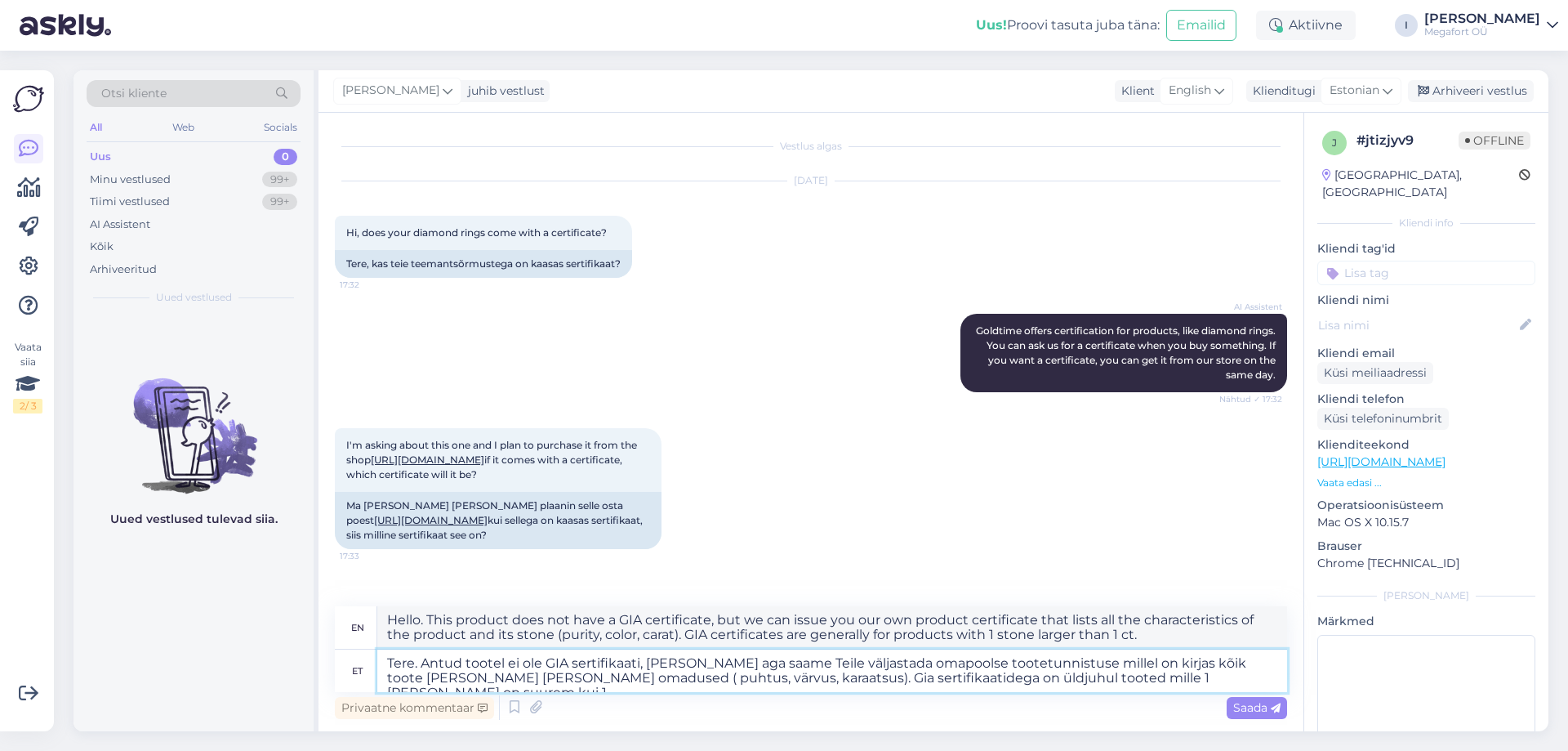
type textarea "Hello. This product does not have a GIA certificate, but we can issue you our o…"
type textarea "Tere. Antud tootel ei ole GIA sertifikaati, [PERSON_NAME] aga saame Teile välja…"
type textarea "Hello. This product does not have a GIA certificate, but we can issue you our o…"
type textarea "Tere. Antud tootel ei ole GIA sertifikaati, [PERSON_NAME] aga saame Teile välja…"
type textarea "Hello. This product does not have a GIA certificate, but we can issue you our o…"
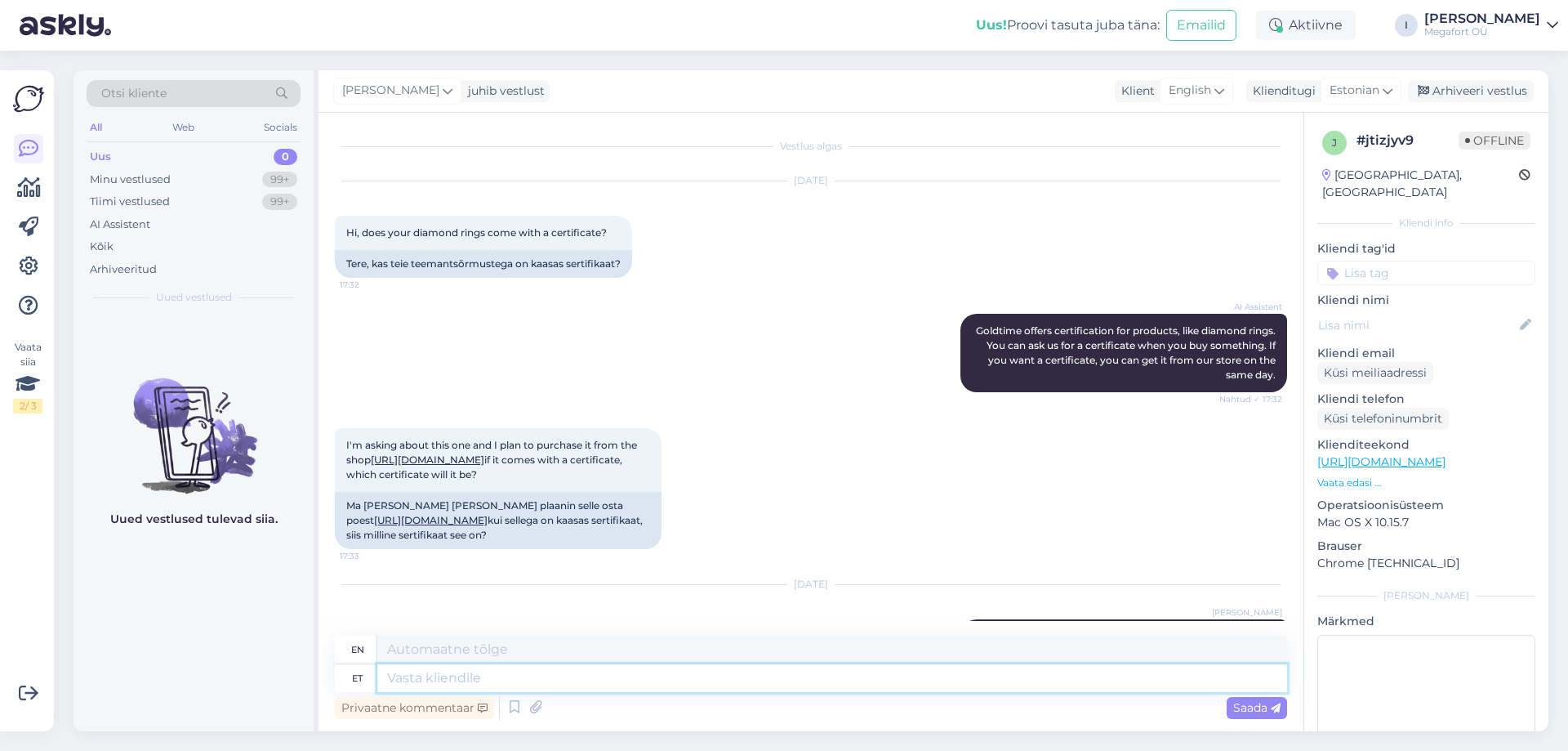
scroll to position [255, 0]
